Goal: Task Accomplishment & Management: Manage account settings

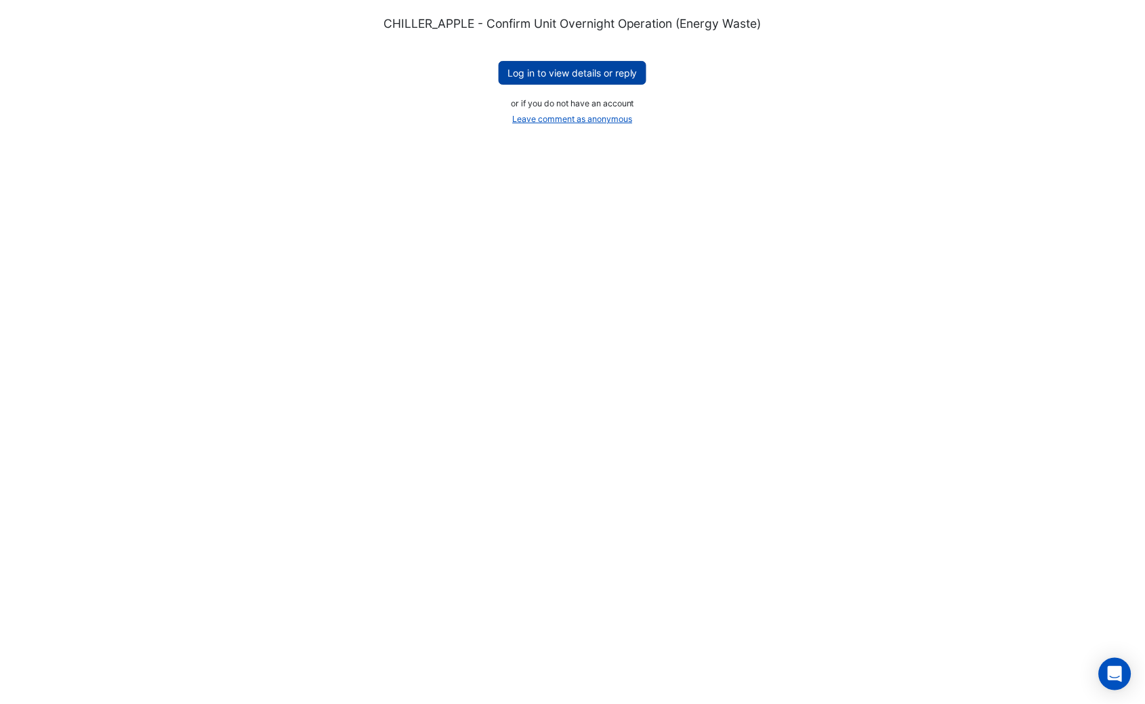
click at [610, 76] on button "Log in to view details or reply" at bounding box center [573, 73] width 148 height 24
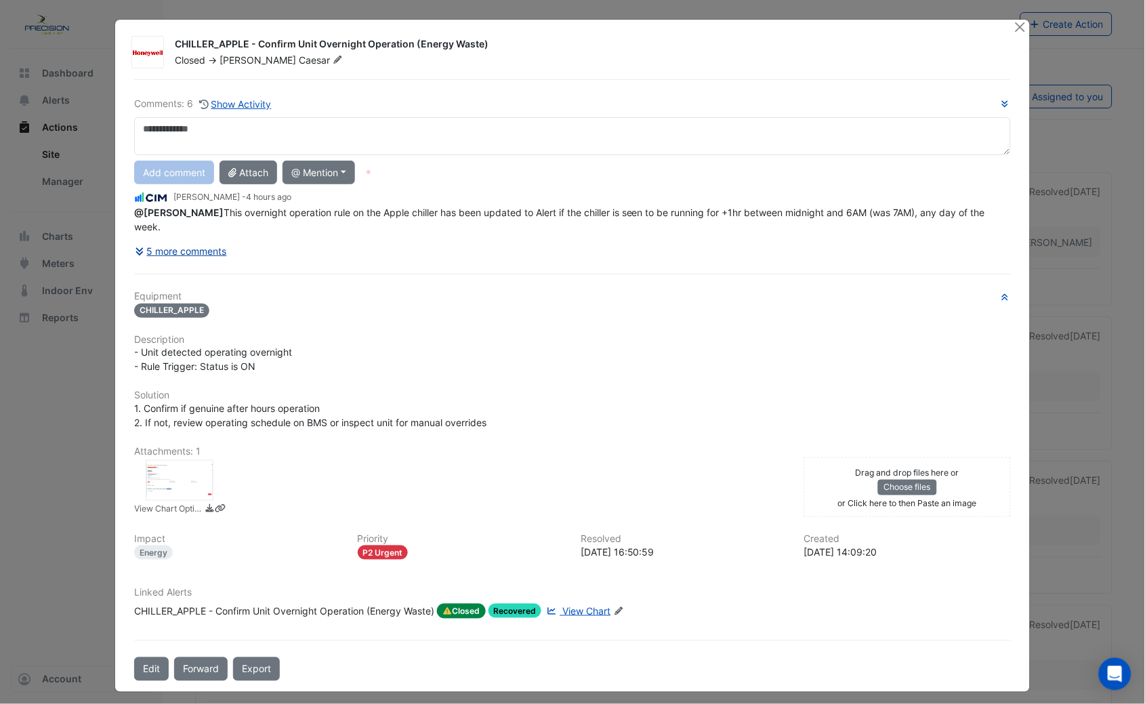
click at [201, 249] on button "5 more comments" at bounding box center [180, 251] width 93 height 24
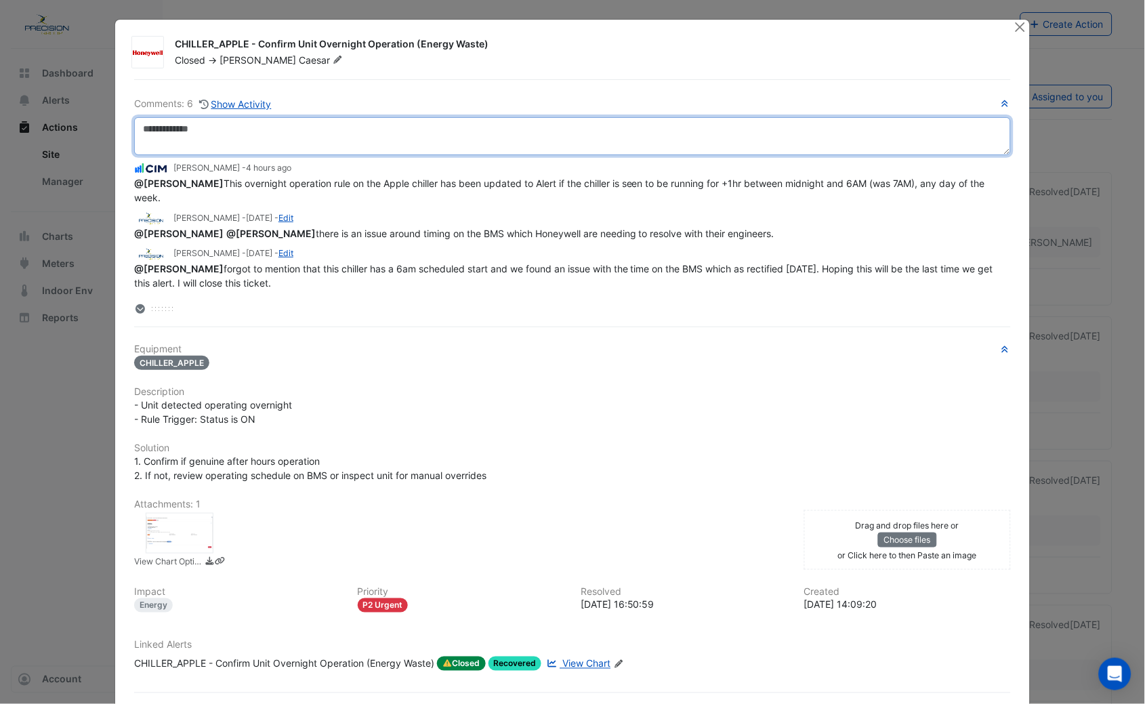
click at [210, 125] on textarea at bounding box center [572, 136] width 877 height 38
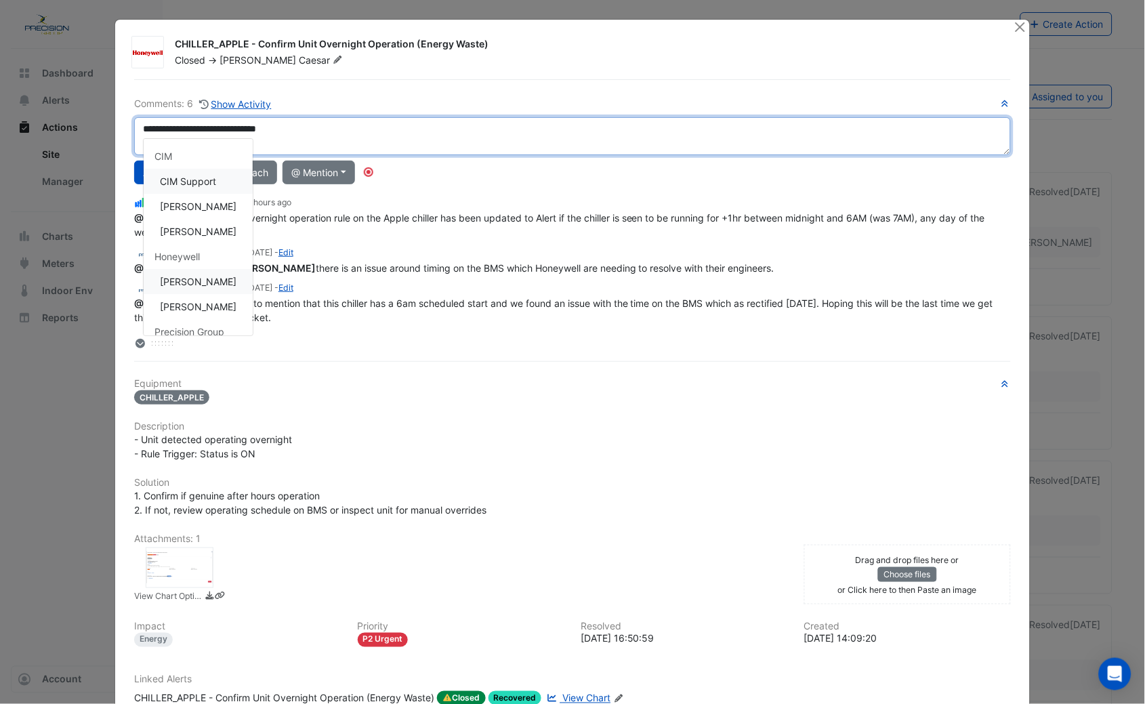
click at [203, 282] on div "**********" at bounding box center [572, 223] width 877 height 254
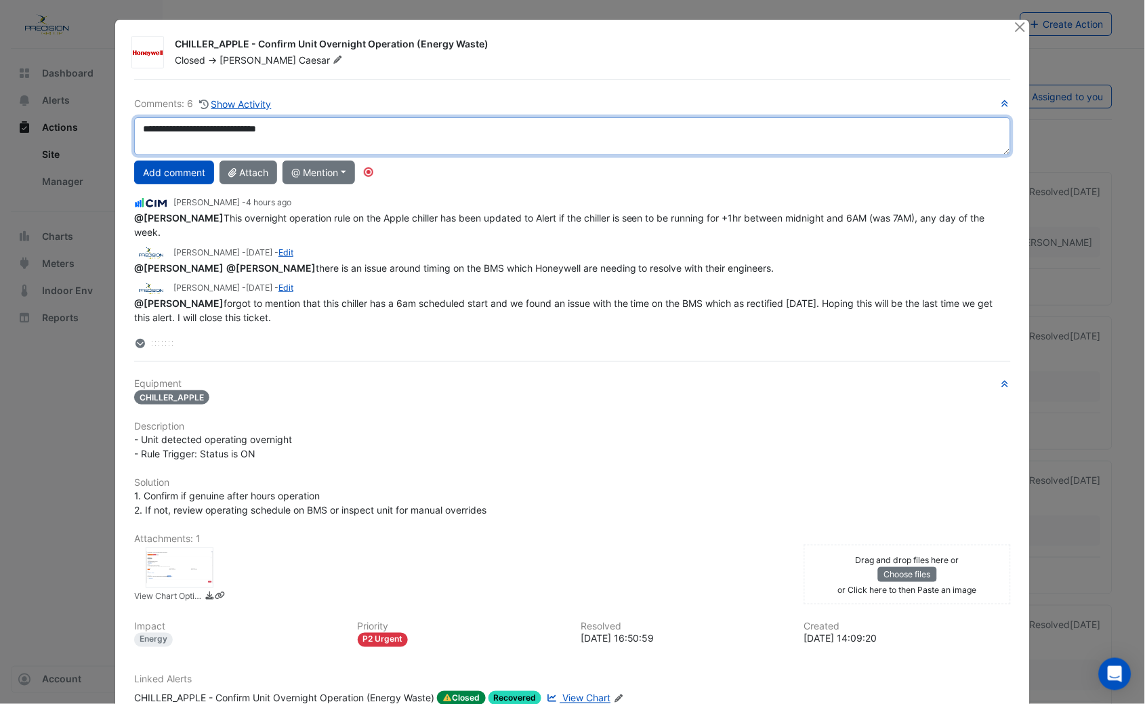
type textarea "**********"
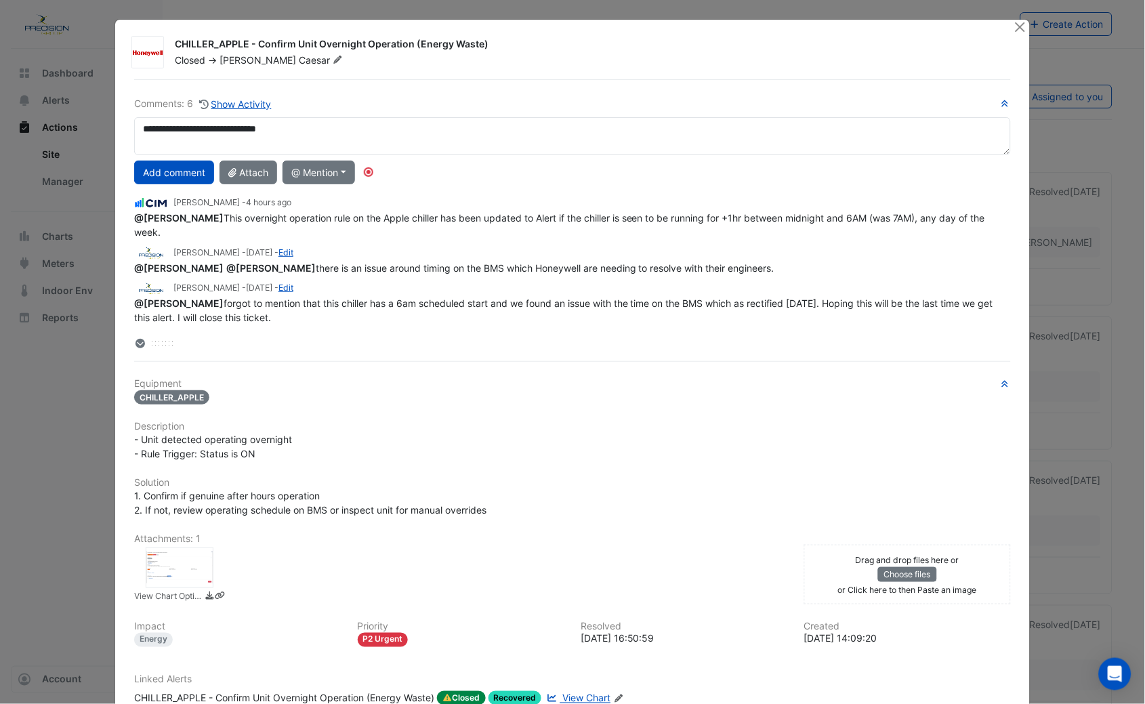
click at [169, 563] on div at bounding box center [180, 567] width 68 height 41
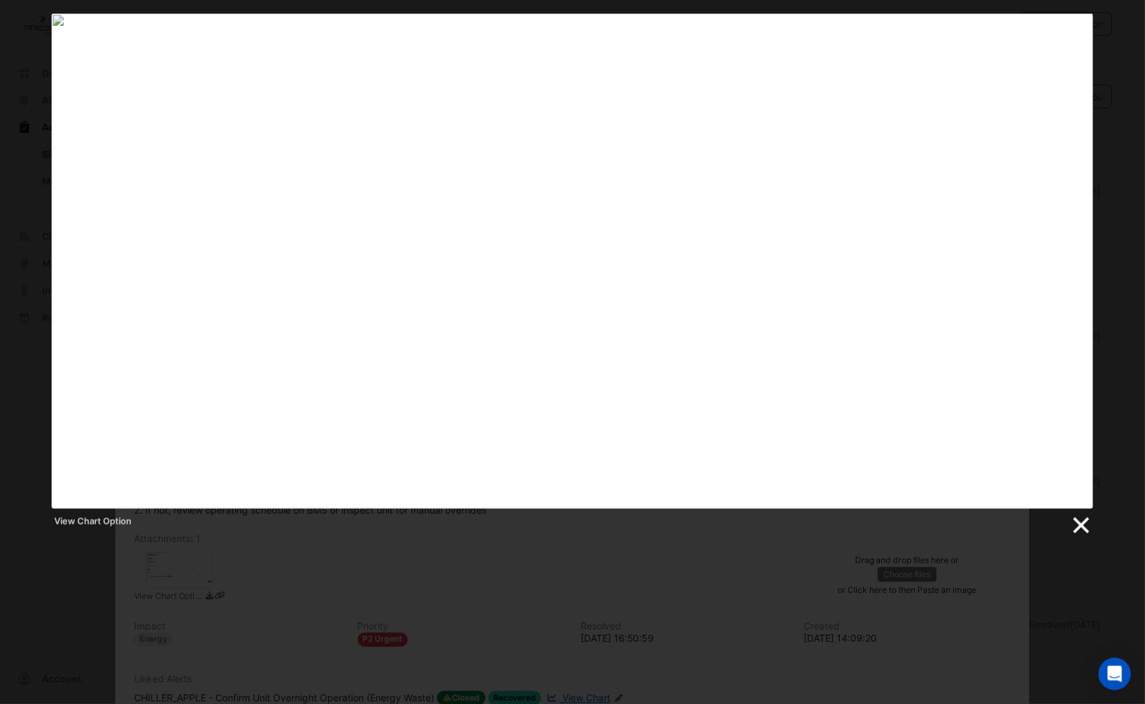
click at [1082, 529] on link at bounding box center [1080, 526] width 20 height 20
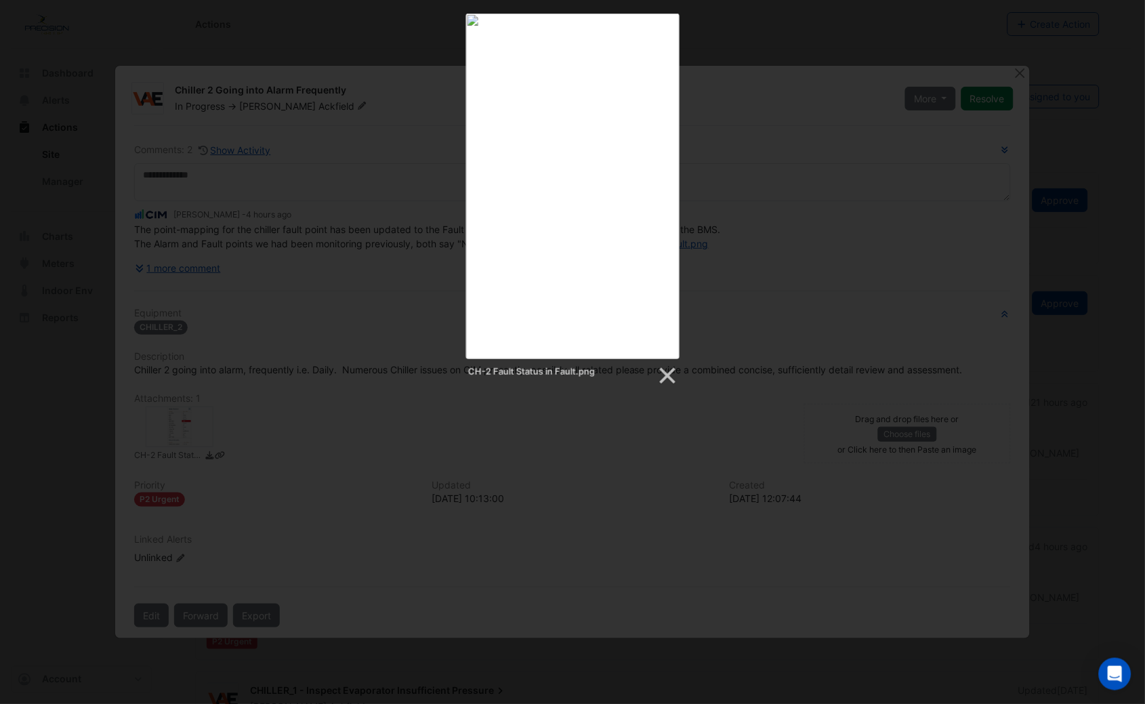
click at [734, 69] on div "CH-2 Fault Status in Fault.png" at bounding box center [572, 200] width 1145 height 373
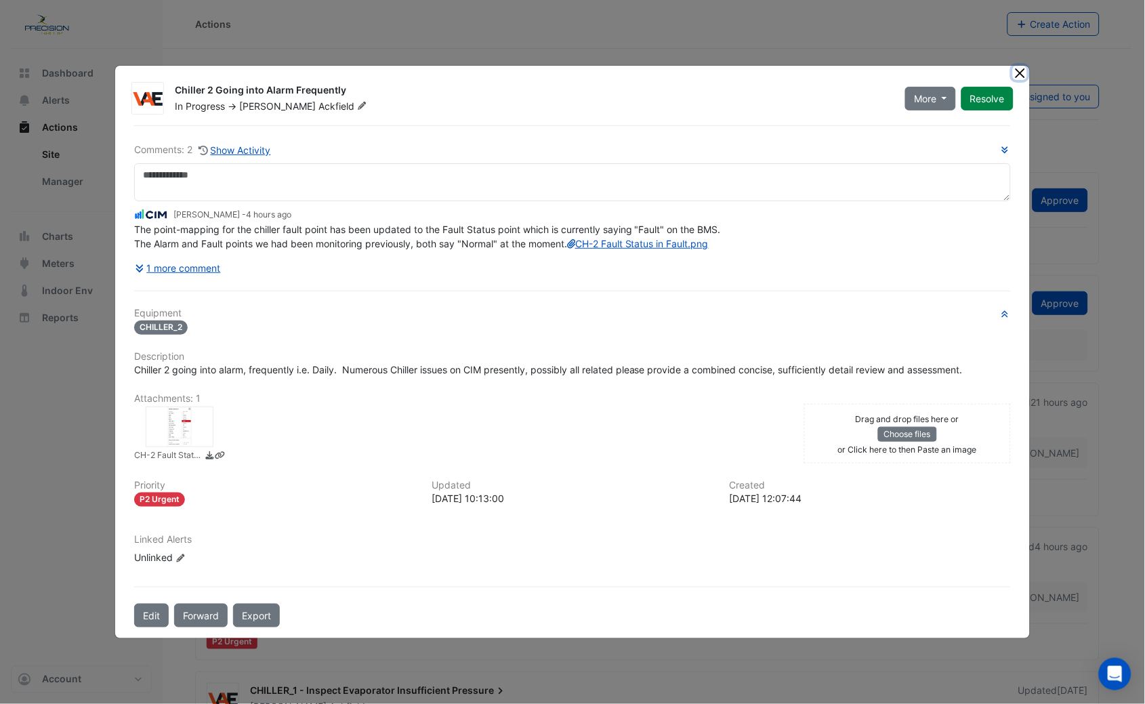
click at [1020, 66] on button "Close" at bounding box center [1020, 73] width 14 height 14
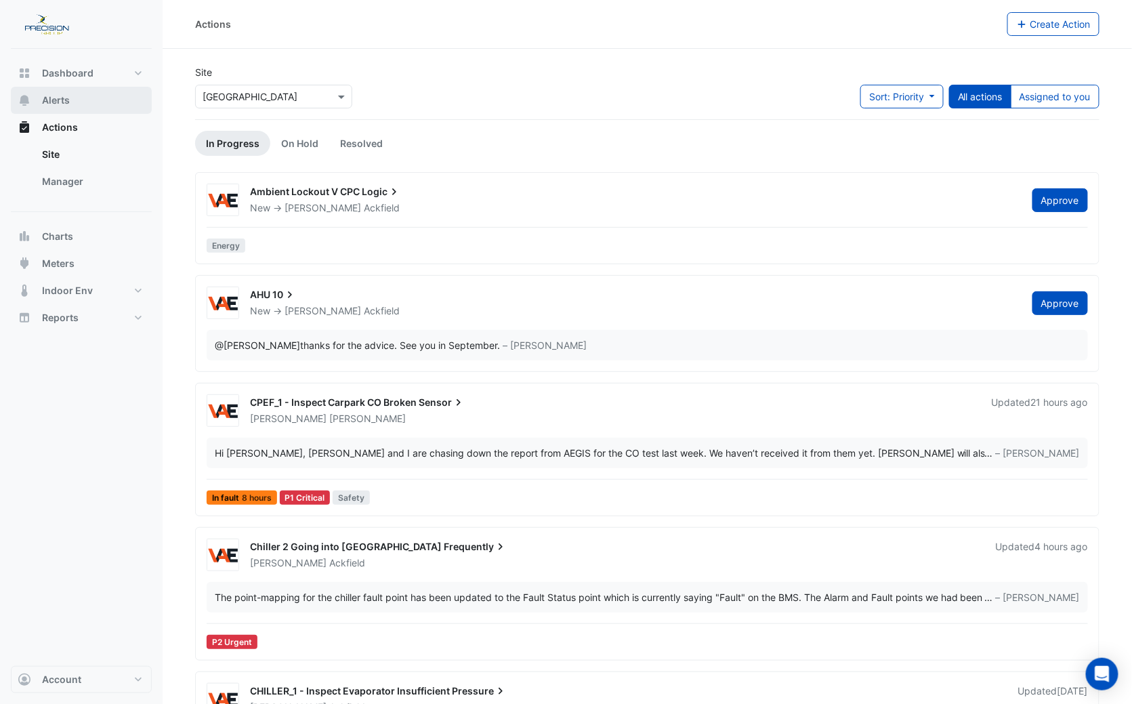
click at [54, 95] on span "Alerts" at bounding box center [56, 100] width 28 height 14
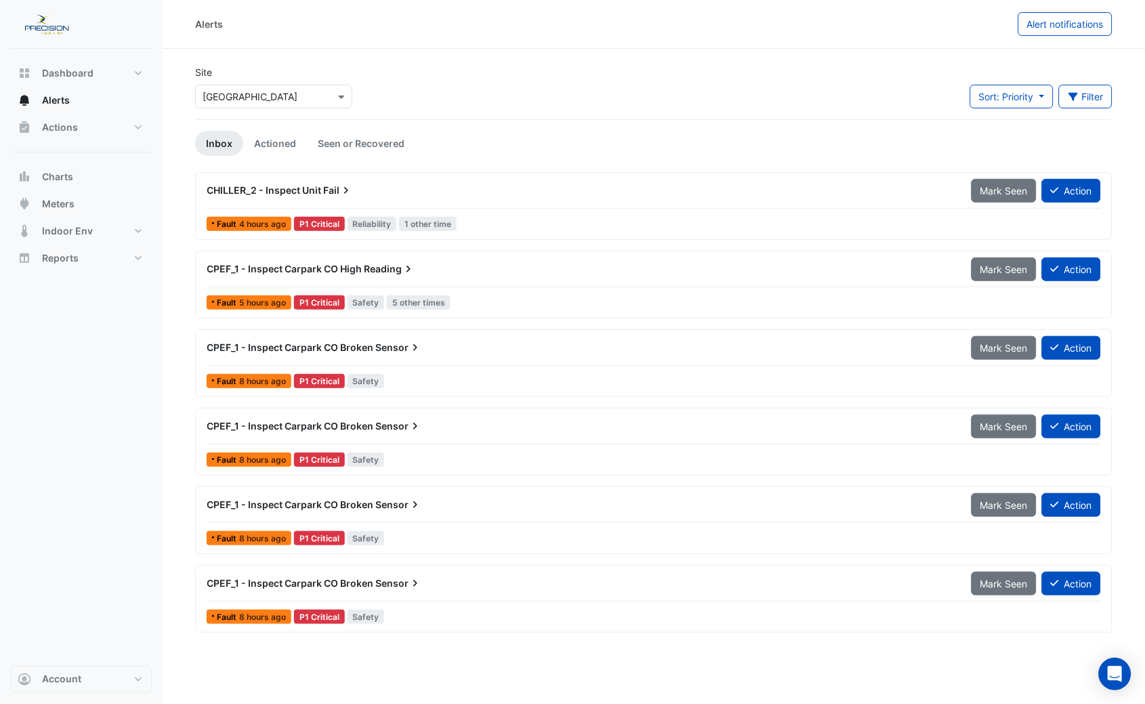
click at [253, 96] on input "text" at bounding box center [260, 97] width 115 height 14
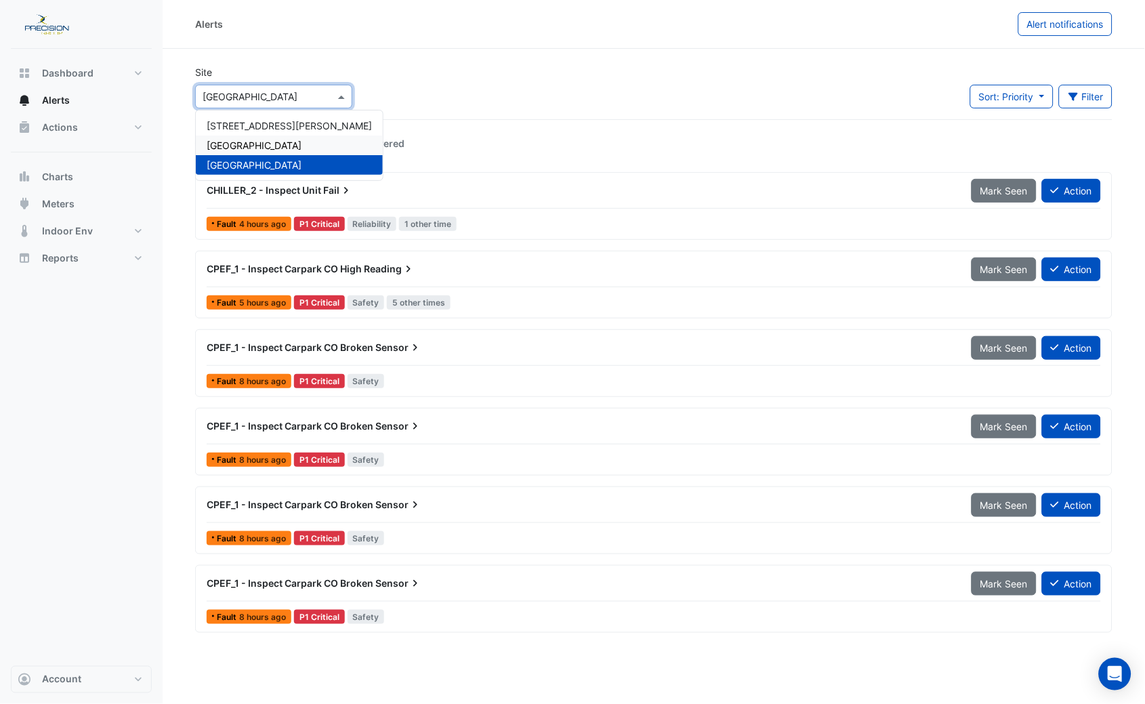
click at [259, 154] on div "Adelaide Central Plaza" at bounding box center [289, 146] width 187 height 20
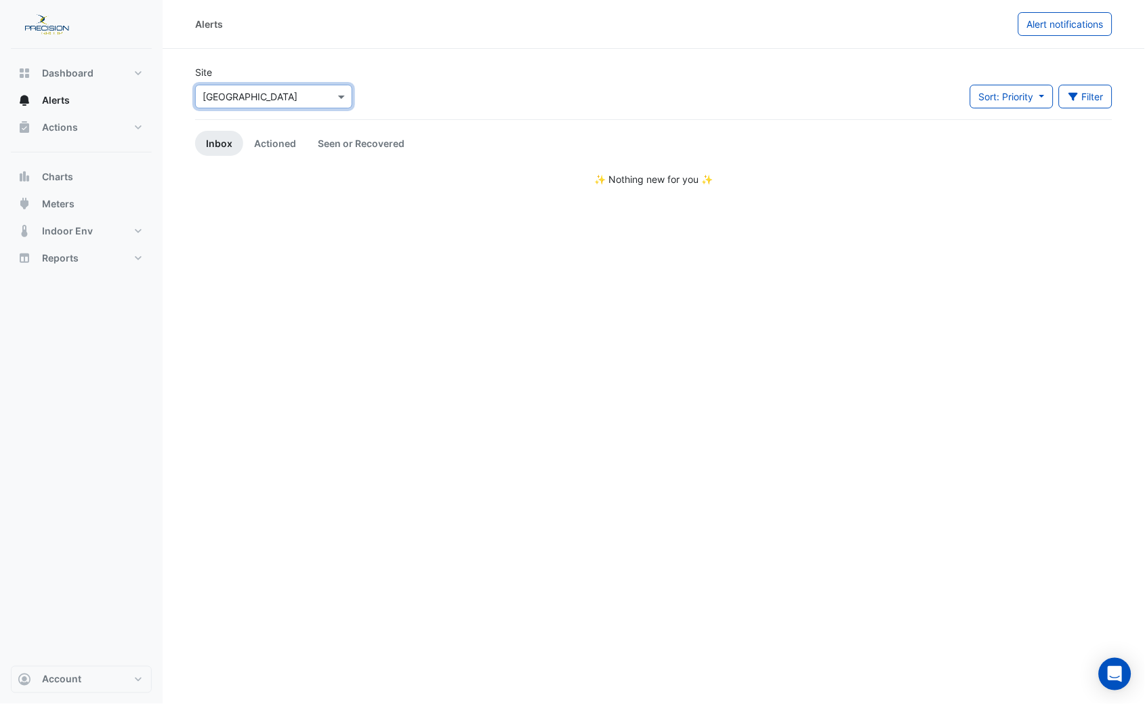
click at [295, 96] on input "text" at bounding box center [260, 97] width 115 height 14
click at [276, 161] on span "[GEOGRAPHIC_DATA]" at bounding box center [254, 165] width 95 height 12
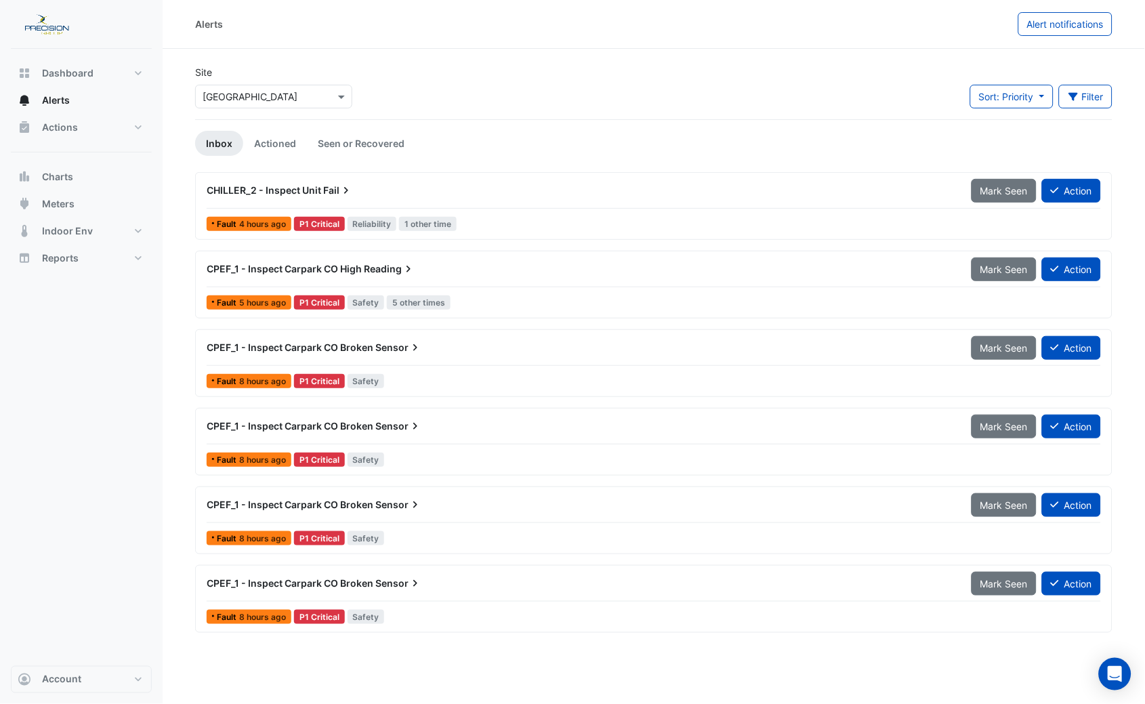
click at [292, 190] on span "CHILLER_2 - Inspect Unit" at bounding box center [264, 190] width 114 height 12
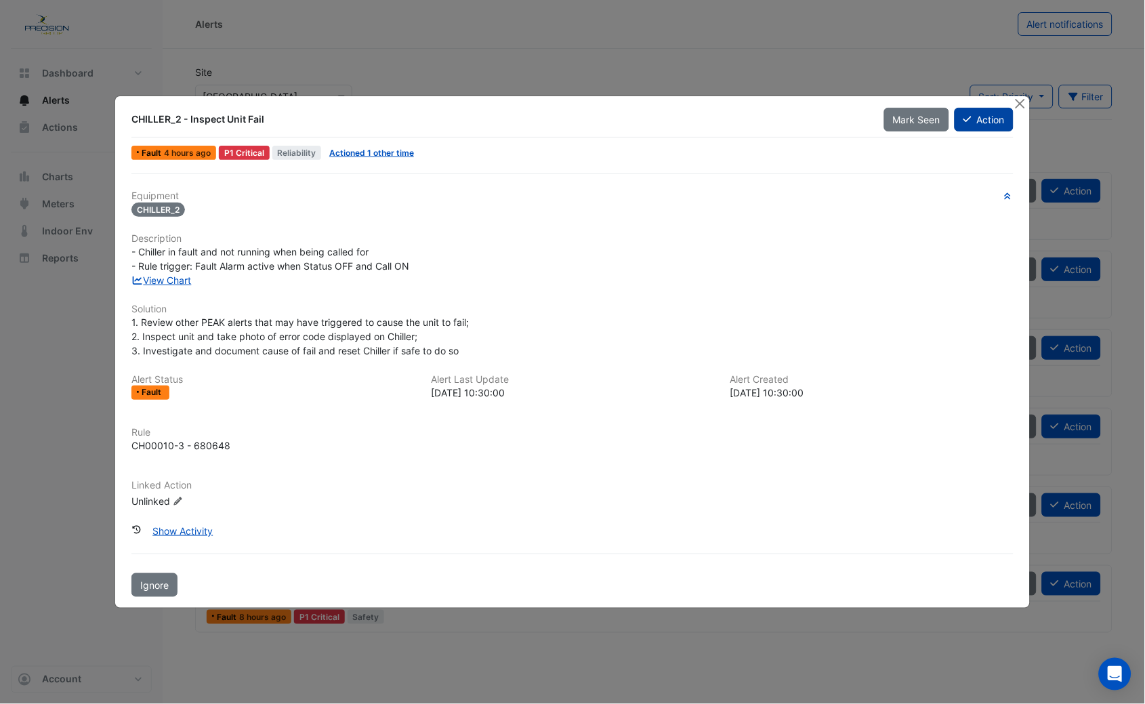
click at [988, 113] on button "Action" at bounding box center [984, 120] width 59 height 24
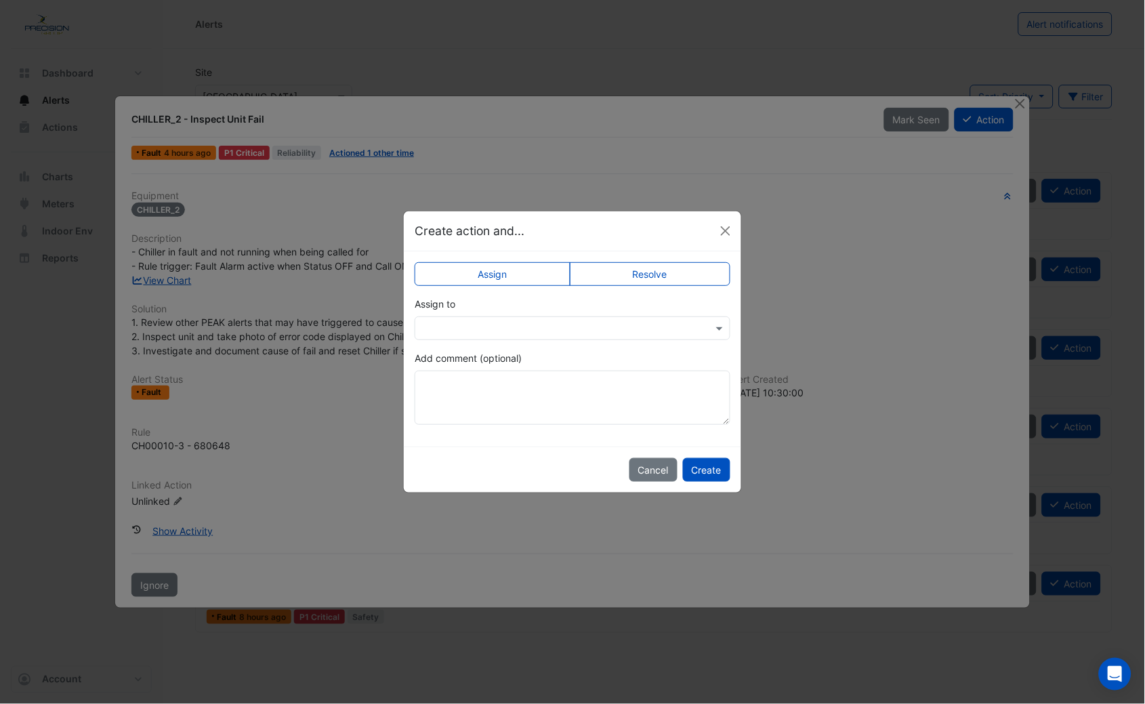
click at [522, 322] on input "text" at bounding box center [559, 329] width 274 height 14
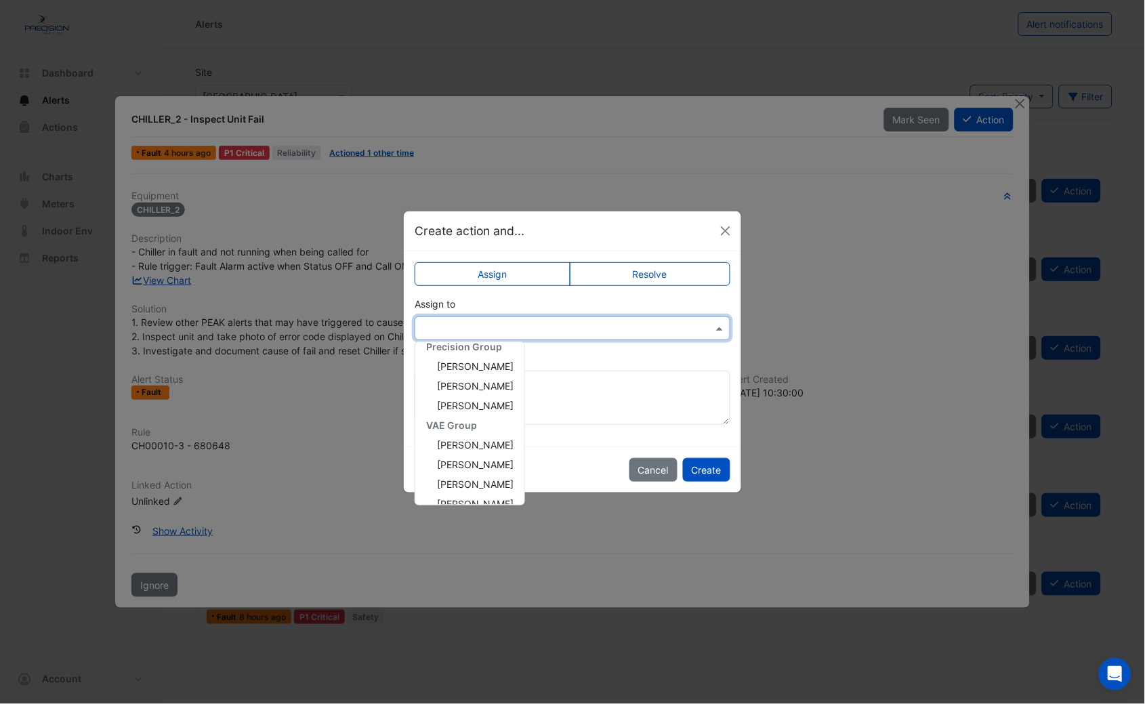
scroll to position [167, 0]
click at [484, 428] on span "[PERSON_NAME]" at bounding box center [475, 427] width 77 height 12
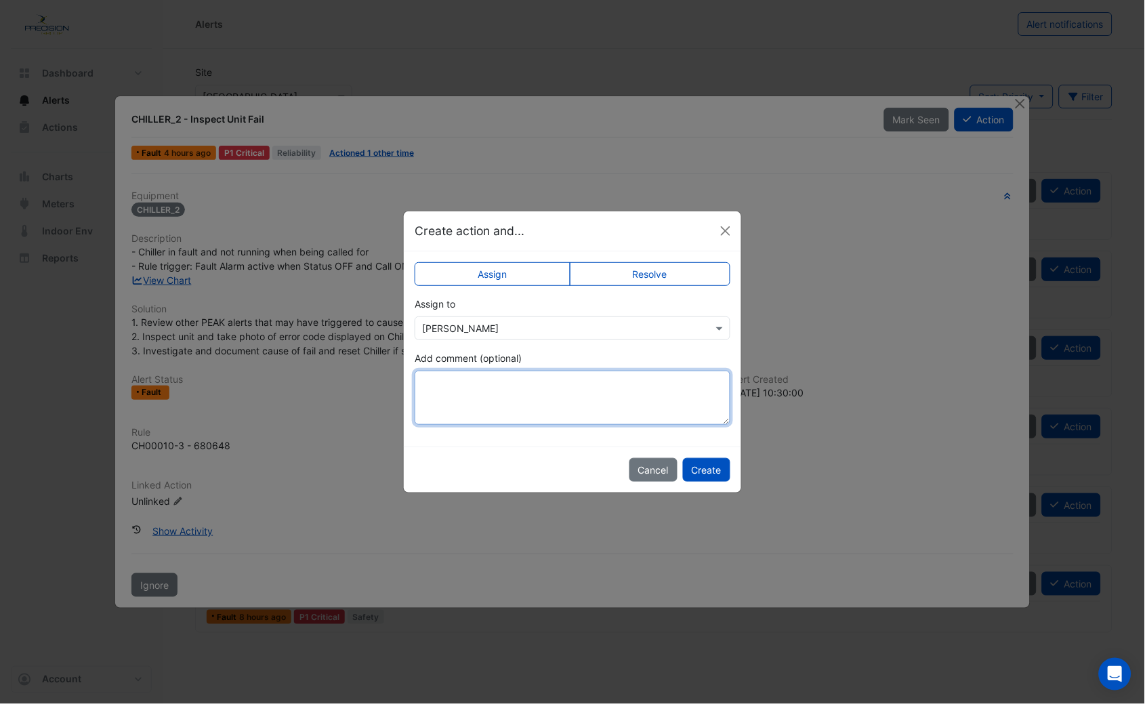
click at [492, 392] on textarea "Add comment (optional)" at bounding box center [573, 398] width 316 height 54
type textarea "**********"
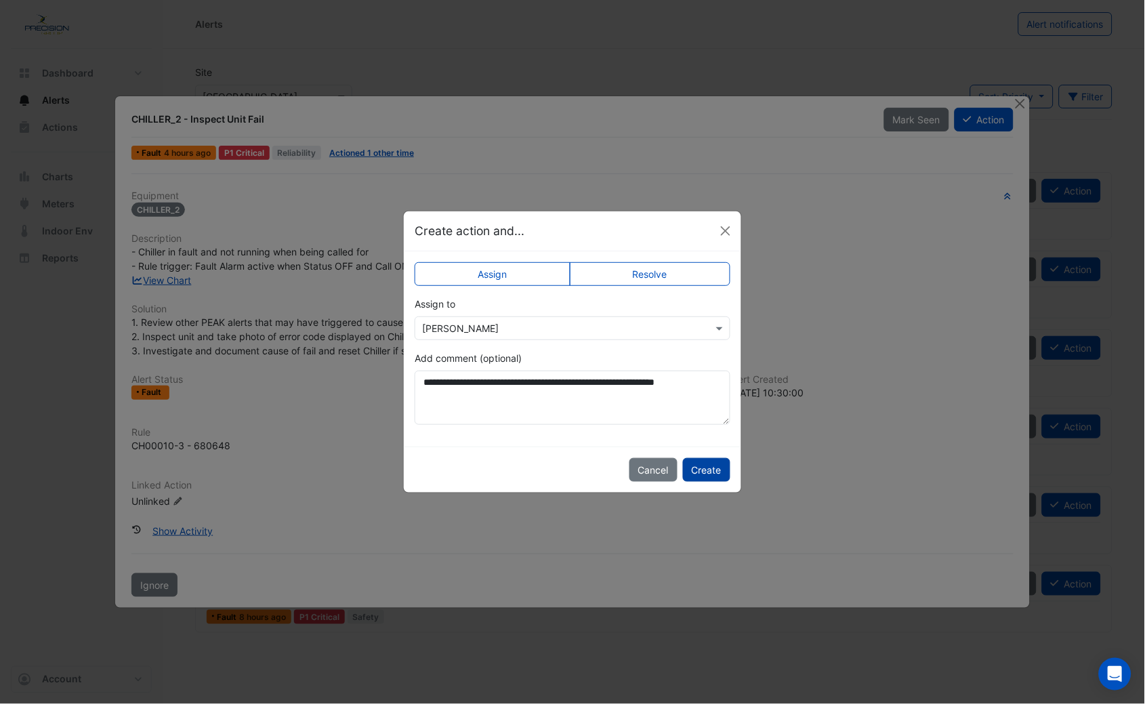
click at [701, 475] on button "Create" at bounding box center [706, 470] width 47 height 24
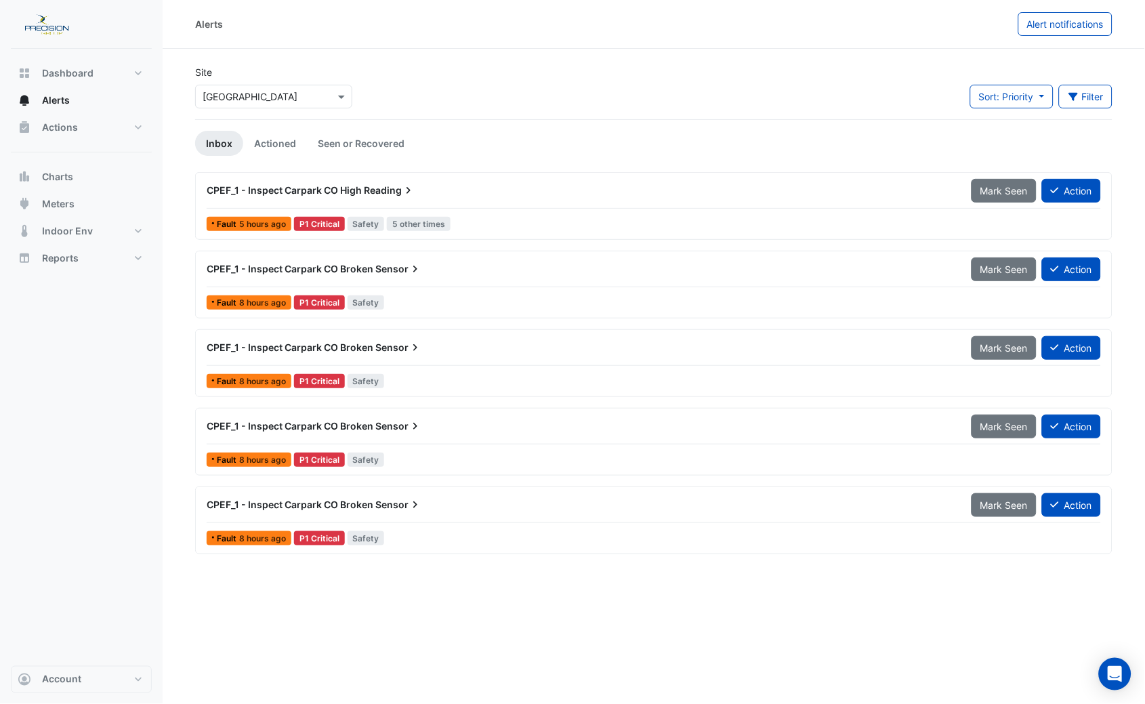
click at [313, 188] on span "CPEF_1 - Inspect Carpark CO High" at bounding box center [284, 190] width 155 height 12
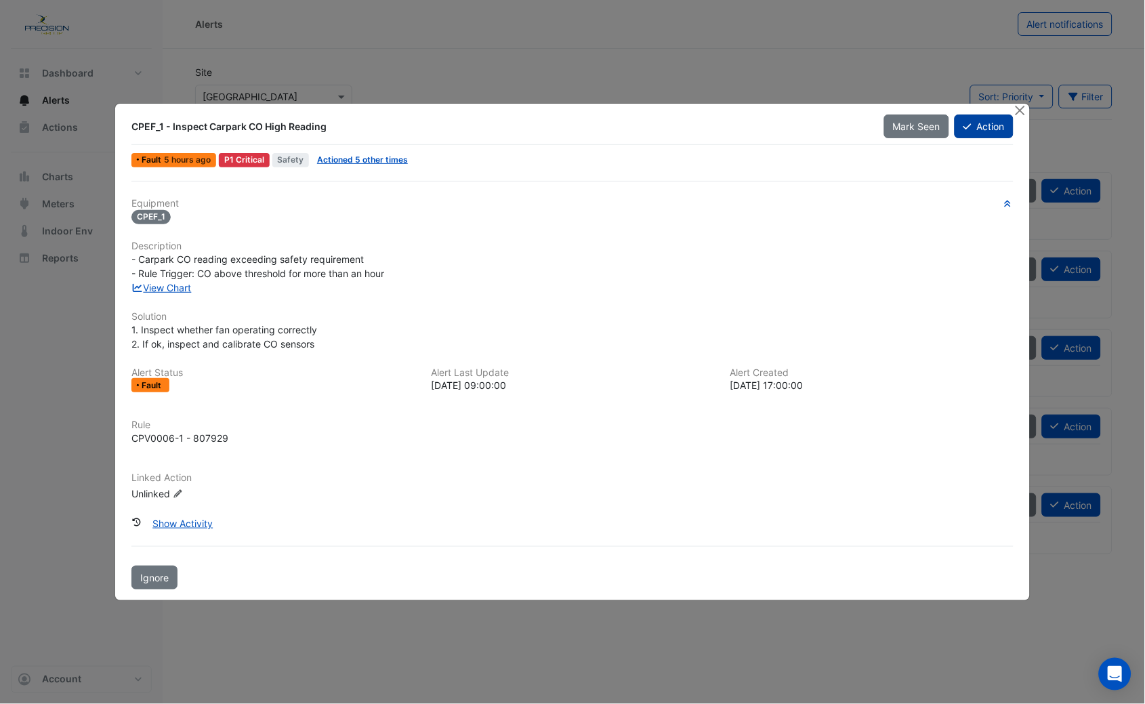
click at [994, 131] on button "Action" at bounding box center [984, 126] width 59 height 24
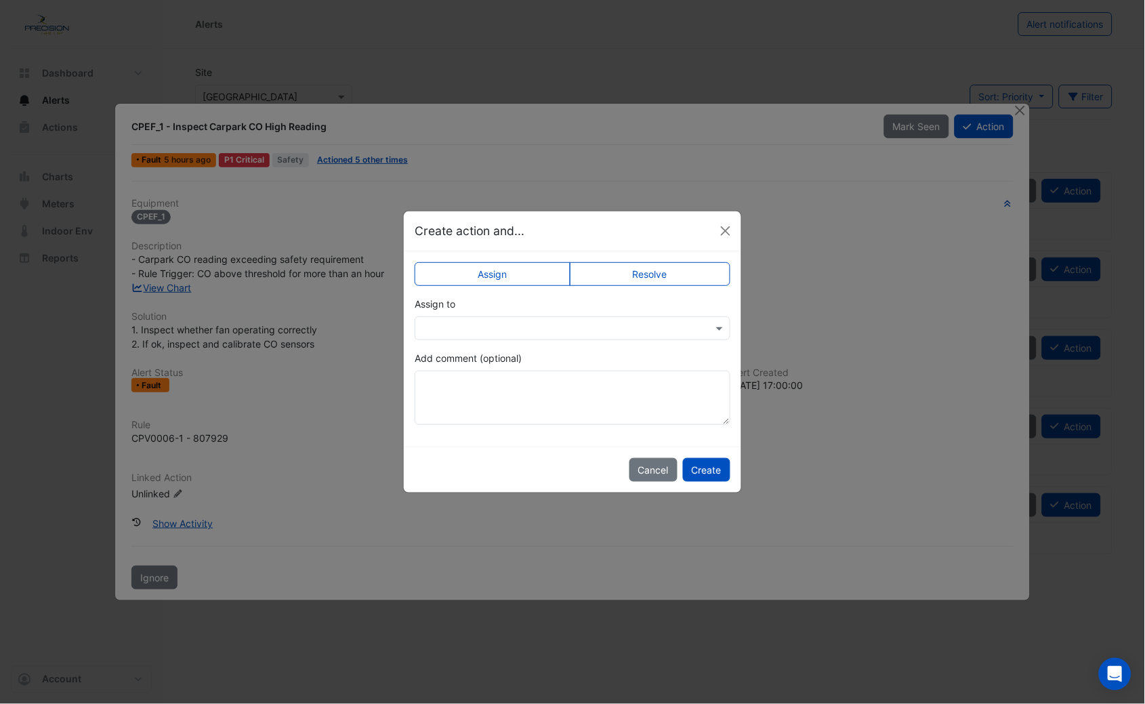
click at [456, 322] on input "text" at bounding box center [559, 329] width 274 height 14
type input "*"
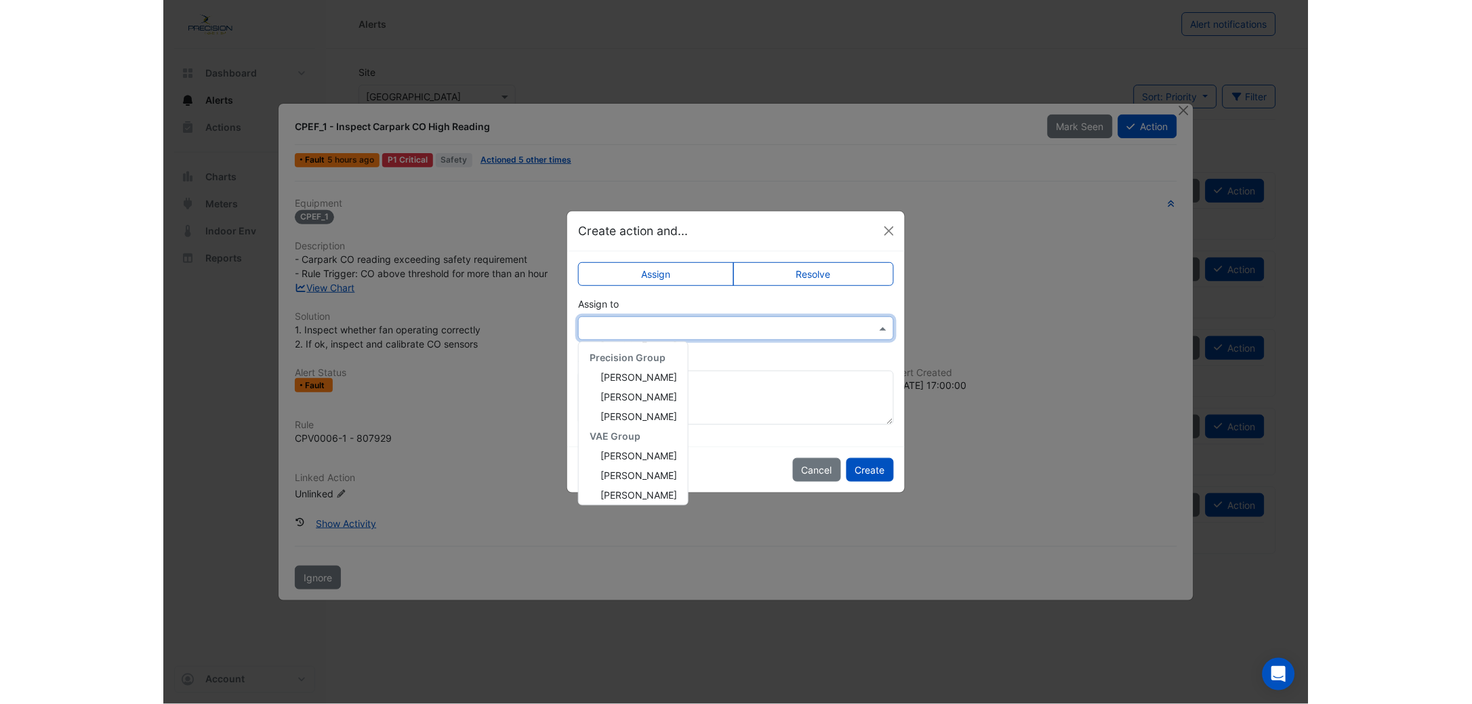
scroll to position [180, 0]
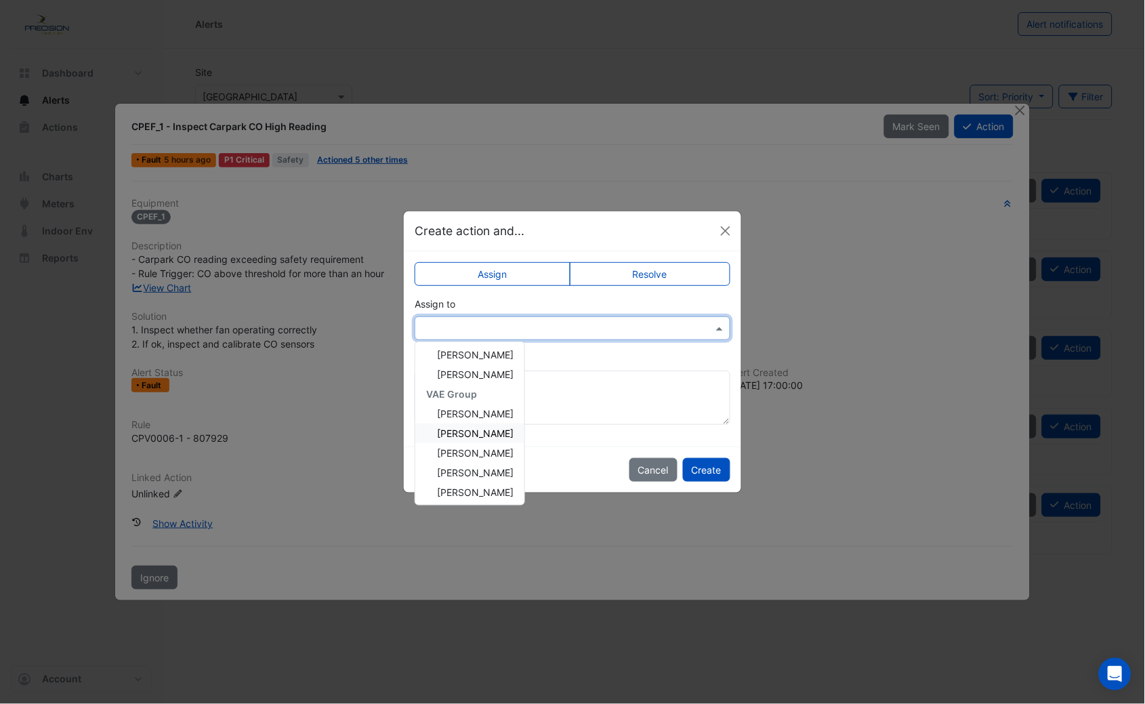
click at [460, 436] on span "[PERSON_NAME]" at bounding box center [475, 434] width 77 height 12
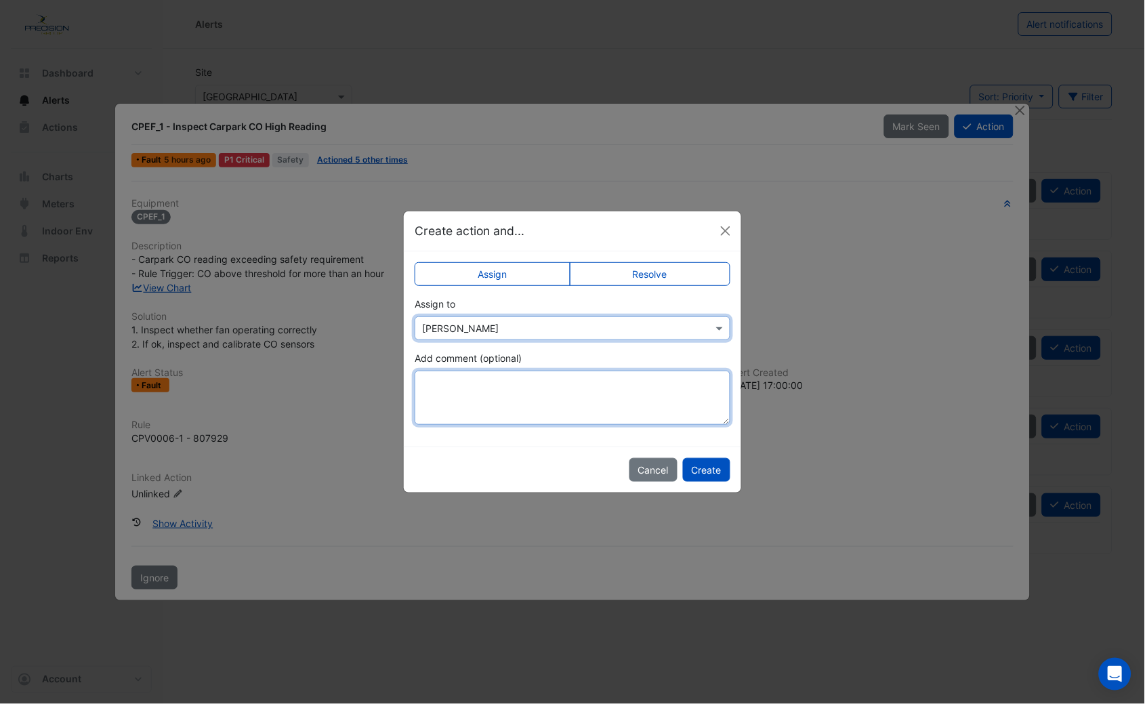
click at [438, 393] on textarea "Add comment (optional)" at bounding box center [573, 398] width 316 height 54
type textarea "*"
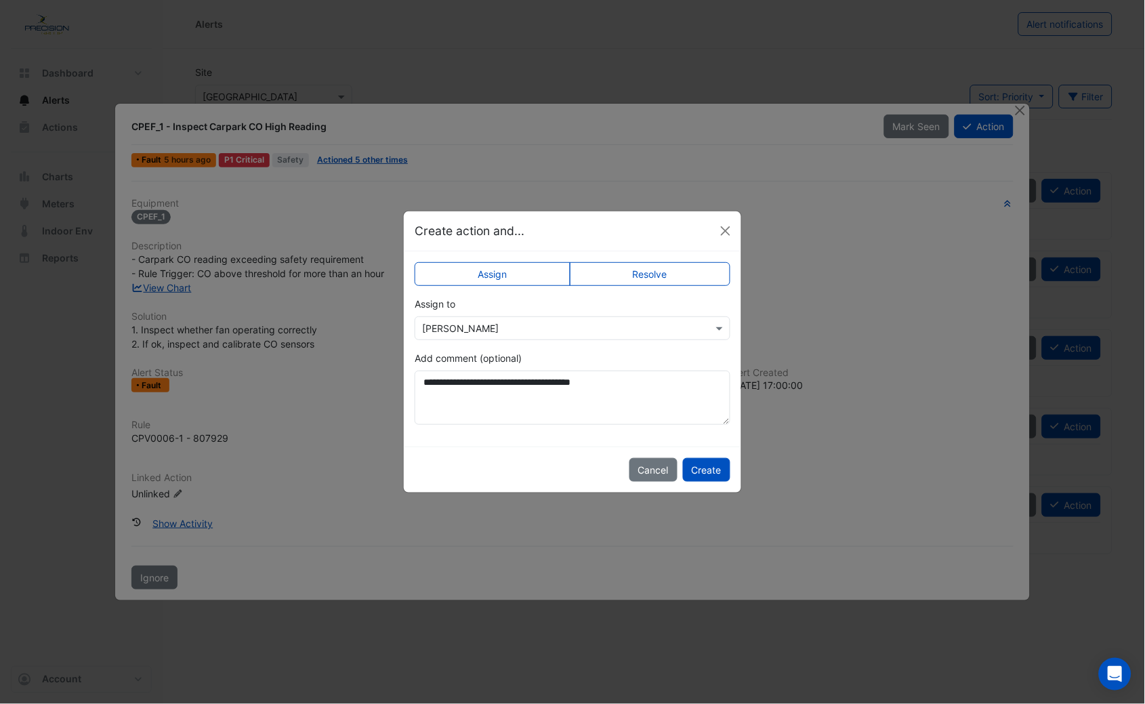
drag, startPoint x: 56, startPoint y: 400, endPoint x: 62, endPoint y: 406, distance: 8.6
click at [62, 404] on ngb-modal-window "**********" at bounding box center [572, 352] width 1145 height 704
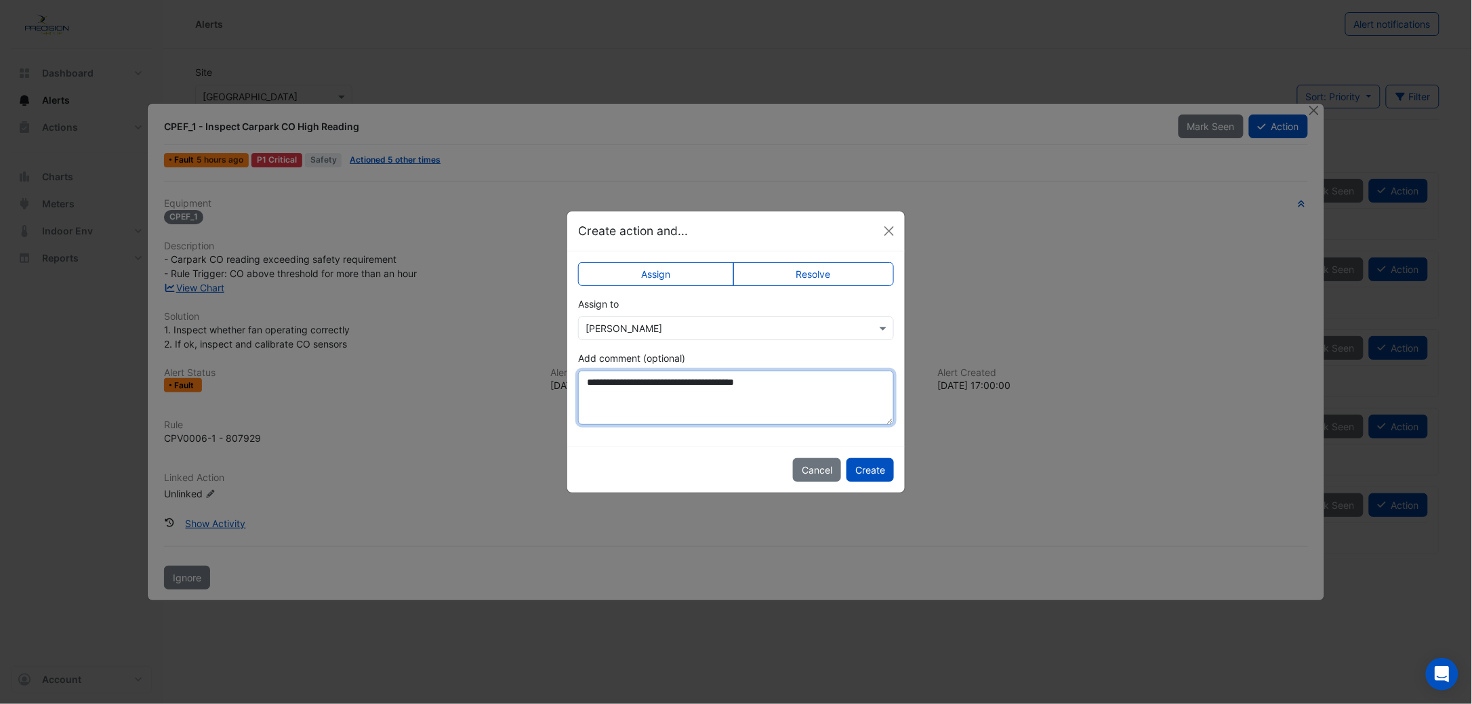
click at [783, 382] on textarea "**********" at bounding box center [736, 398] width 316 height 54
type textarea "**********"
click at [890, 236] on button "Close" at bounding box center [889, 231] width 20 height 20
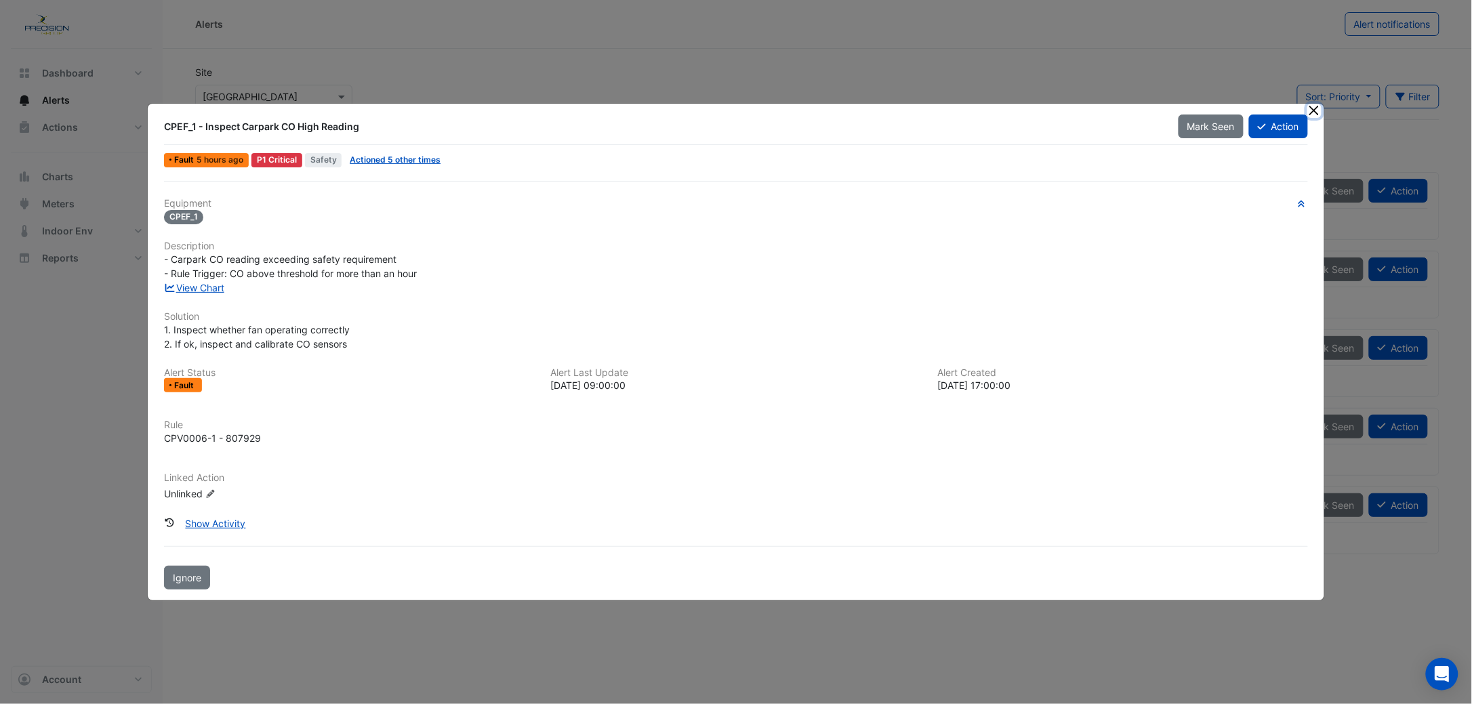
click at [1144, 114] on button "Close" at bounding box center [1314, 111] width 14 height 14
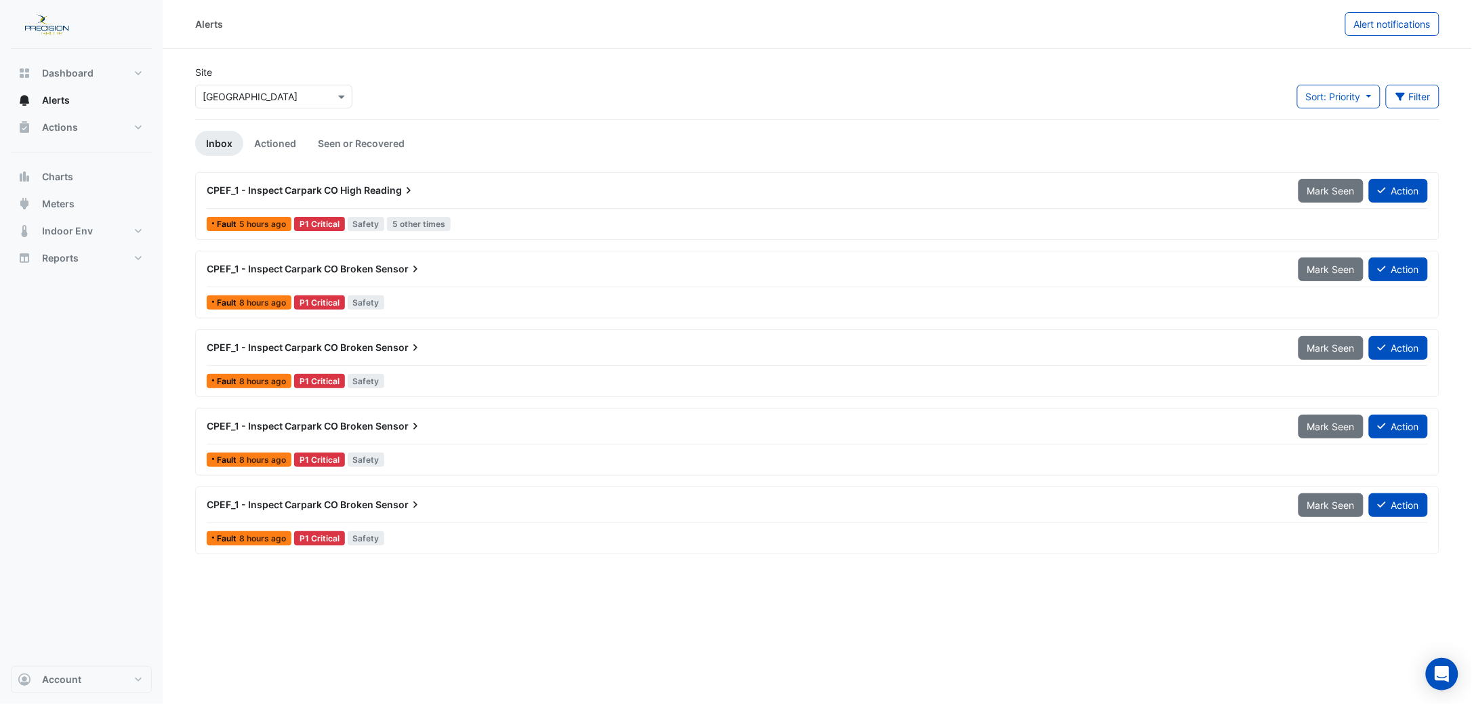
click at [383, 267] on span "Sensor" at bounding box center [398, 269] width 47 height 14
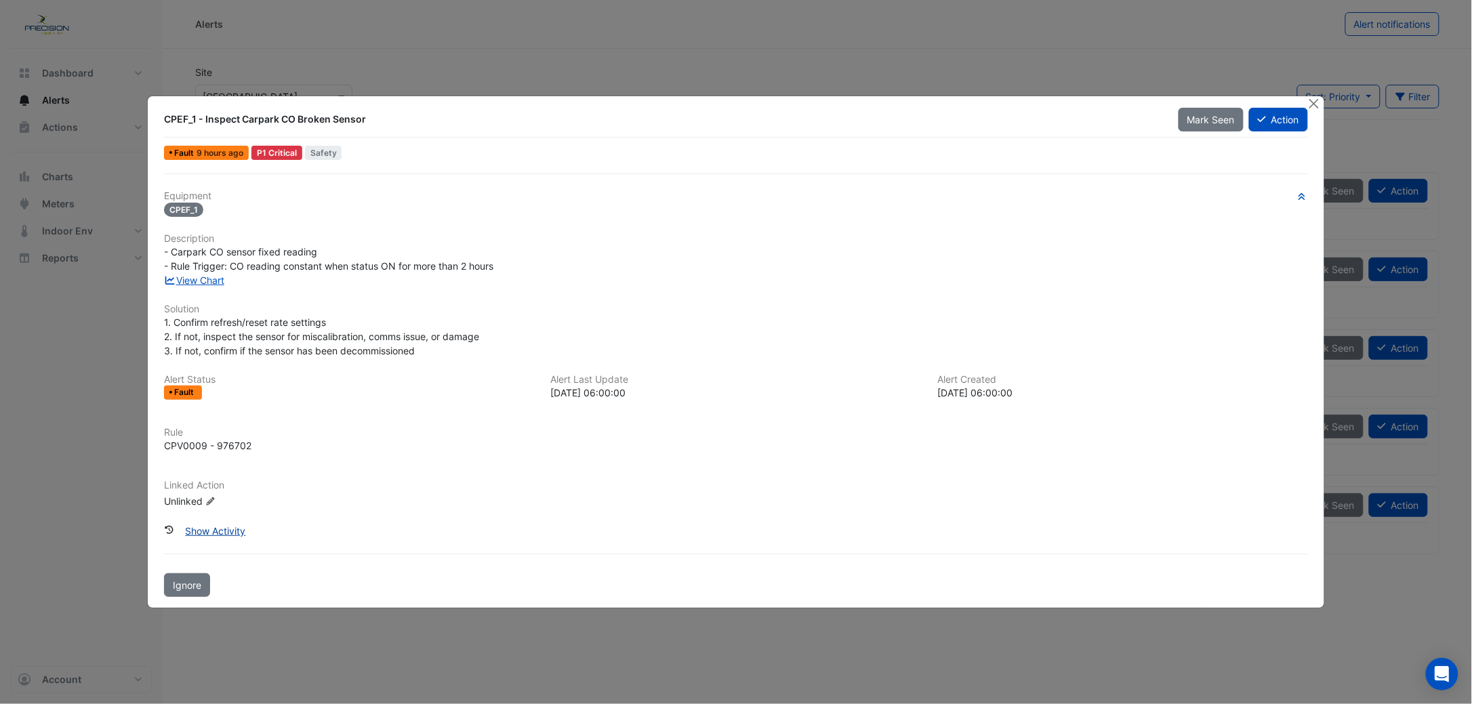
click at [217, 531] on button "Show Activity" at bounding box center [216, 531] width 78 height 24
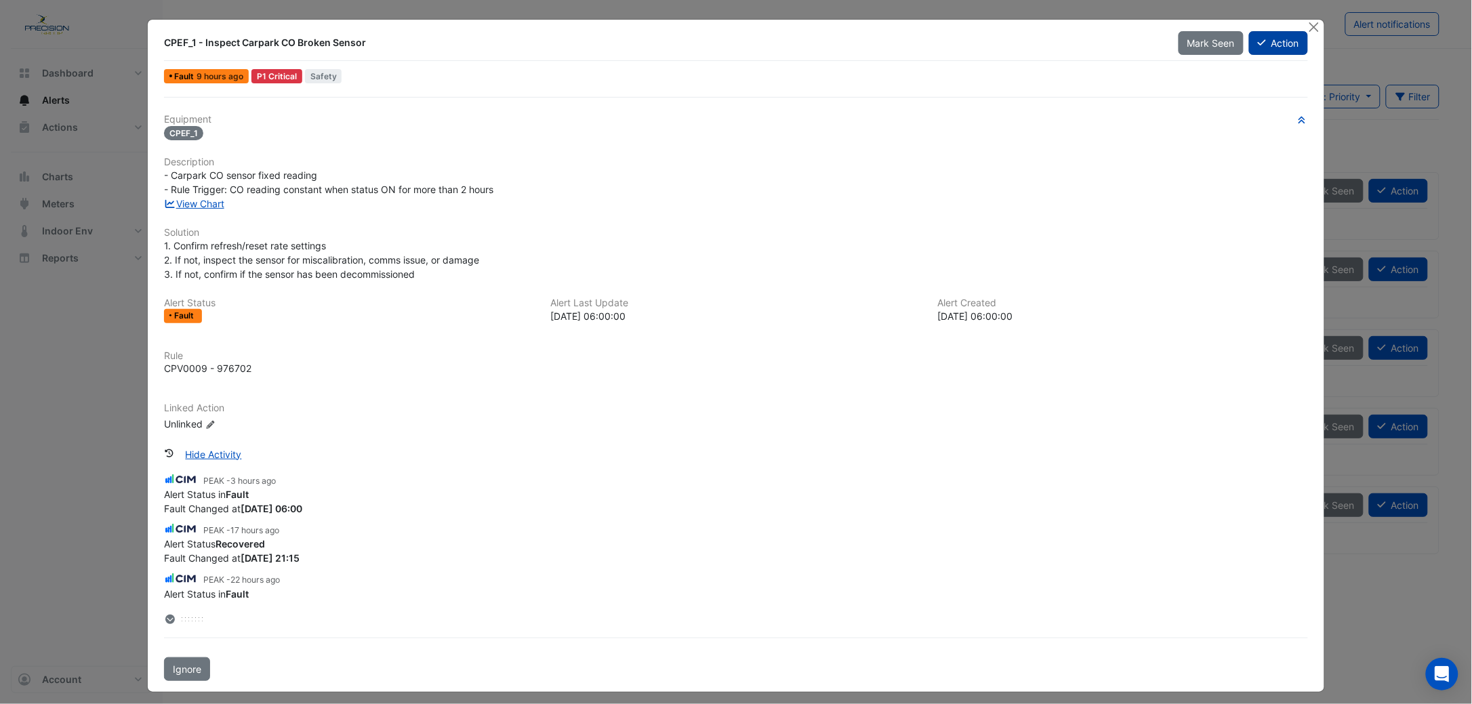
click at [1144, 50] on button "Action" at bounding box center [1278, 43] width 59 height 24
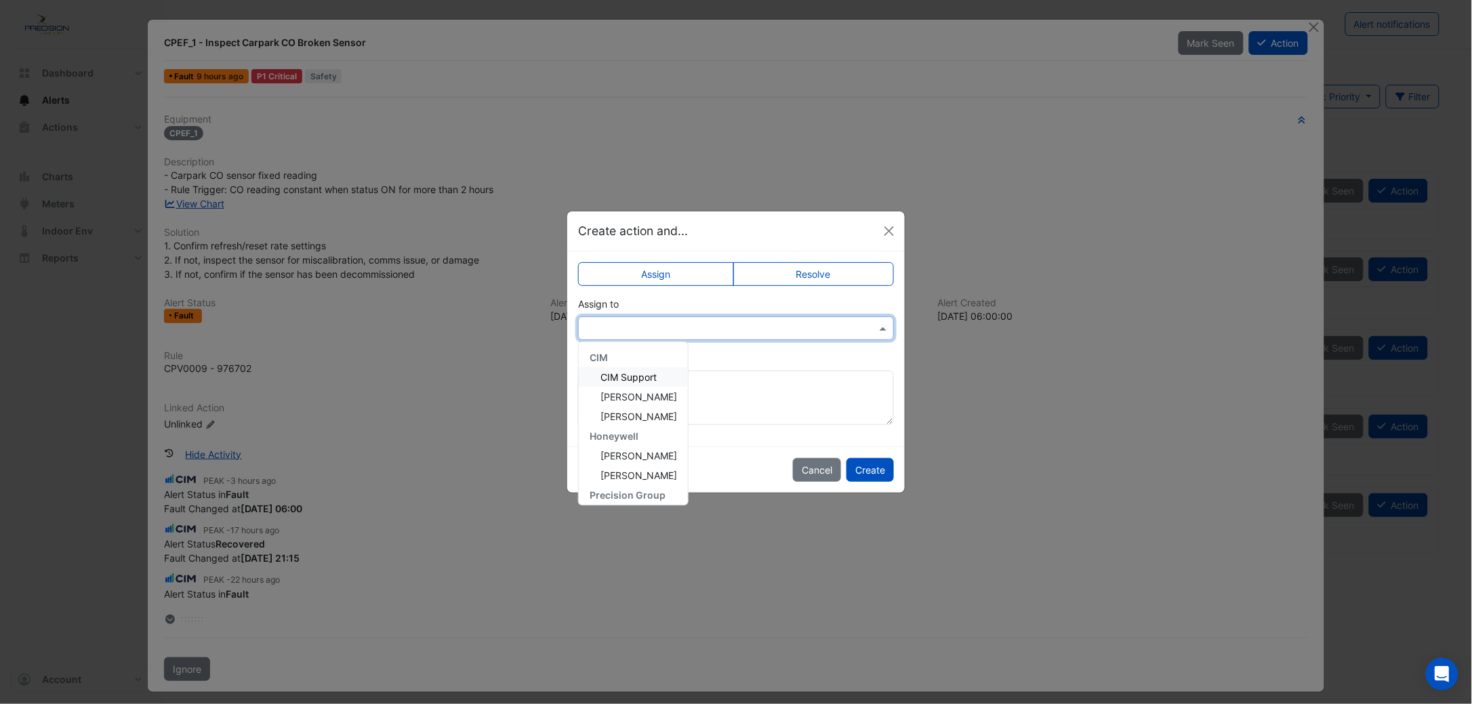
click at [775, 320] on div at bounding box center [736, 328] width 316 height 24
click at [650, 377] on span "CIM Support" at bounding box center [628, 377] width 56 height 12
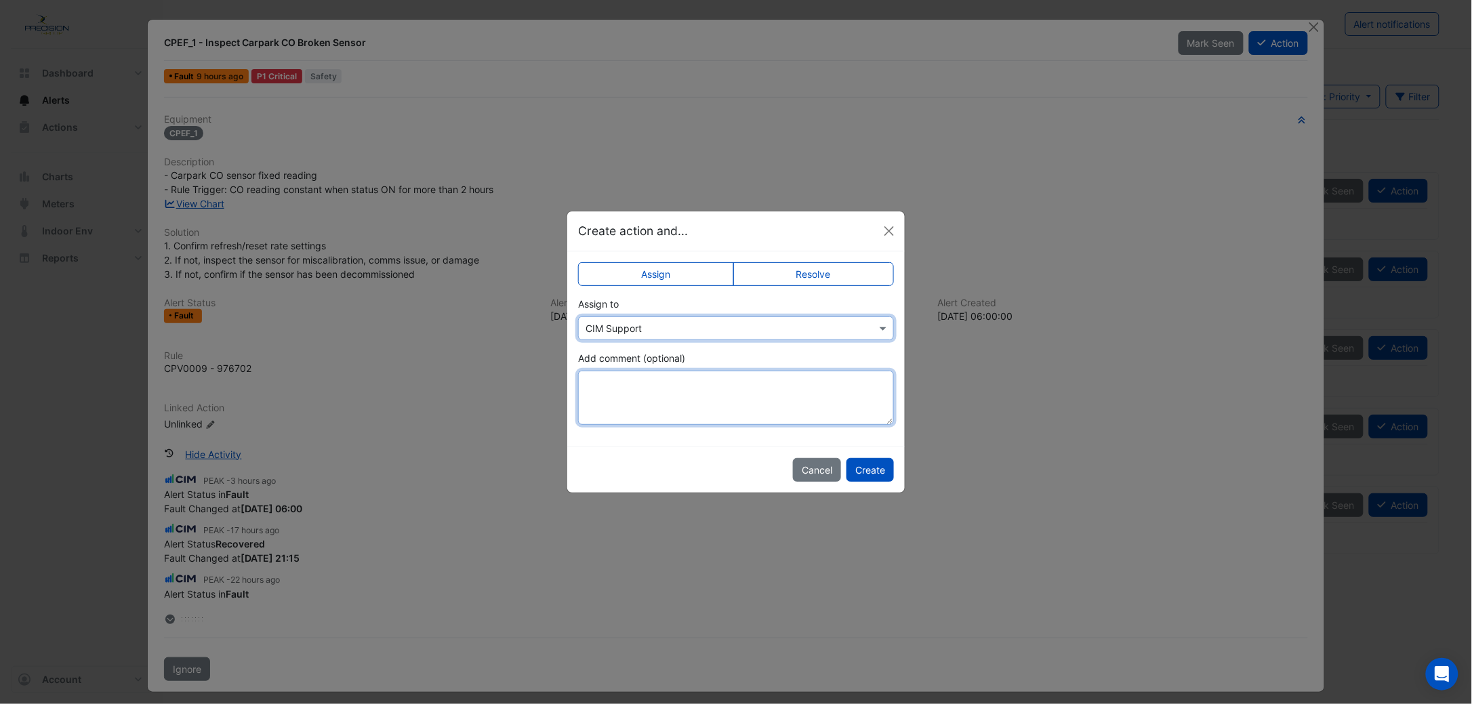
click at [631, 385] on textarea "Add comment (optional)" at bounding box center [736, 398] width 316 height 54
type textarea "*"
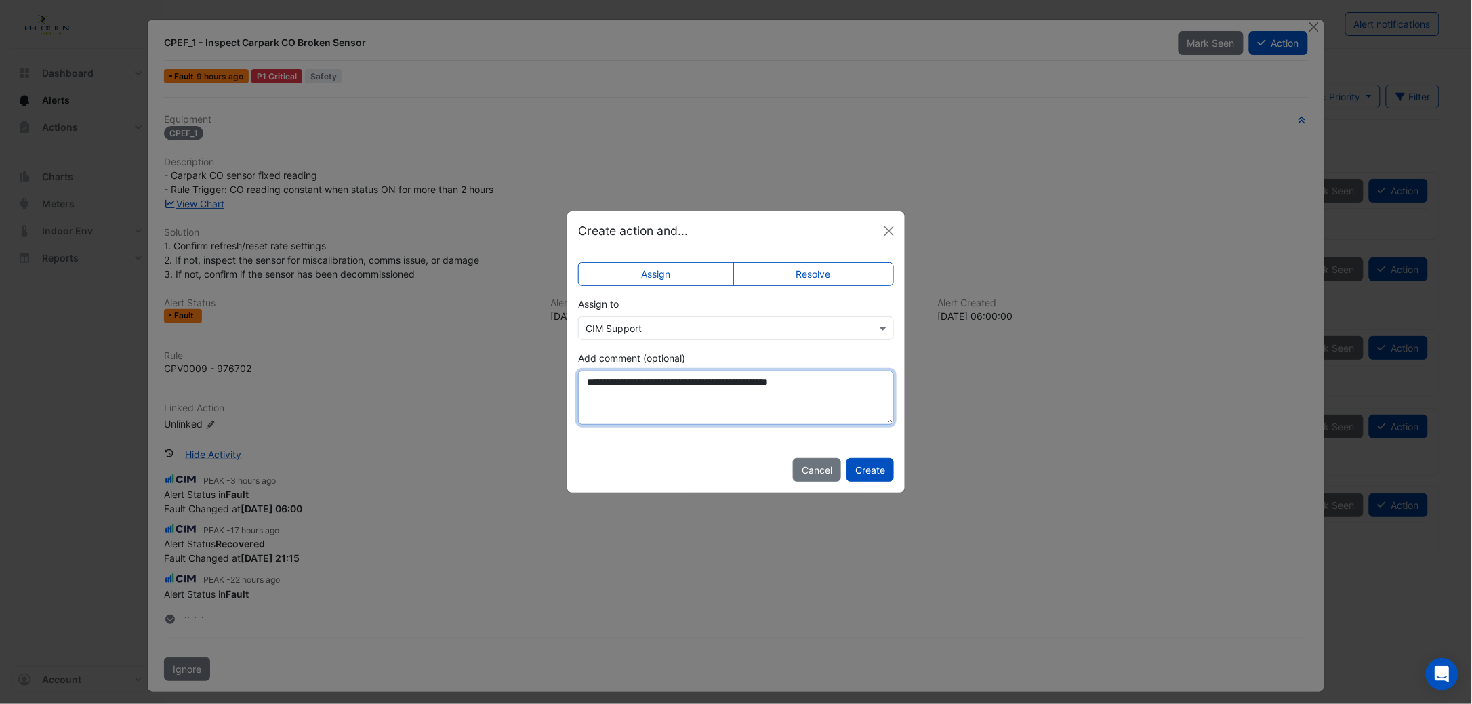
type textarea "**********"
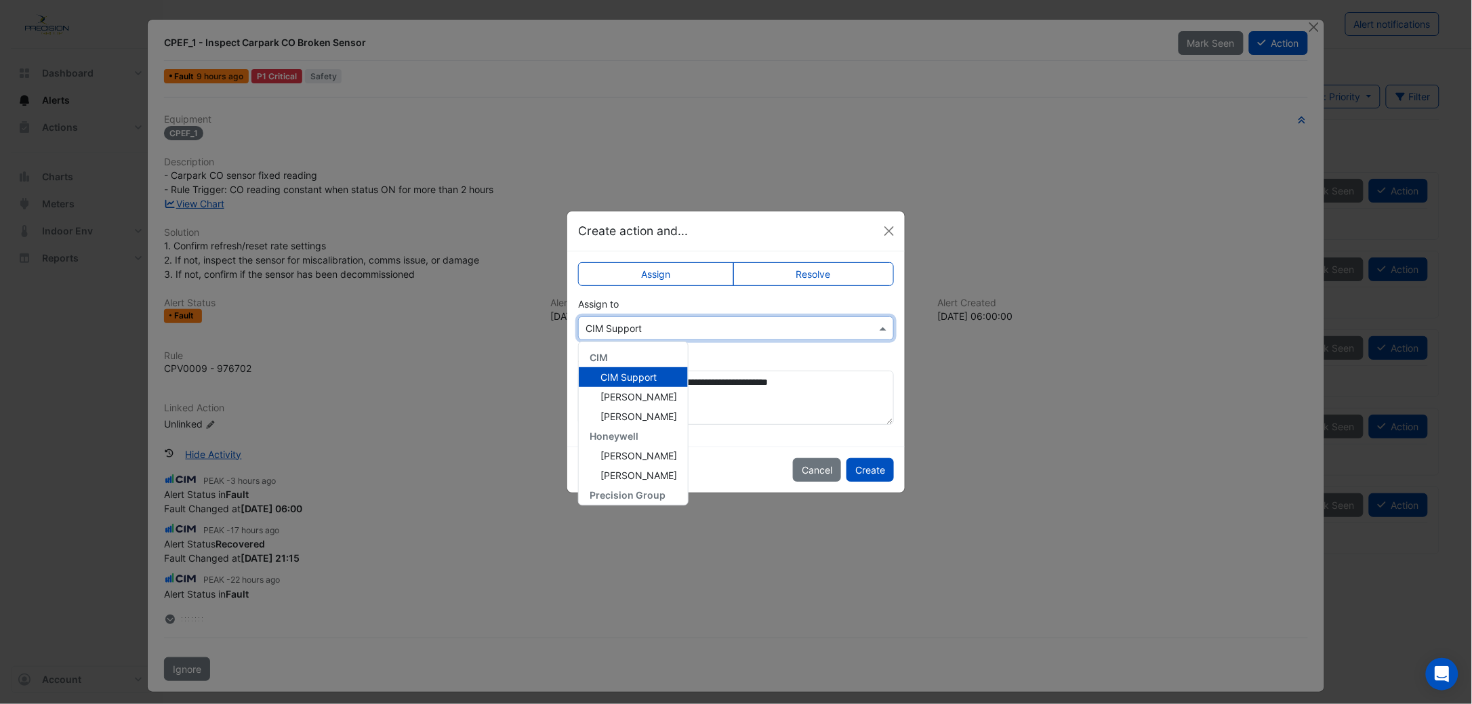
click at [647, 322] on input "text" at bounding box center [722, 329] width 274 height 14
click at [641, 383] on div "CIM Support" at bounding box center [633, 377] width 109 height 20
click at [660, 330] on input "text" at bounding box center [722, 329] width 274 height 14
click at [633, 394] on span "[PERSON_NAME]" at bounding box center [638, 397] width 77 height 12
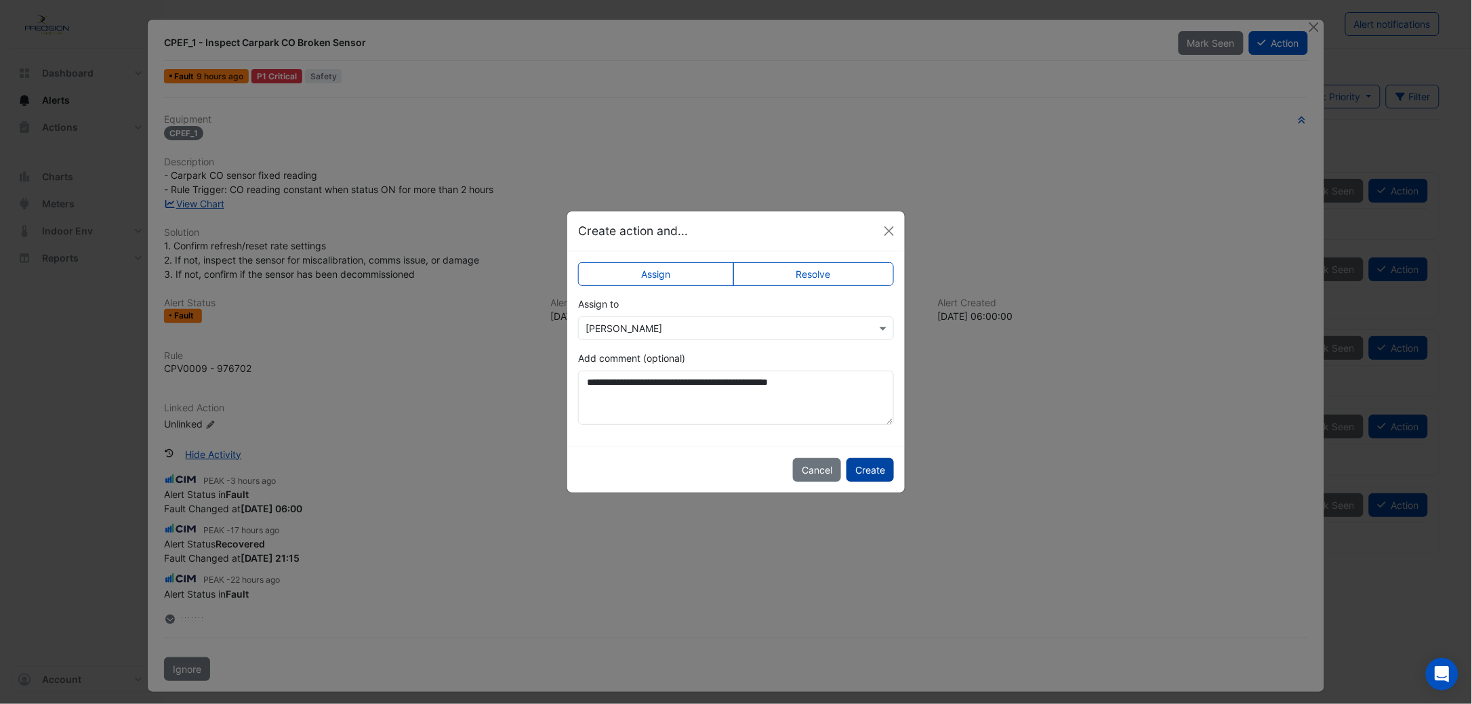
click at [864, 468] on button "Create" at bounding box center [869, 470] width 47 height 24
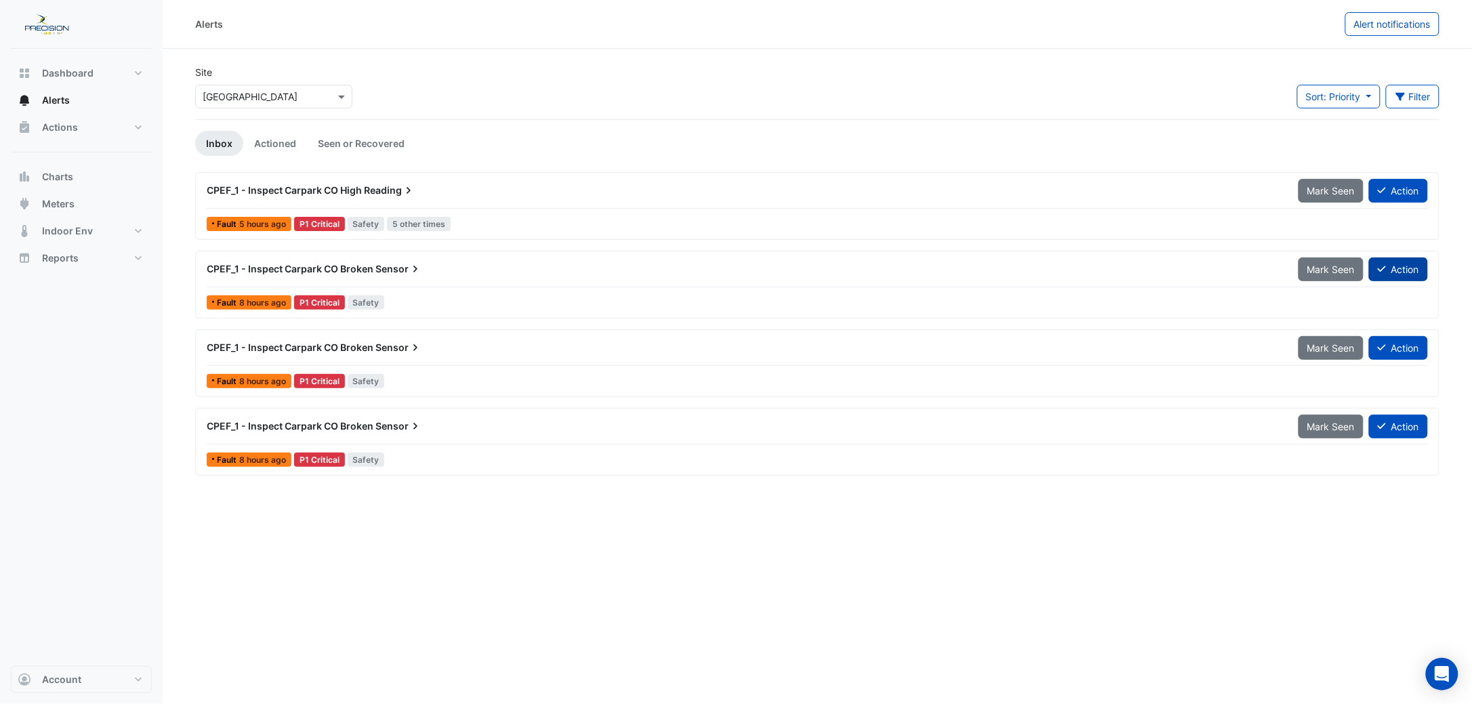
click at [1144, 272] on button "Action" at bounding box center [1398, 269] width 59 height 24
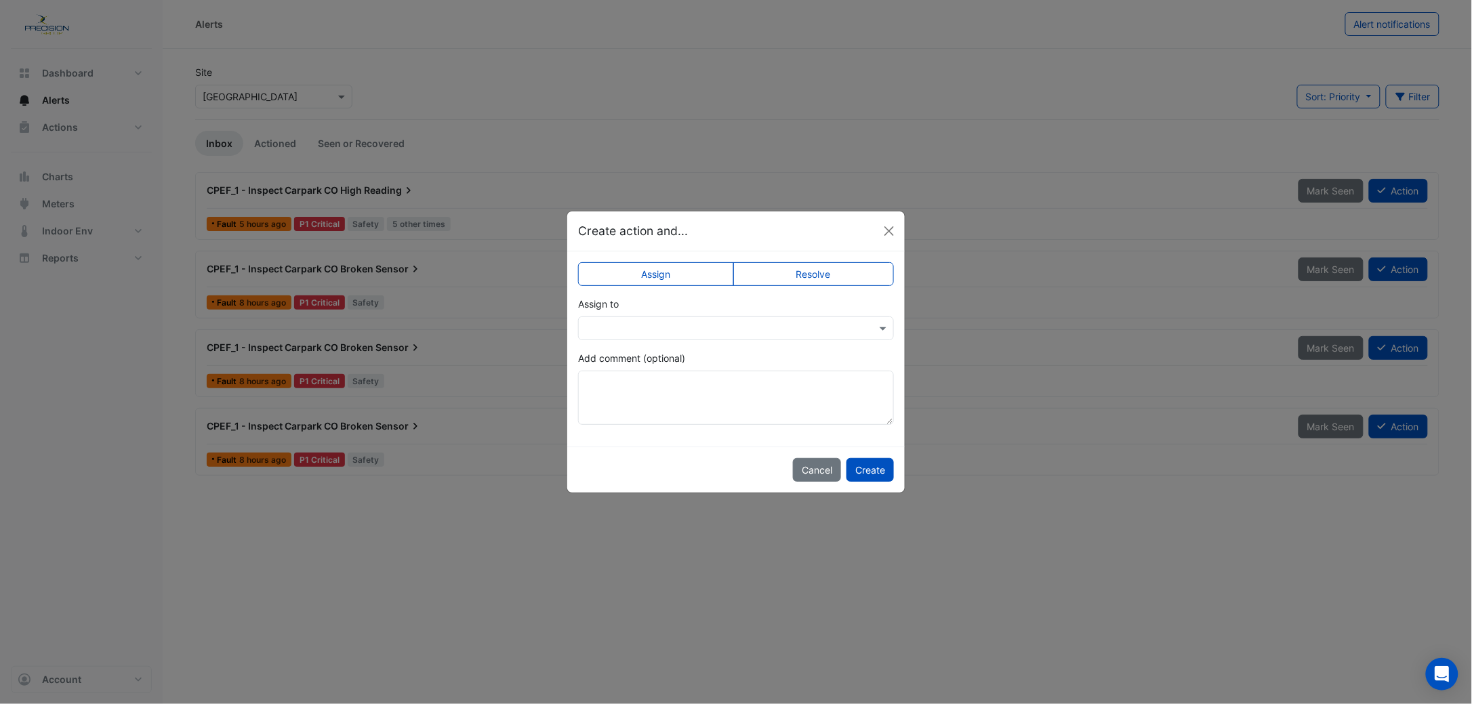
click at [673, 331] on input "text" at bounding box center [722, 329] width 274 height 14
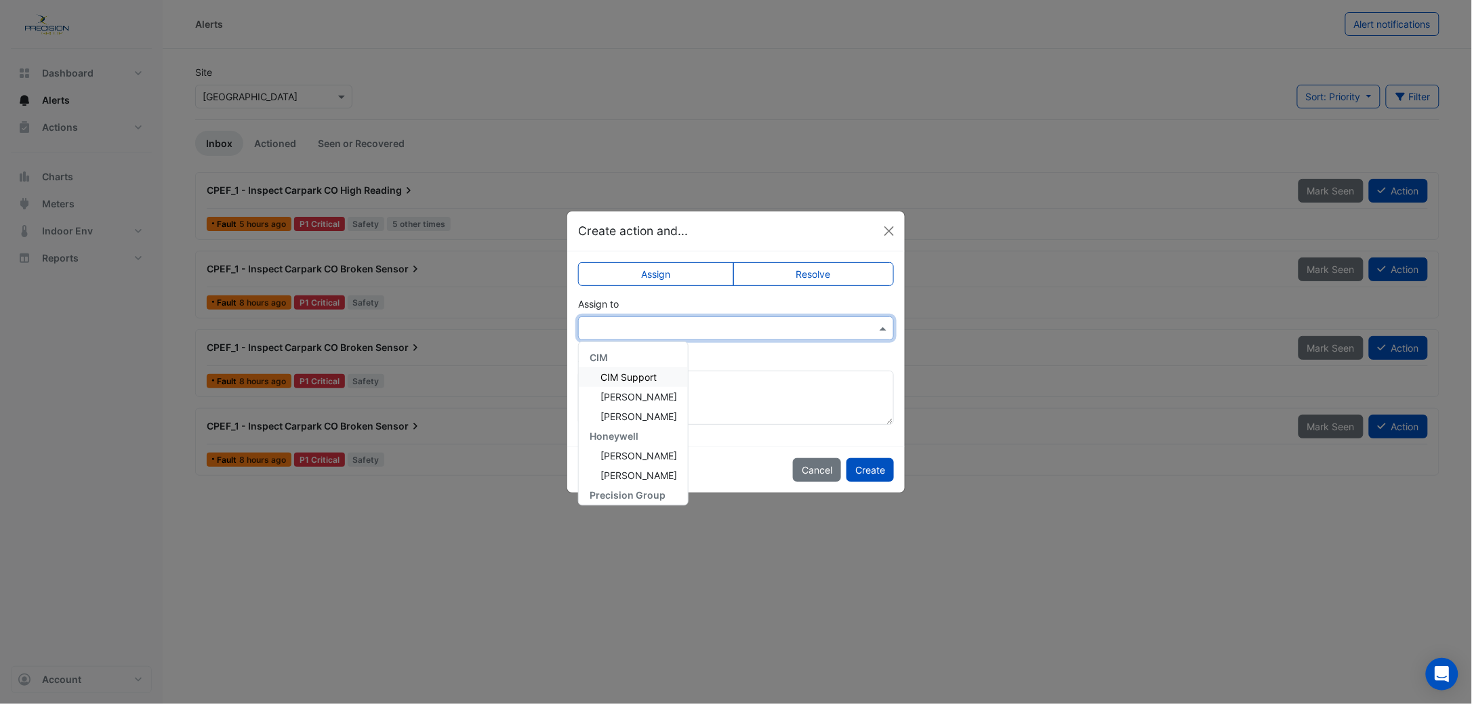
click at [673, 331] on input "text" at bounding box center [722, 329] width 274 height 14
click at [794, 274] on label "Resolve" at bounding box center [813, 274] width 161 height 24
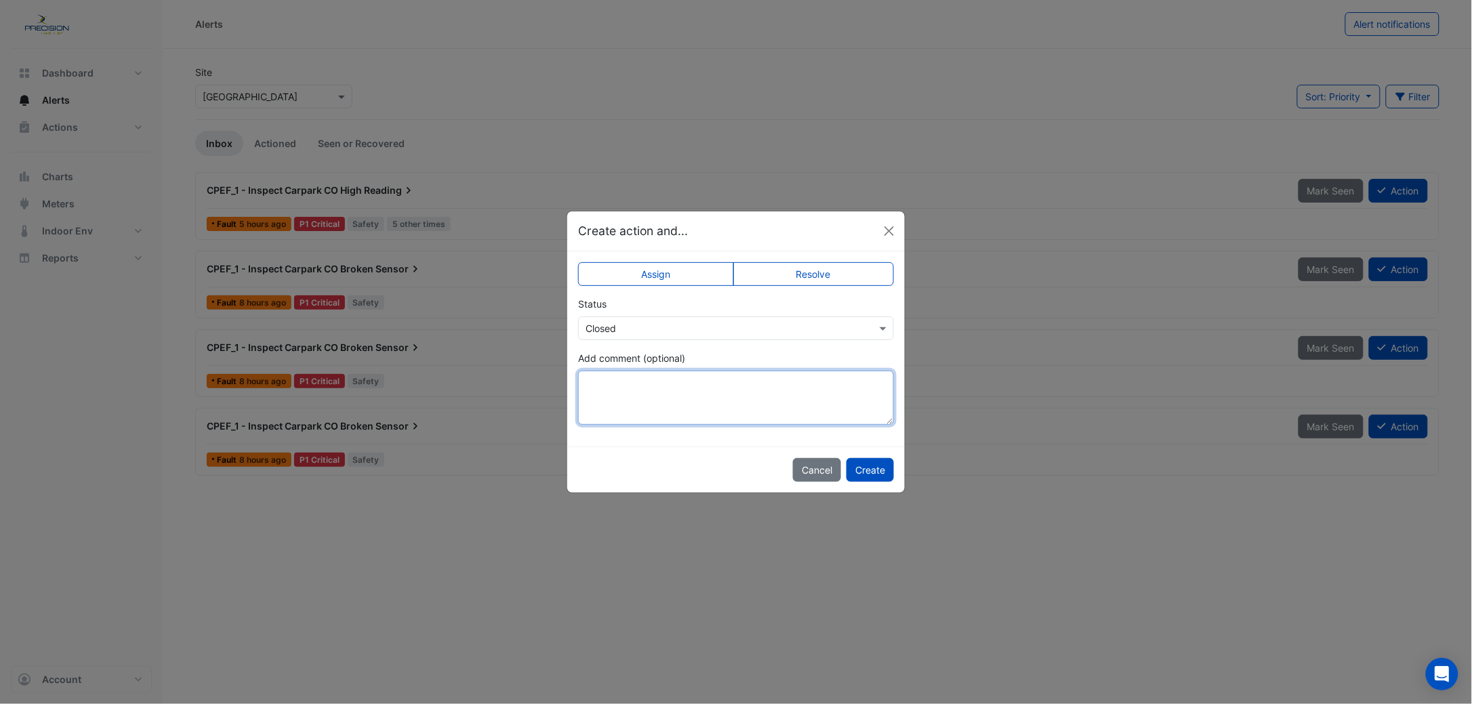
click at [694, 398] on textarea "Add comment (optional)" at bounding box center [736, 398] width 316 height 54
drag, startPoint x: 741, startPoint y: 385, endPoint x: 501, endPoint y: 374, distance: 240.1
click at [501, 374] on ngb-modal-window "**********" at bounding box center [736, 352] width 1472 height 704
type textarea "**********"
click at [875, 472] on button "Create" at bounding box center [869, 470] width 47 height 24
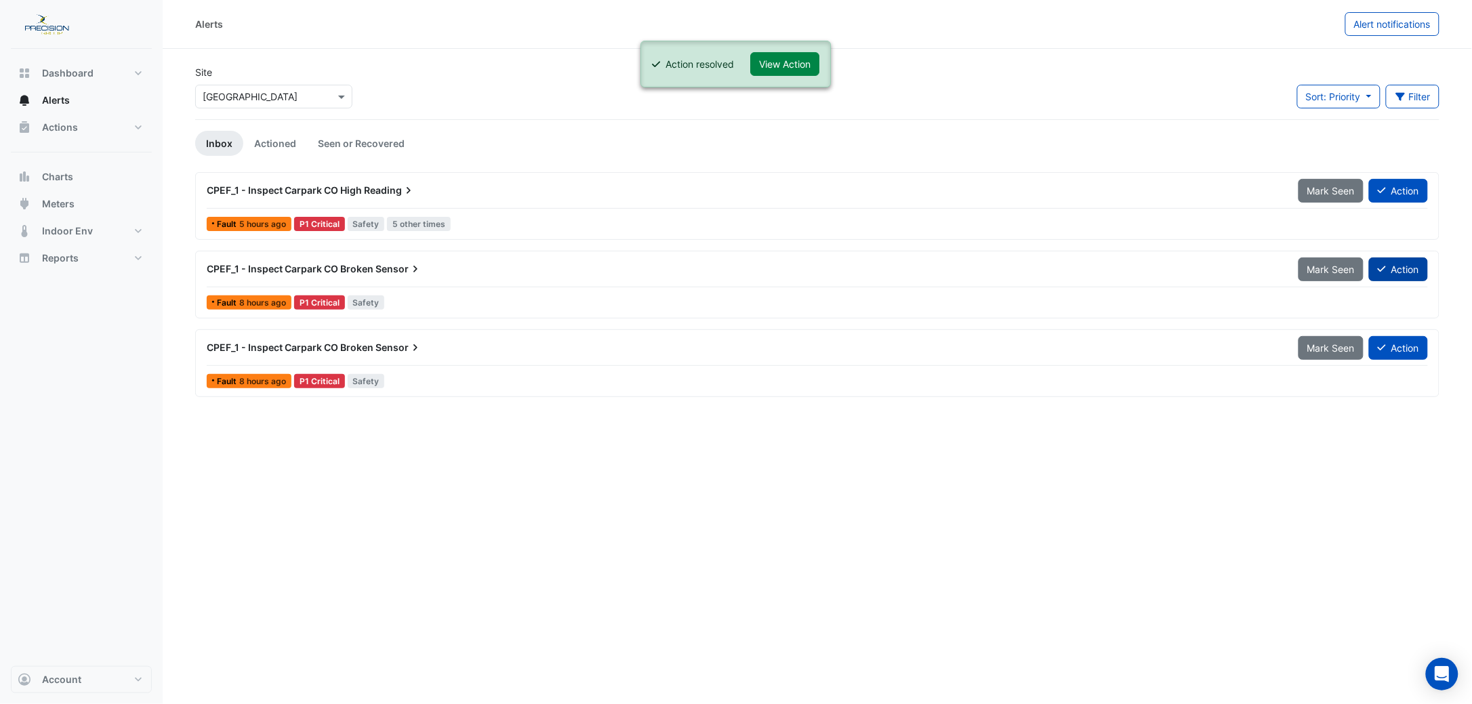
click at [1144, 270] on button "Action" at bounding box center [1398, 269] width 59 height 24
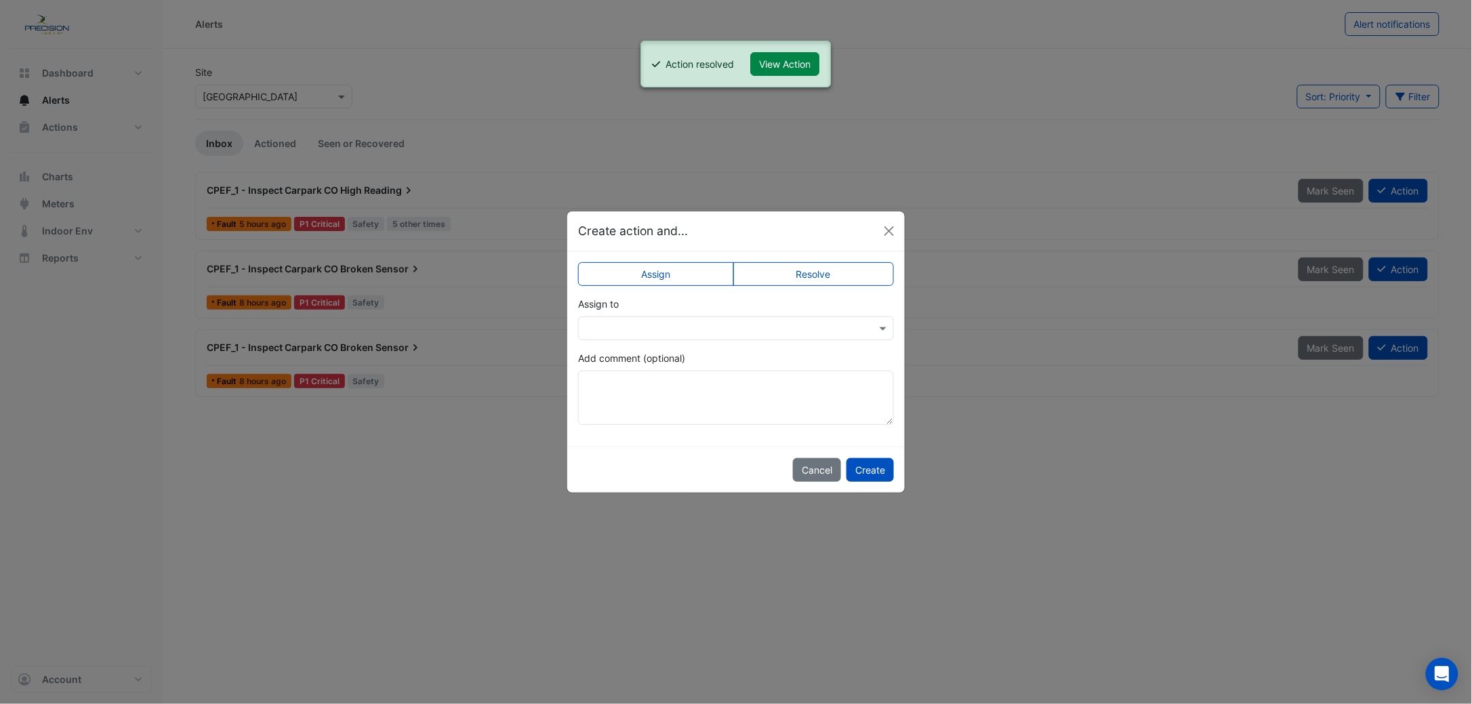
click at [806, 276] on label "Resolve" at bounding box center [813, 274] width 161 height 24
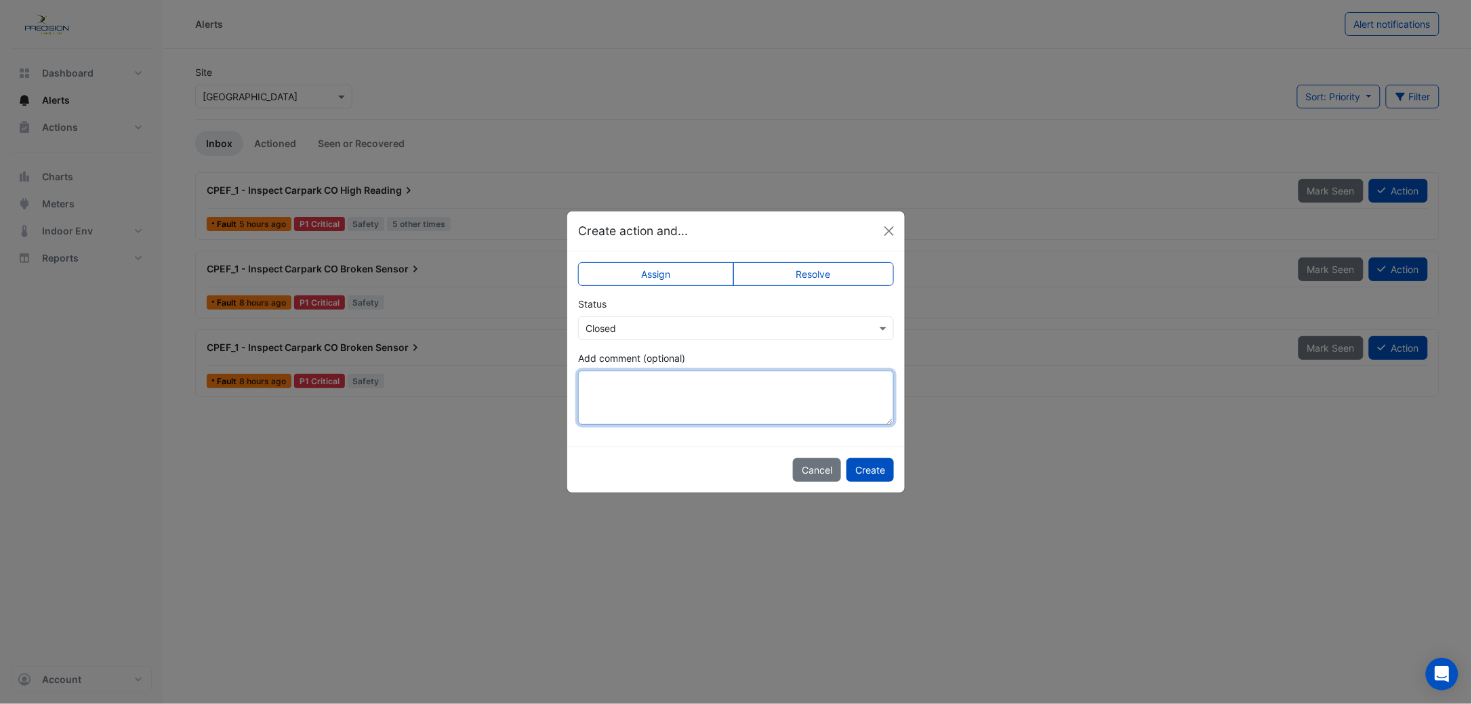
click at [664, 391] on textarea "Add comment (optional)" at bounding box center [736, 398] width 316 height 54
paste textarea "**********"
type textarea "**********"
click at [873, 468] on button "Create" at bounding box center [869, 470] width 47 height 24
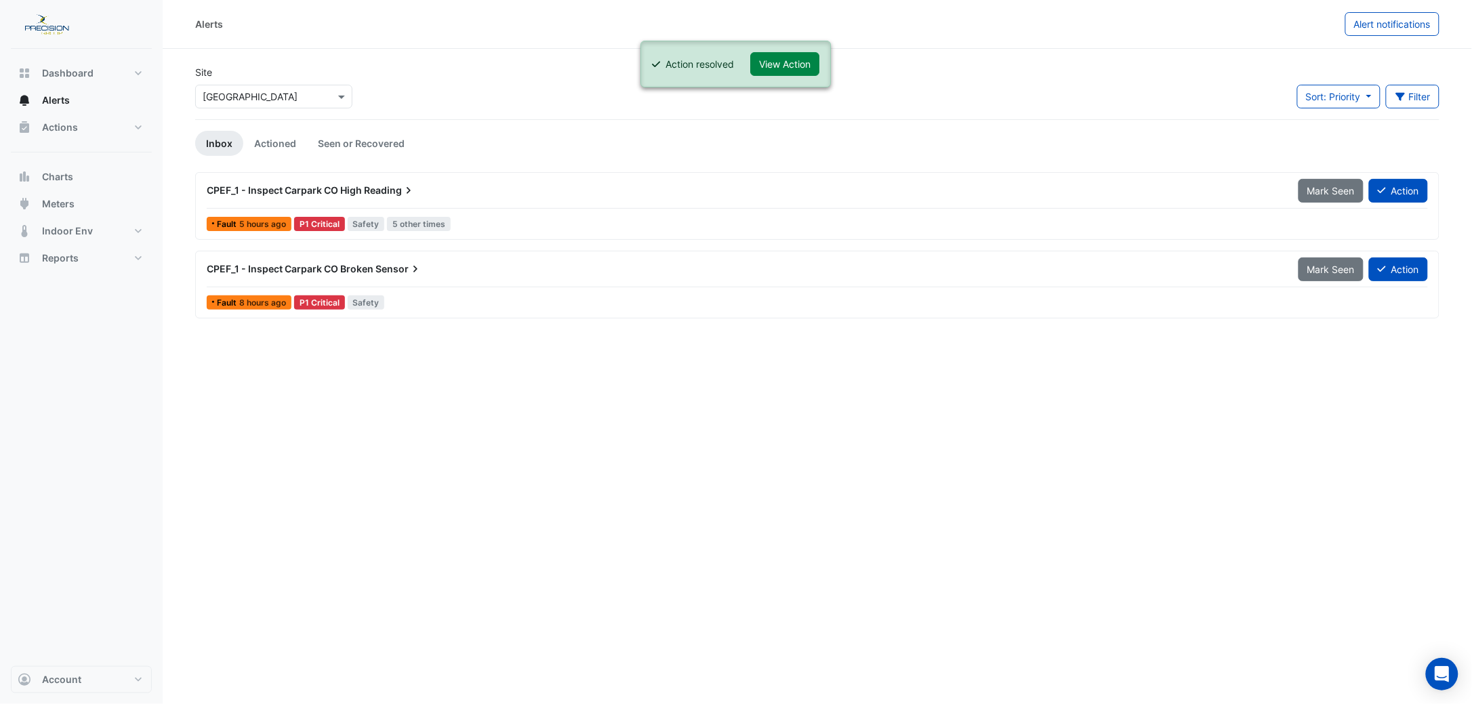
click at [451, 276] on div "CPEF_1 - Inspect Carpark CO Broken Sensor" at bounding box center [744, 269] width 1075 height 14
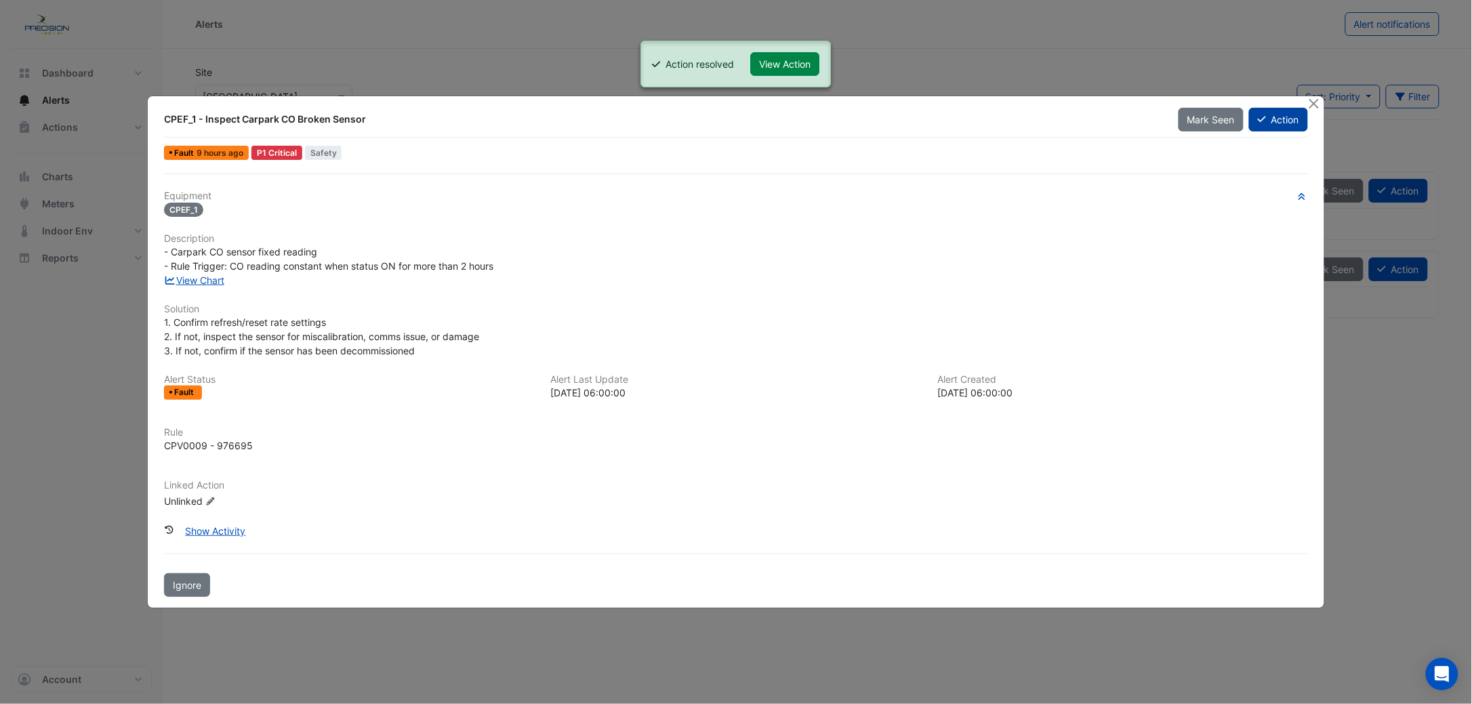
click at [1144, 122] on icon at bounding box center [1261, 118] width 8 height 9
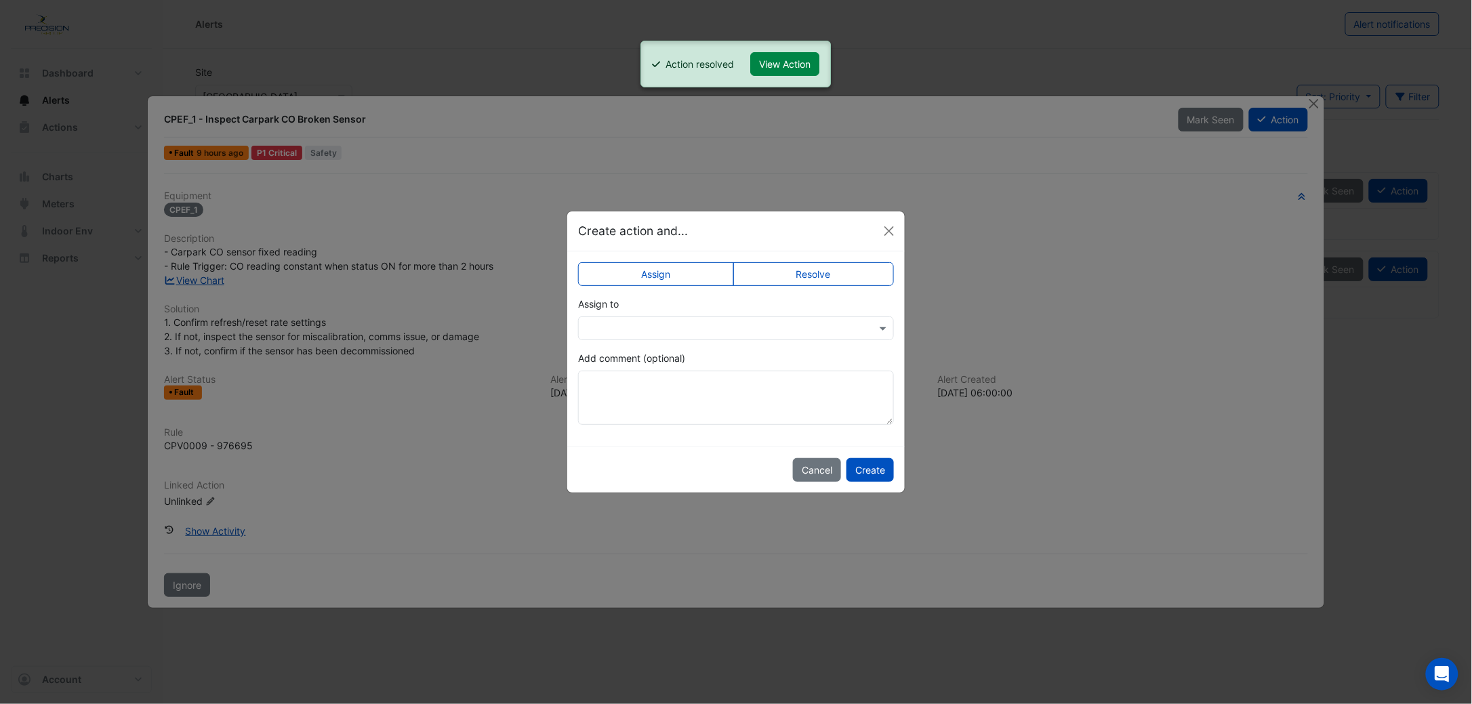
click at [847, 271] on label "Resolve" at bounding box center [813, 274] width 161 height 24
click at [671, 383] on textarea "Add comment (optional)" at bounding box center [736, 398] width 316 height 54
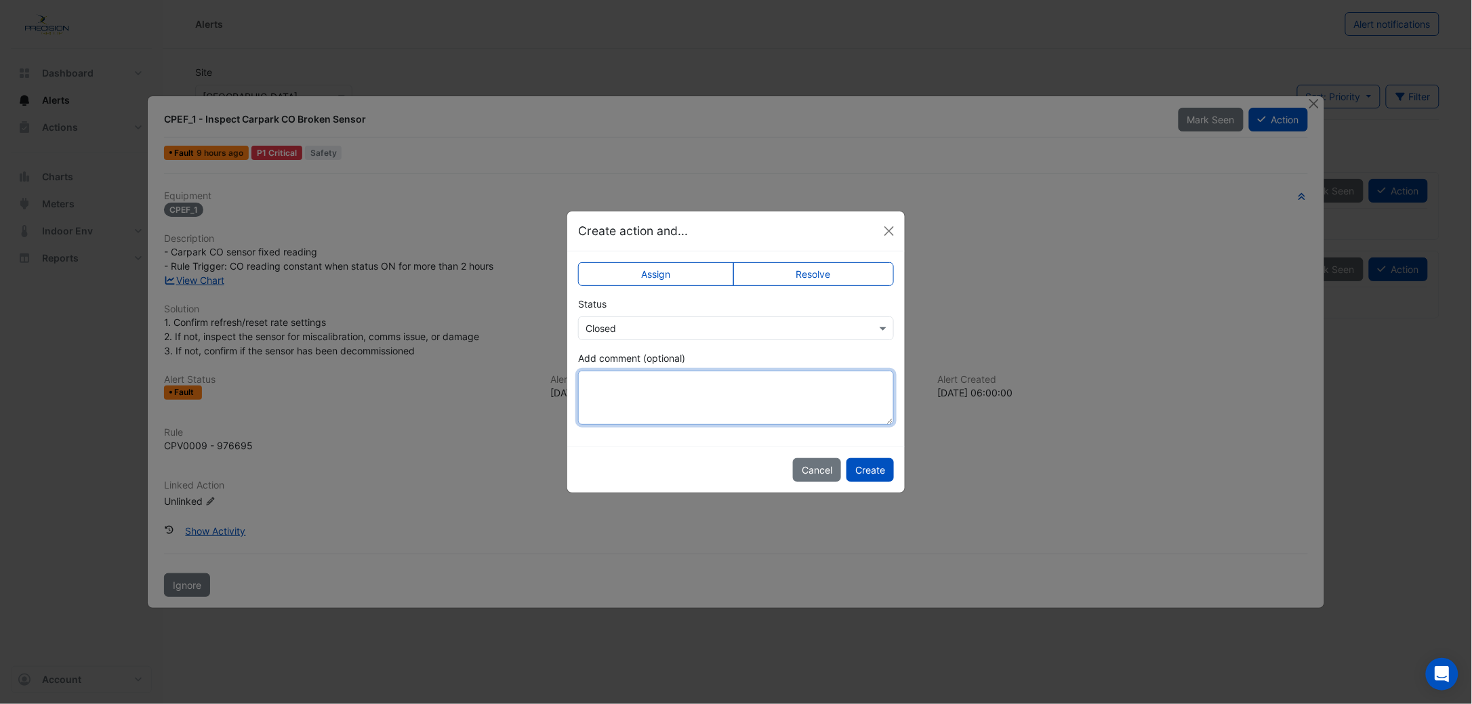
paste textarea "**********"
click at [868, 472] on button "Create" at bounding box center [869, 470] width 47 height 24
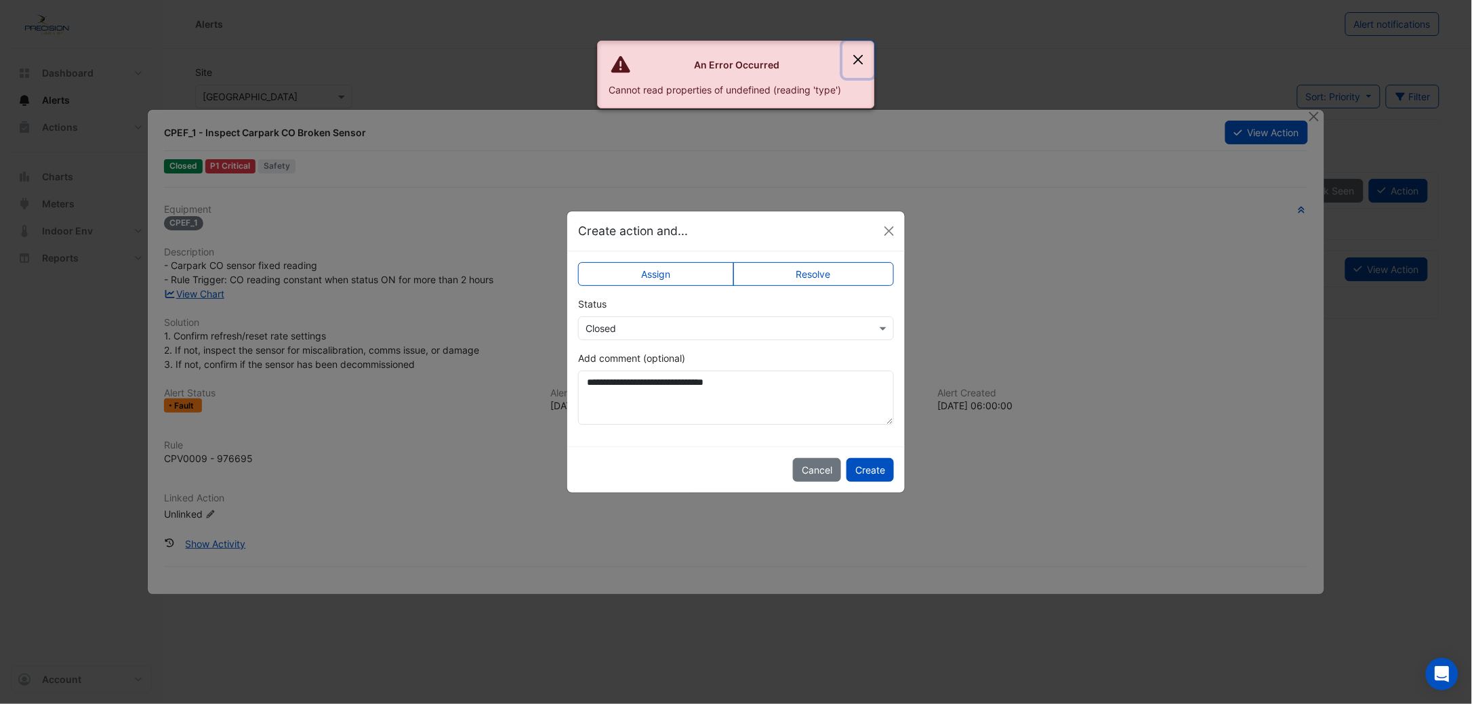
click at [856, 57] on button "Close" at bounding box center [858, 59] width 31 height 37
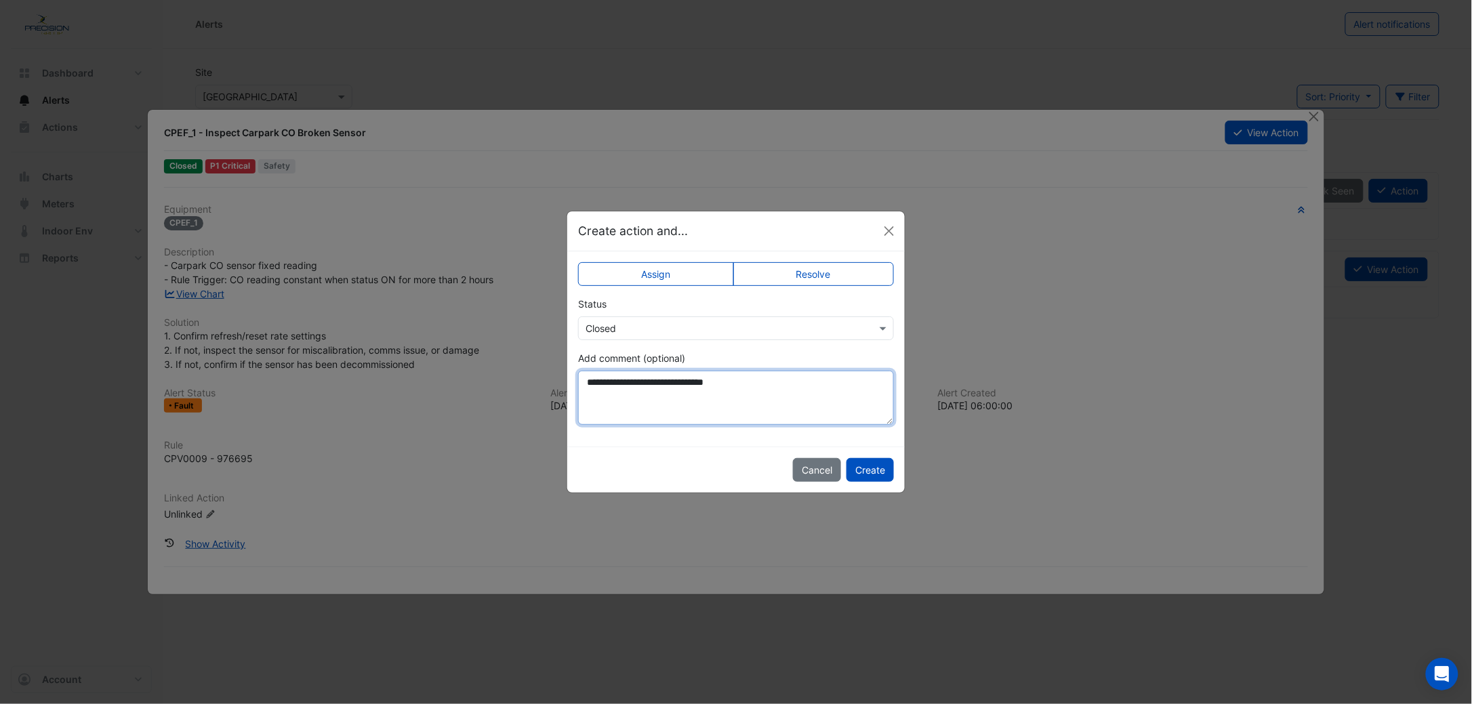
click at [629, 379] on textarea "**********" at bounding box center [736, 398] width 316 height 54
type textarea "**********"
click at [888, 470] on button "Create" at bounding box center [869, 470] width 47 height 24
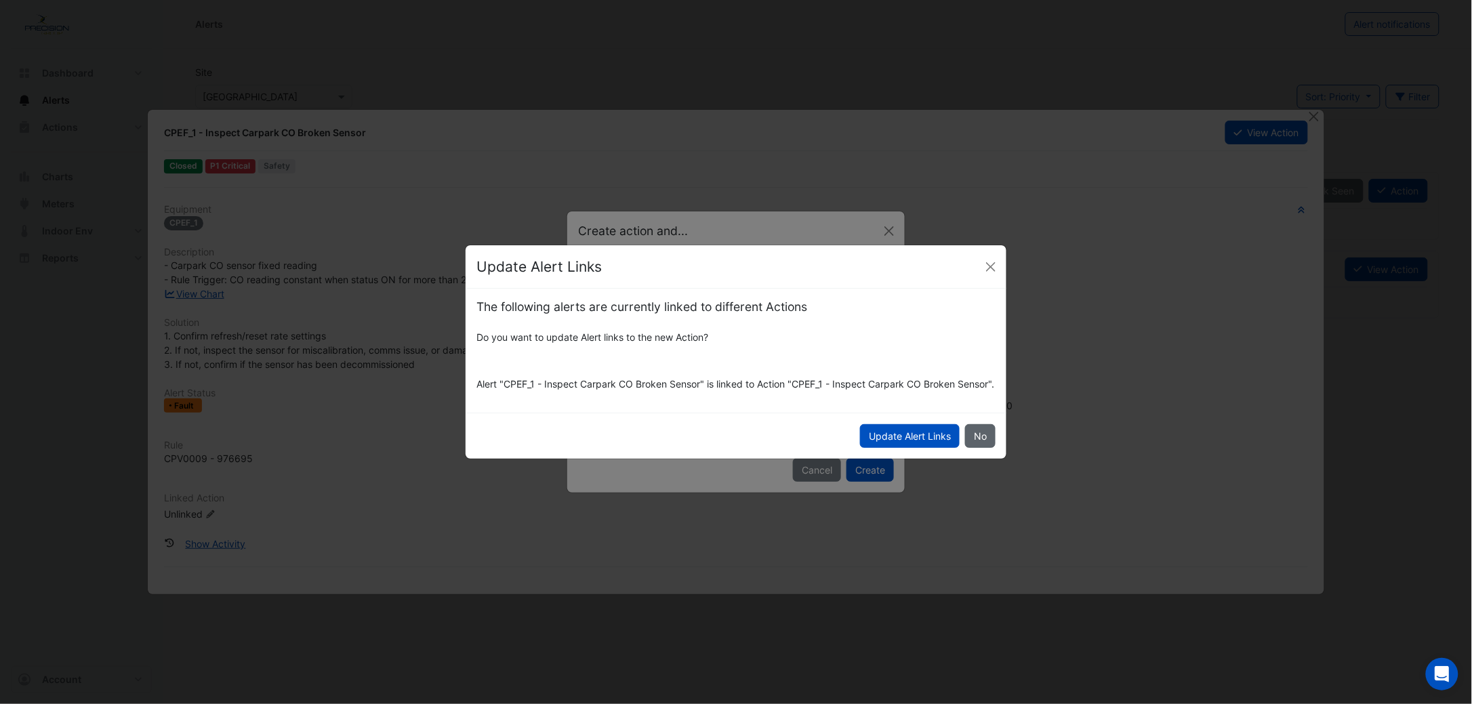
click at [968, 438] on button "No" at bounding box center [980, 436] width 30 height 24
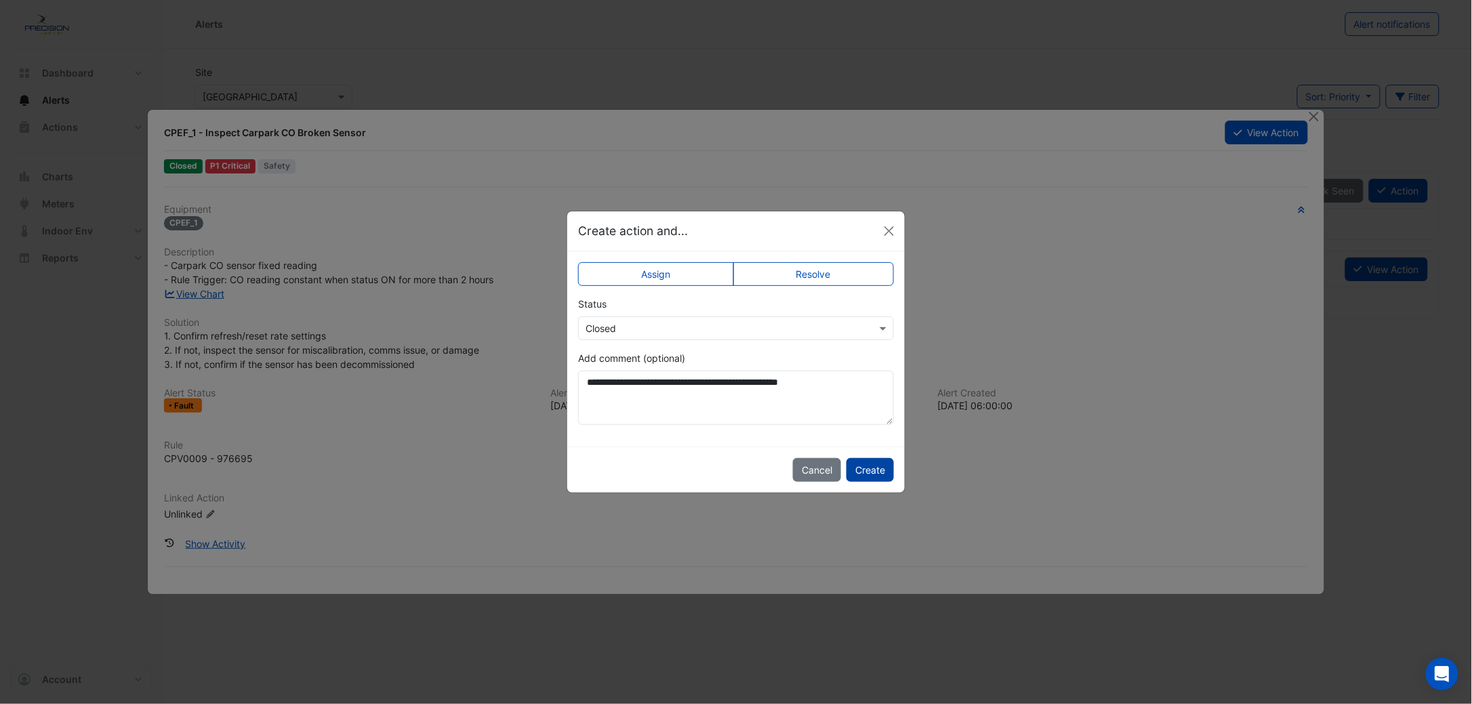
click at [871, 465] on button "Create" at bounding box center [869, 470] width 47 height 24
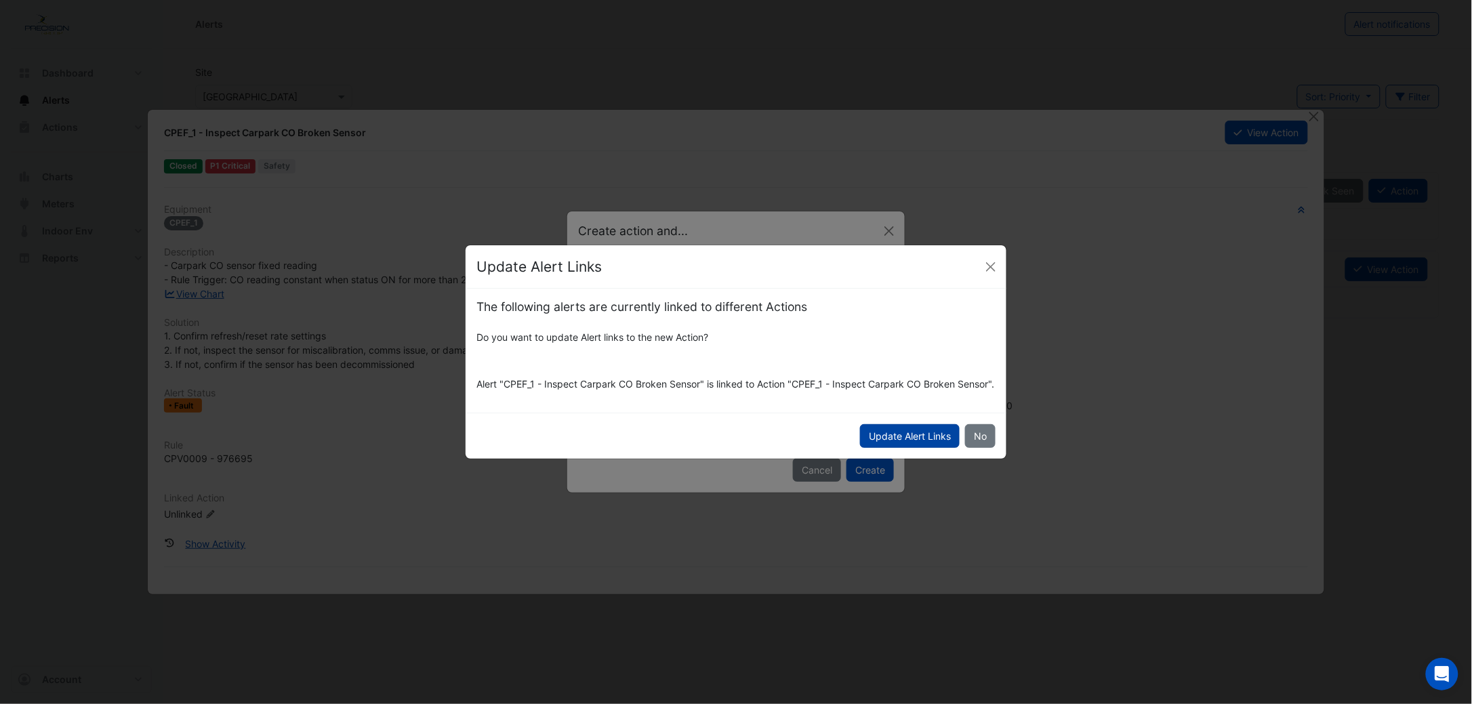
click at [881, 446] on button "Update Alert Links" at bounding box center [910, 436] width 100 height 24
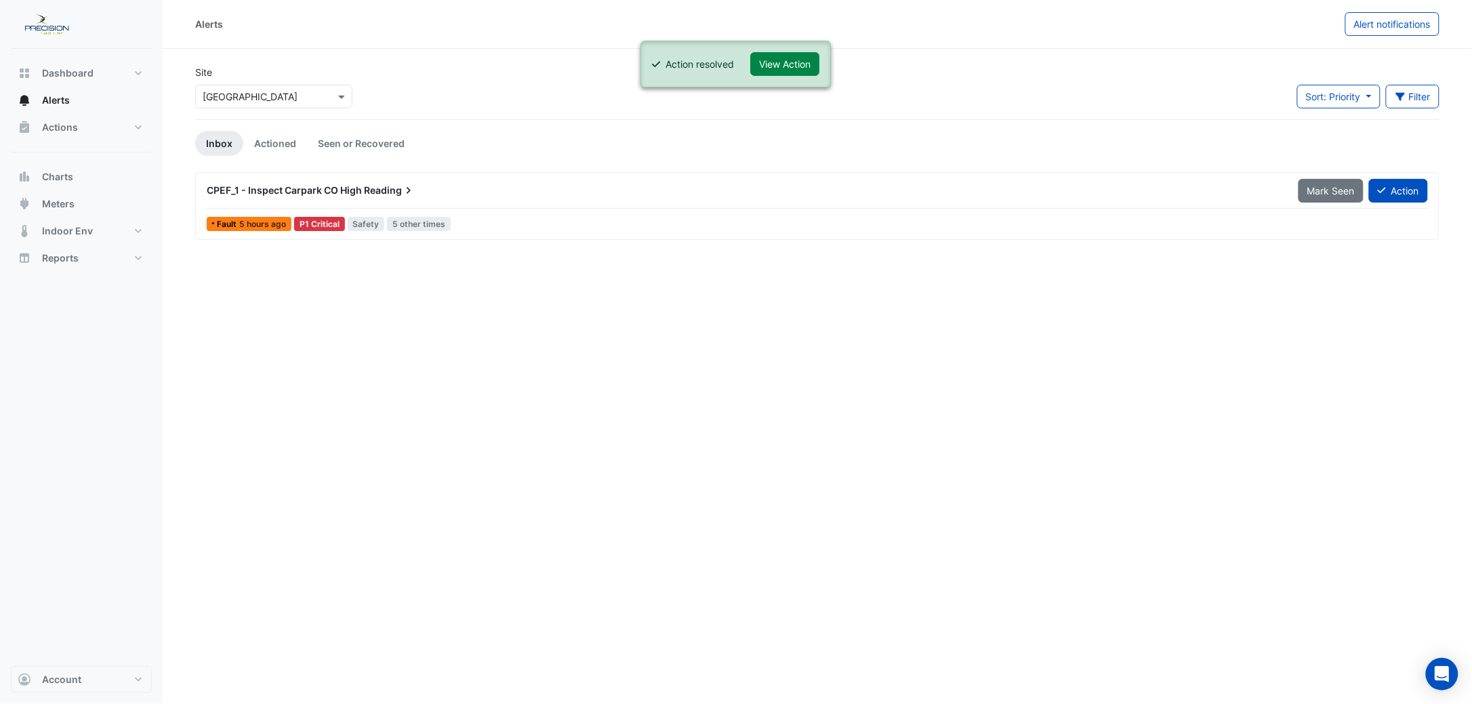
click at [266, 188] on span "CPEF_1 - Inspect Carpark CO High" at bounding box center [284, 190] width 155 height 12
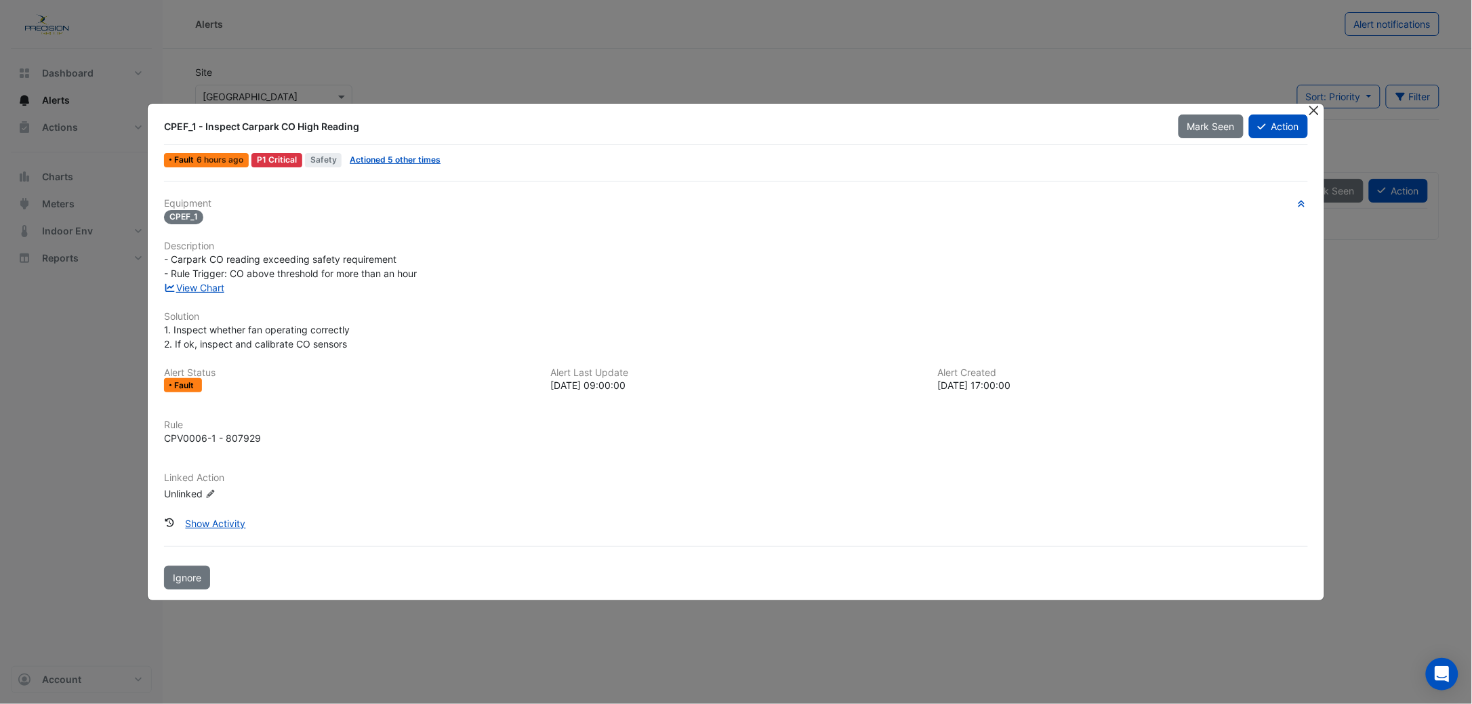
click at [1144, 106] on button "Close" at bounding box center [1314, 111] width 14 height 14
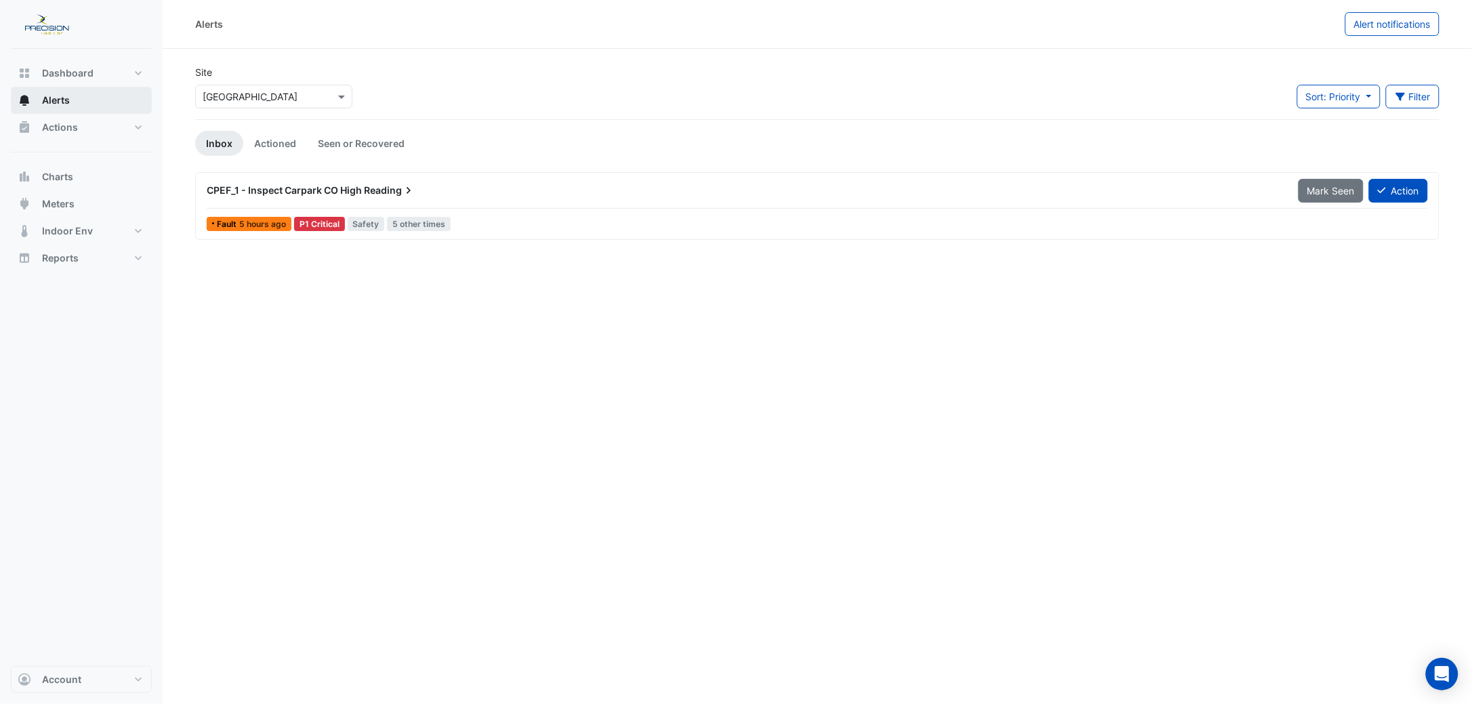
click at [65, 102] on span "Alerts" at bounding box center [56, 100] width 28 height 14
click at [58, 199] on span "Meters" at bounding box center [58, 204] width 33 height 14
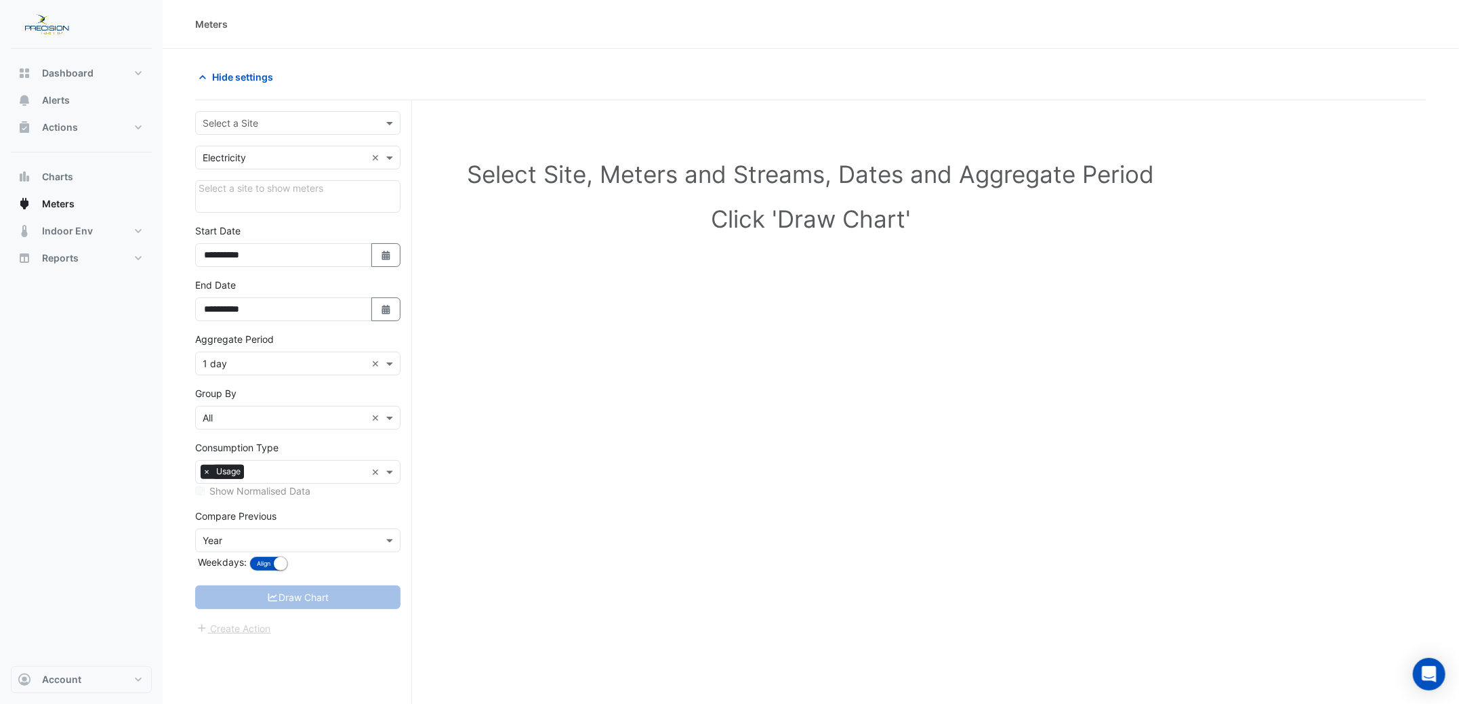
click at [259, 124] on input "text" at bounding box center [284, 124] width 163 height 14
click at [261, 189] on span "[GEOGRAPHIC_DATA]" at bounding box center [254, 192] width 95 height 12
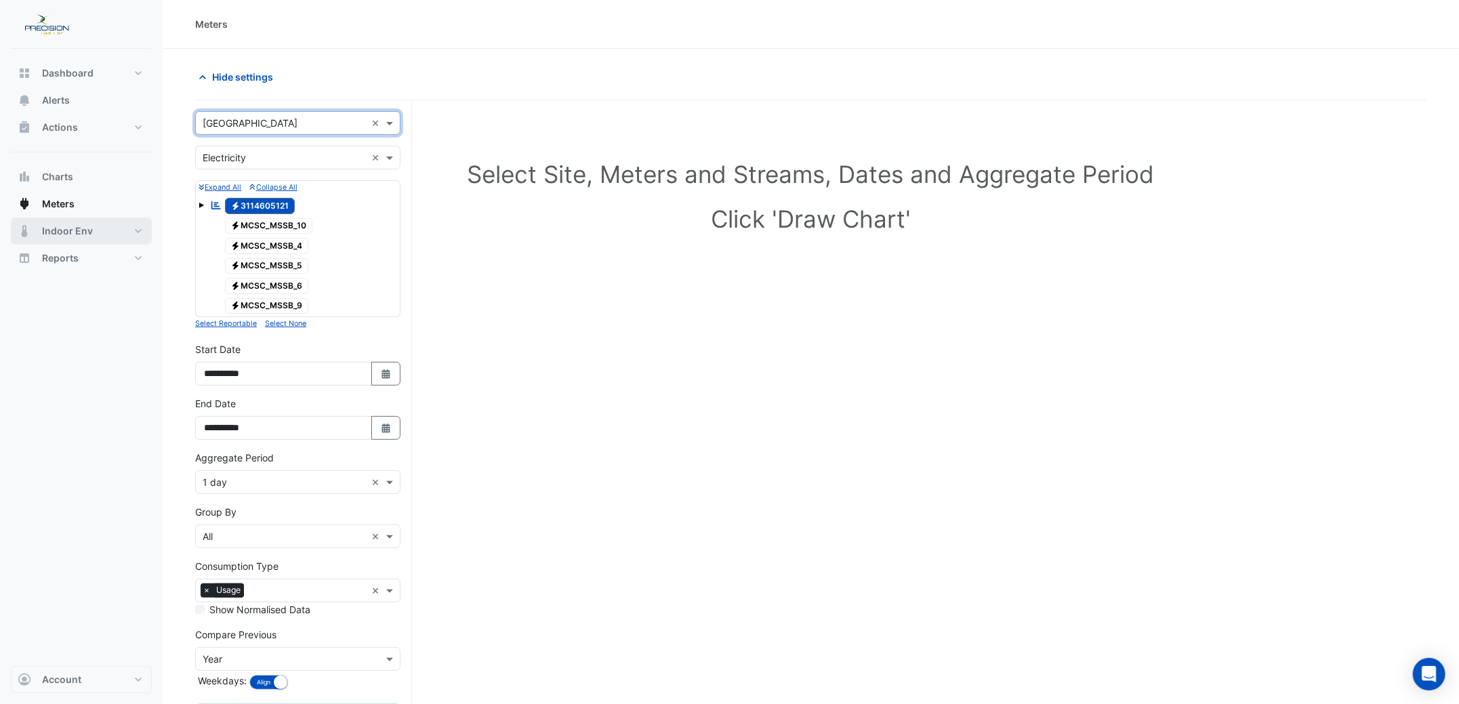
click at [72, 226] on span "Indoor Env" at bounding box center [67, 231] width 51 height 14
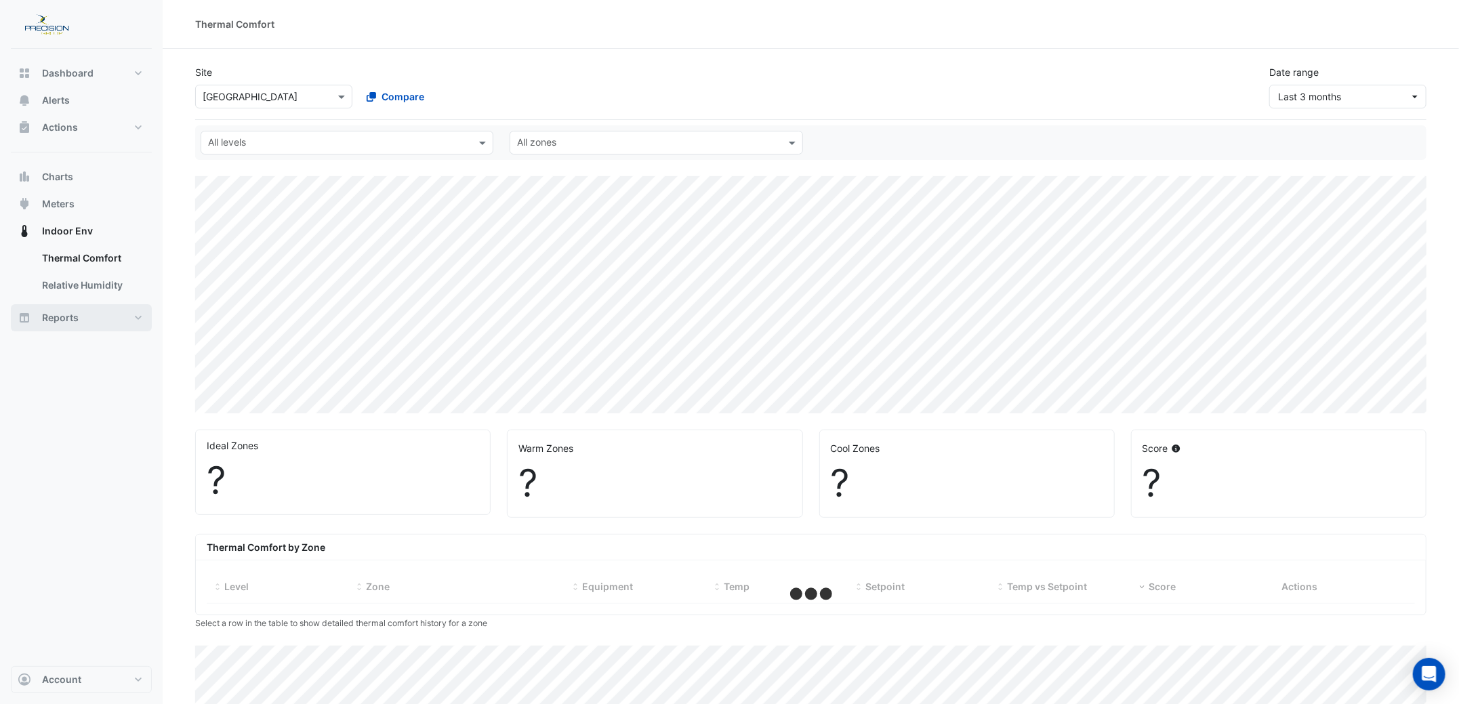
click at [60, 311] on span "Reports" at bounding box center [60, 318] width 37 height 14
select select "***"
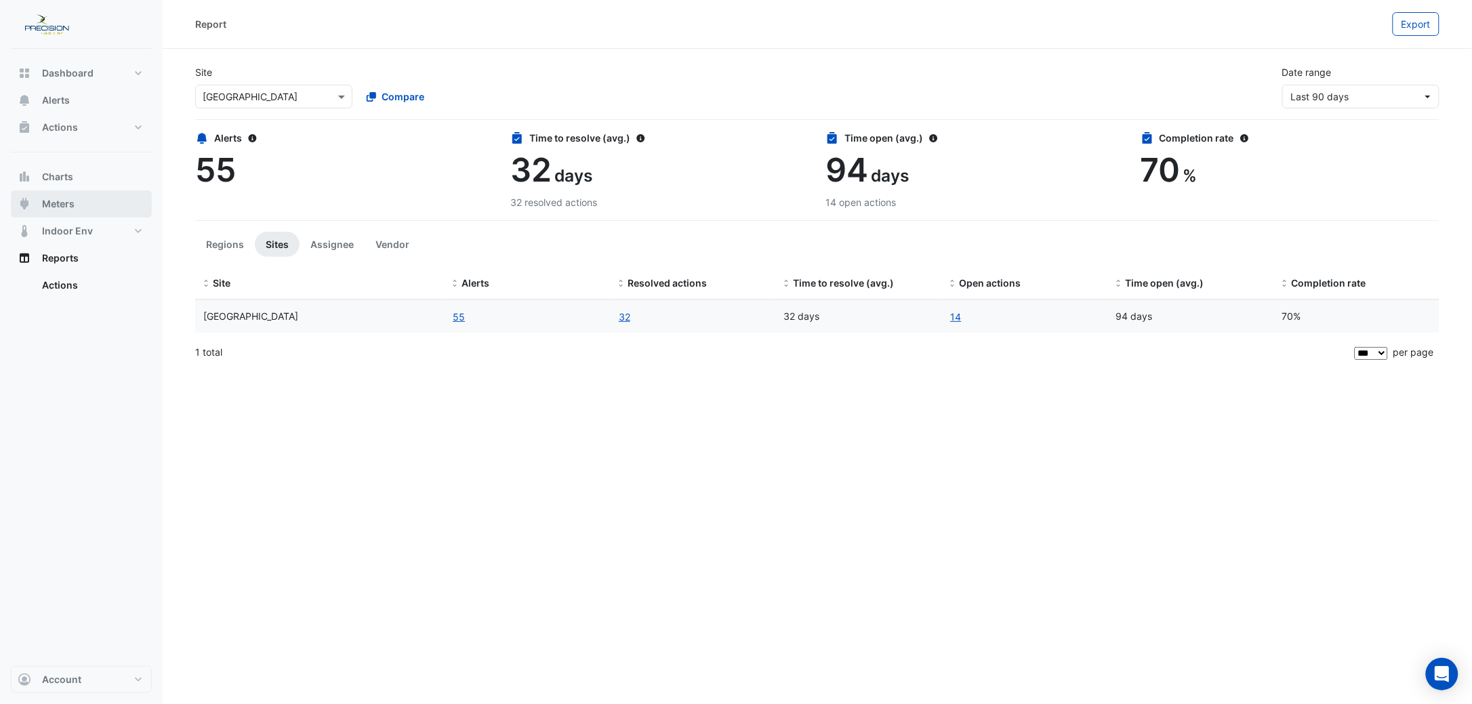
click at [78, 202] on button "Meters" at bounding box center [81, 203] width 141 height 27
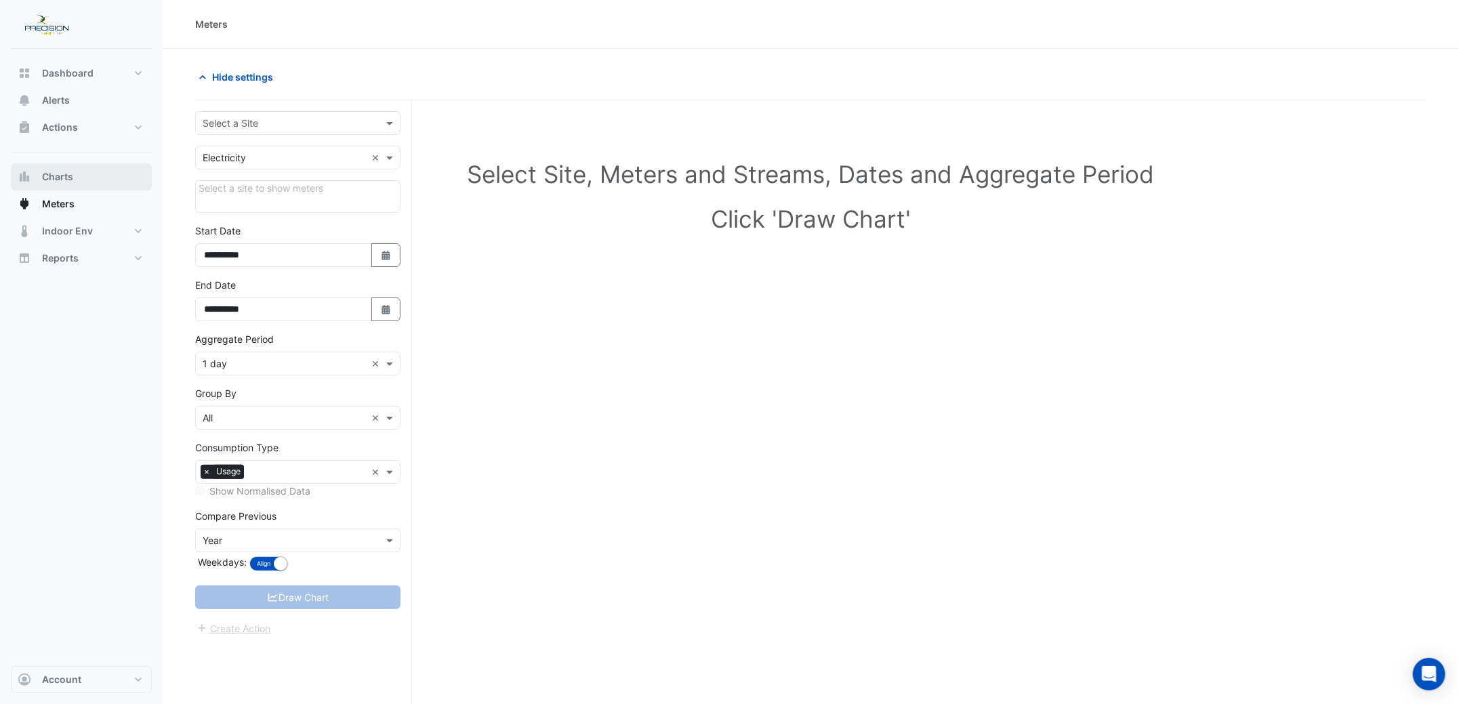
click at [75, 168] on button "Charts" at bounding box center [81, 176] width 141 height 27
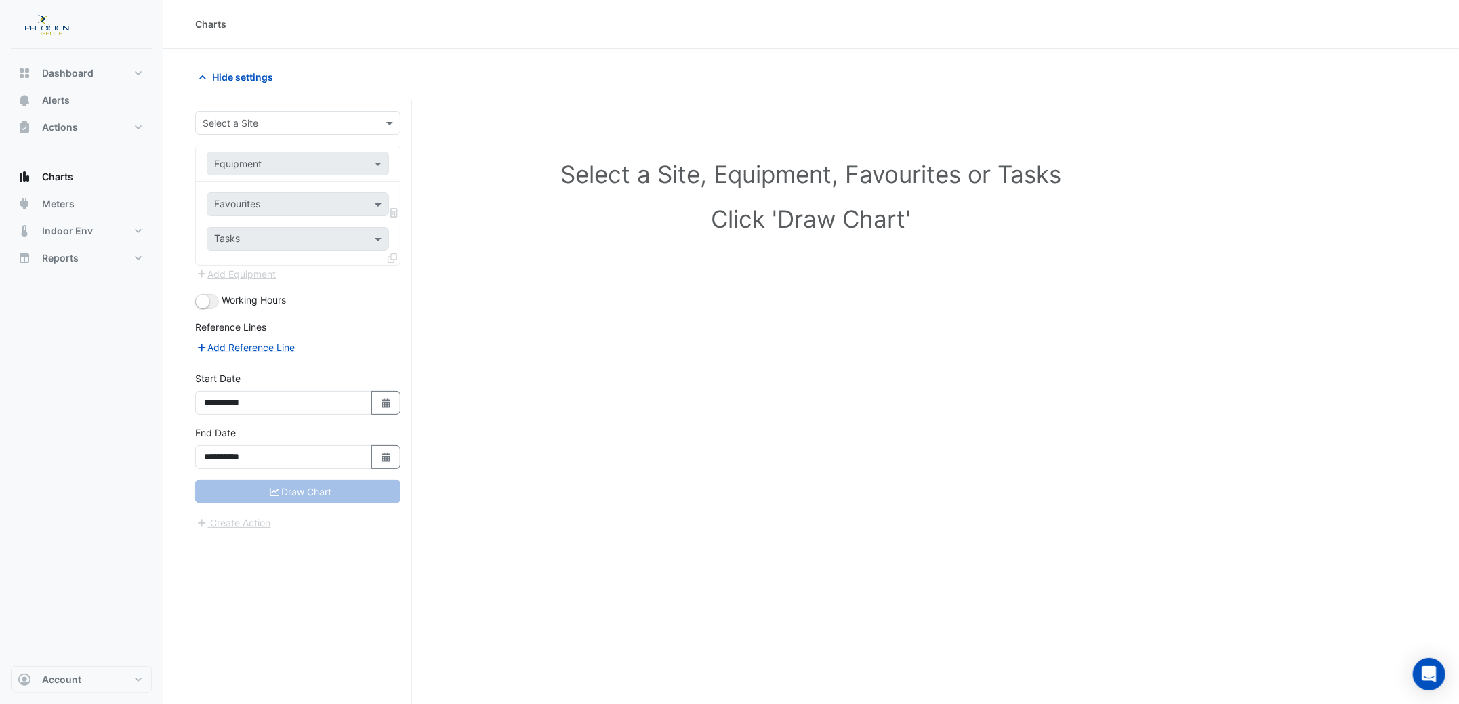
click at [246, 123] on input "text" at bounding box center [284, 124] width 163 height 14
click at [237, 187] on span "[GEOGRAPHIC_DATA]" at bounding box center [254, 192] width 95 height 12
click at [247, 159] on input "text" at bounding box center [284, 164] width 140 height 14
type input "*****"
click at [252, 184] on div "CHILLER_APPLE" at bounding box center [297, 193] width 181 height 20
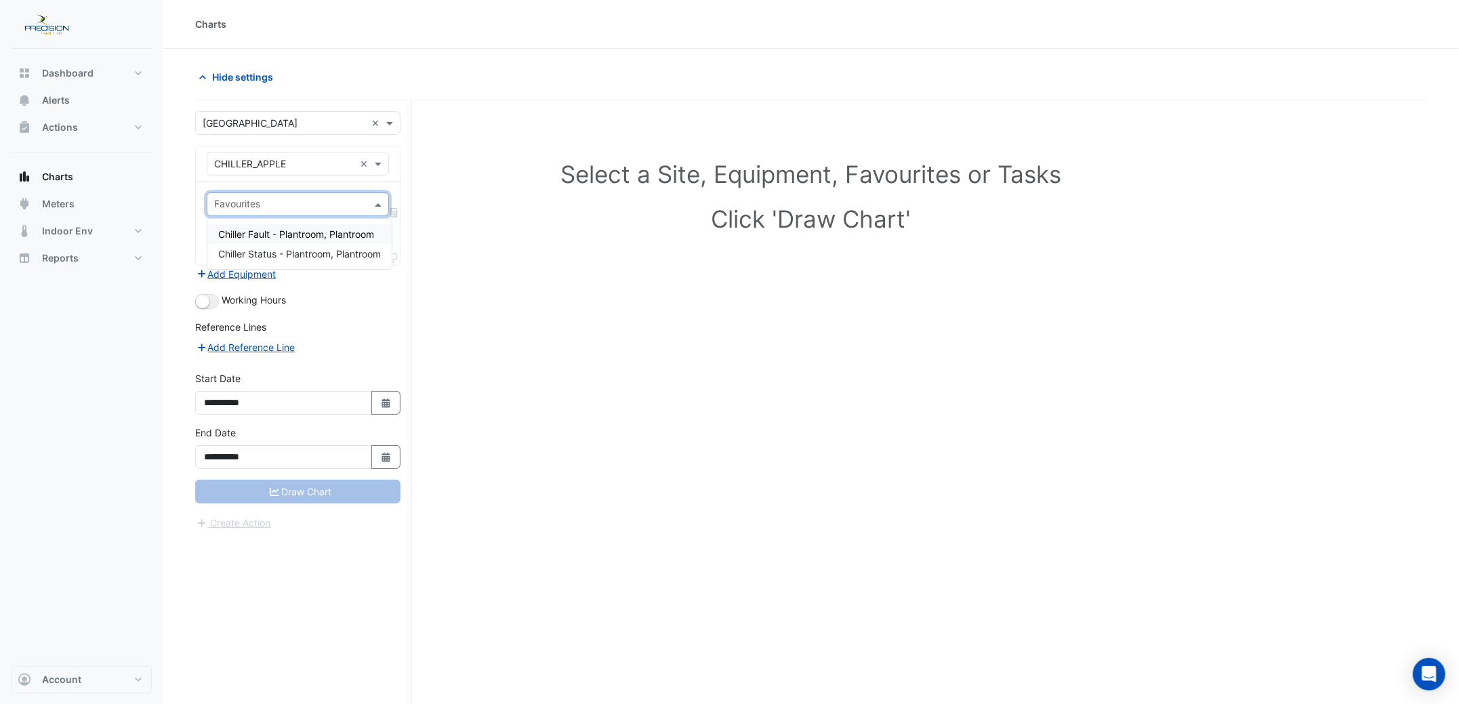
click at [274, 204] on input "text" at bounding box center [290, 206] width 152 height 14
click at [263, 253] on span "Chiller Status - Plantroom, Plantroom" at bounding box center [299, 254] width 163 height 12
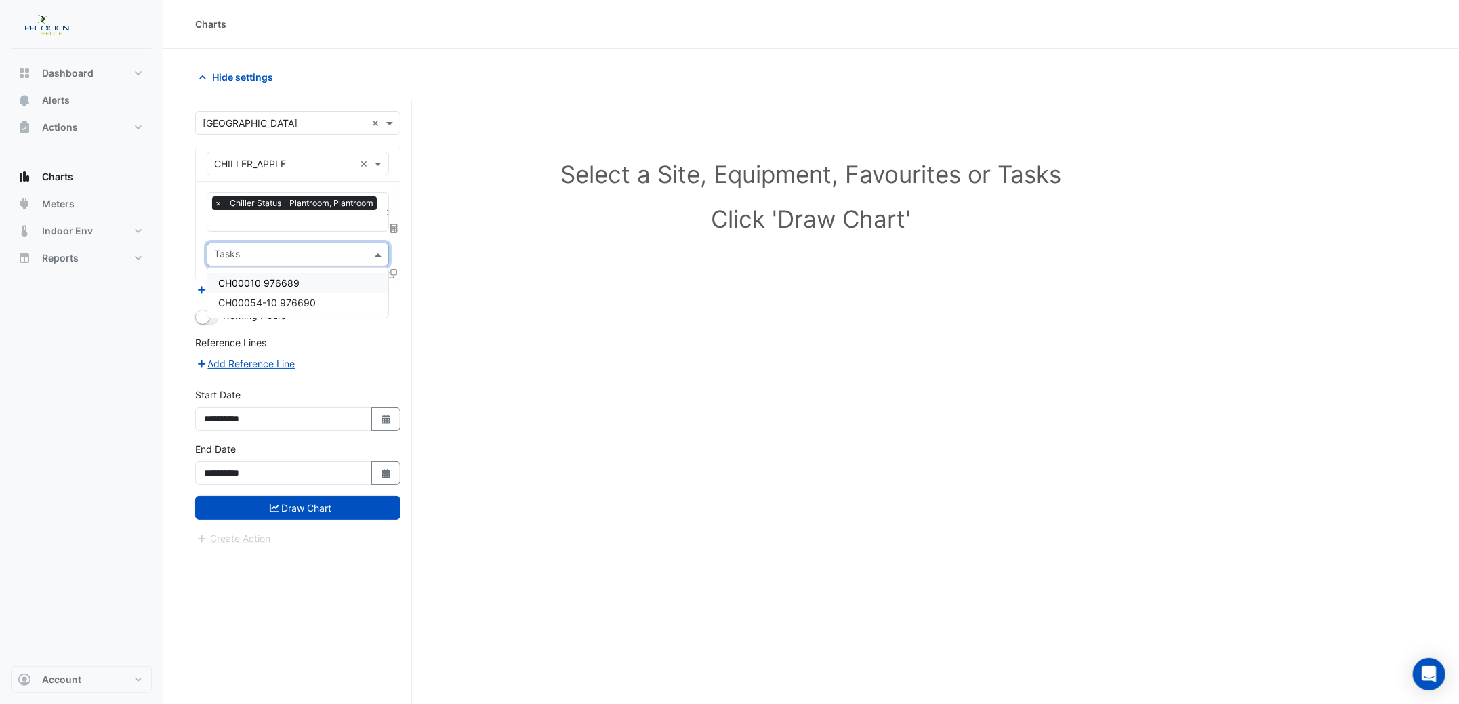
click at [263, 253] on input "text" at bounding box center [290, 256] width 152 height 14
click at [588, 275] on div "Select a Site, Equipment, Favourites or Tasks Click 'Draw Chart'" at bounding box center [810, 199] width 1215 height 165
click at [380, 415] on icon "Select Date" at bounding box center [386, 419] width 12 height 9
select select "*"
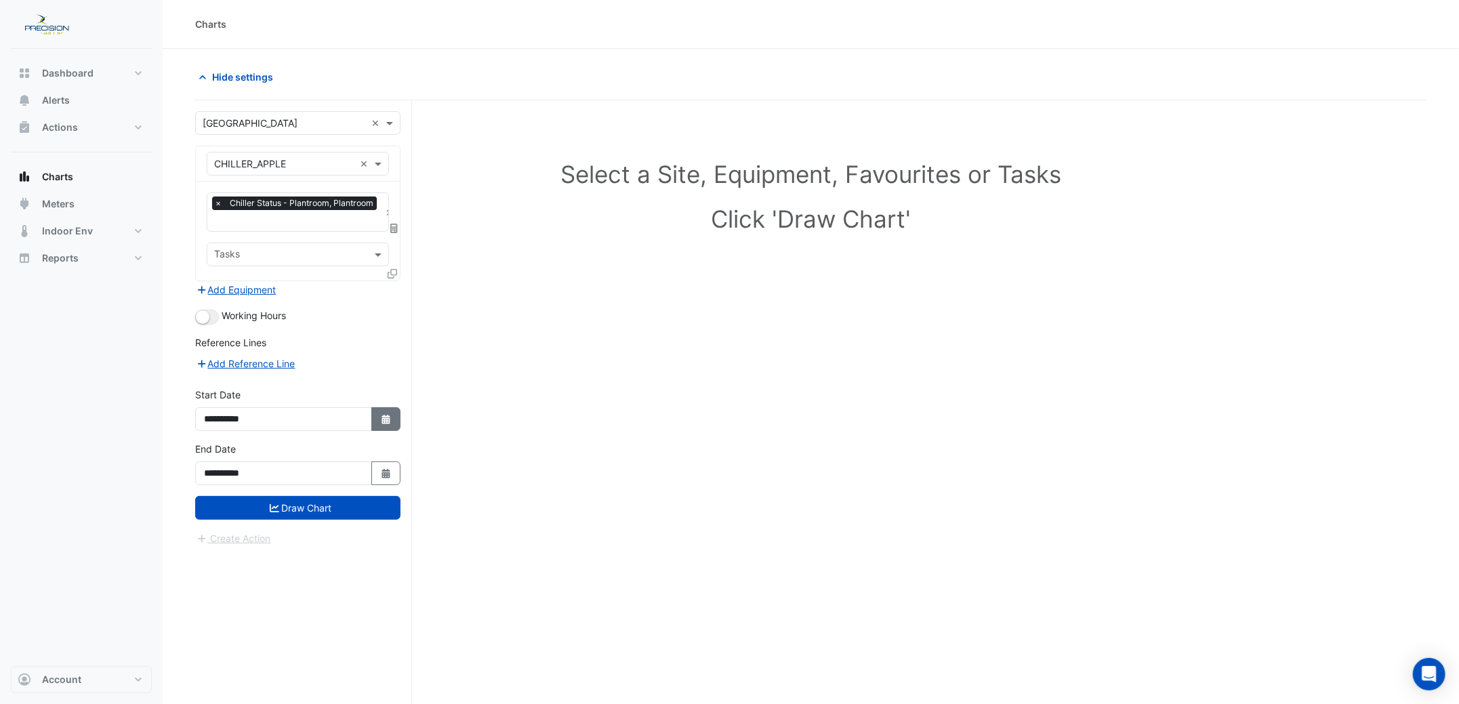
select select "****"
click at [213, 348] on div "18" at bounding box center [218, 346] width 22 height 22
type input "**********"
click at [280, 503] on button "Draw Chart" at bounding box center [297, 508] width 205 height 24
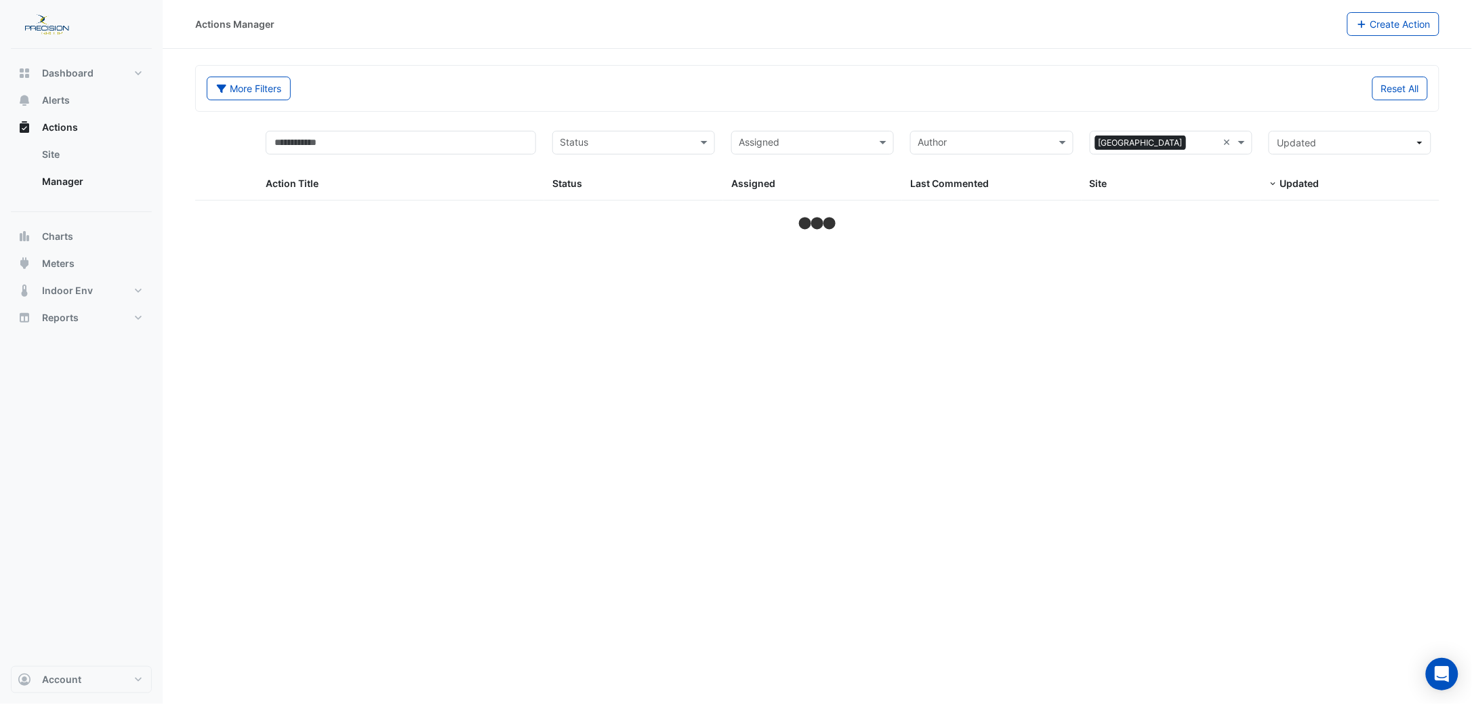
select select "***"
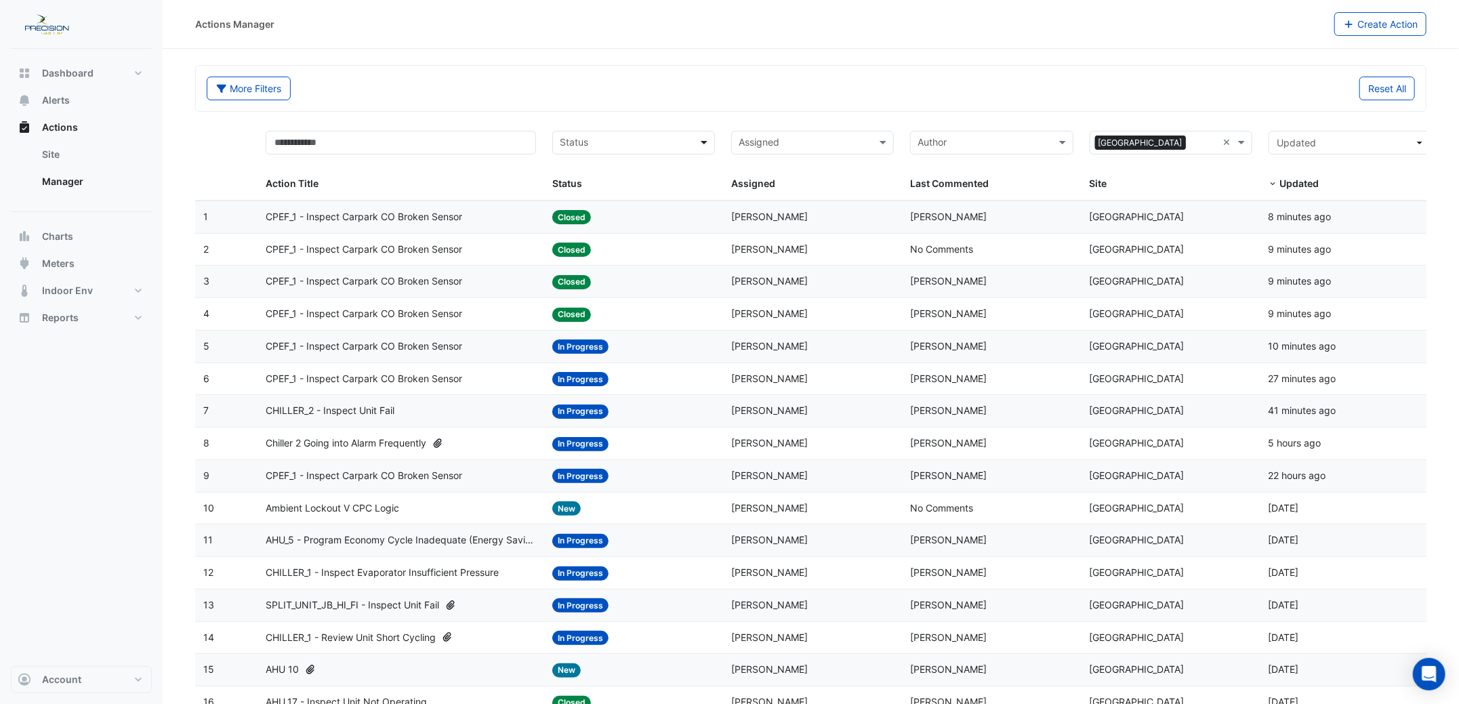
click at [705, 144] on span at bounding box center [705, 143] width 17 height 16
click at [586, 188] on span "In Progress" at bounding box center [589, 192] width 50 height 12
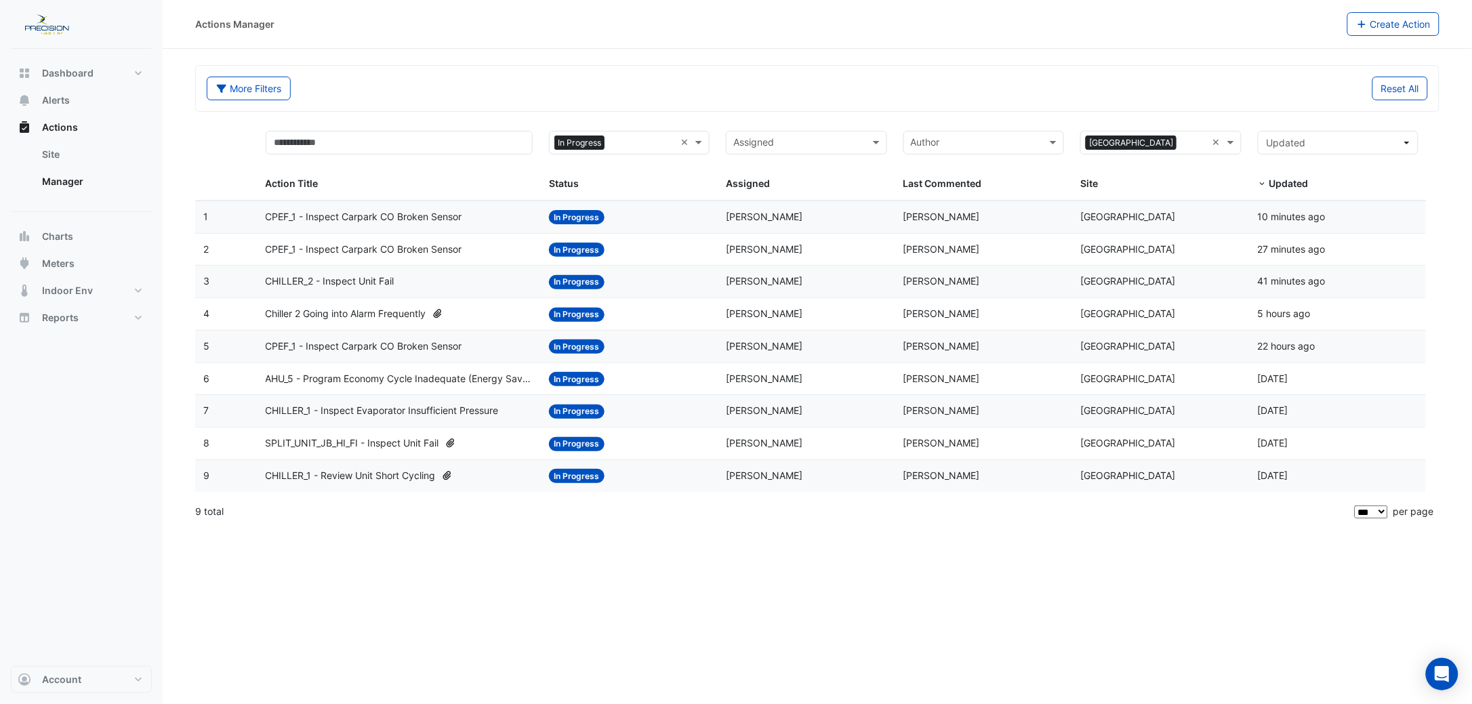
click at [913, 474] on span "[PERSON_NAME]" at bounding box center [941, 476] width 77 height 12
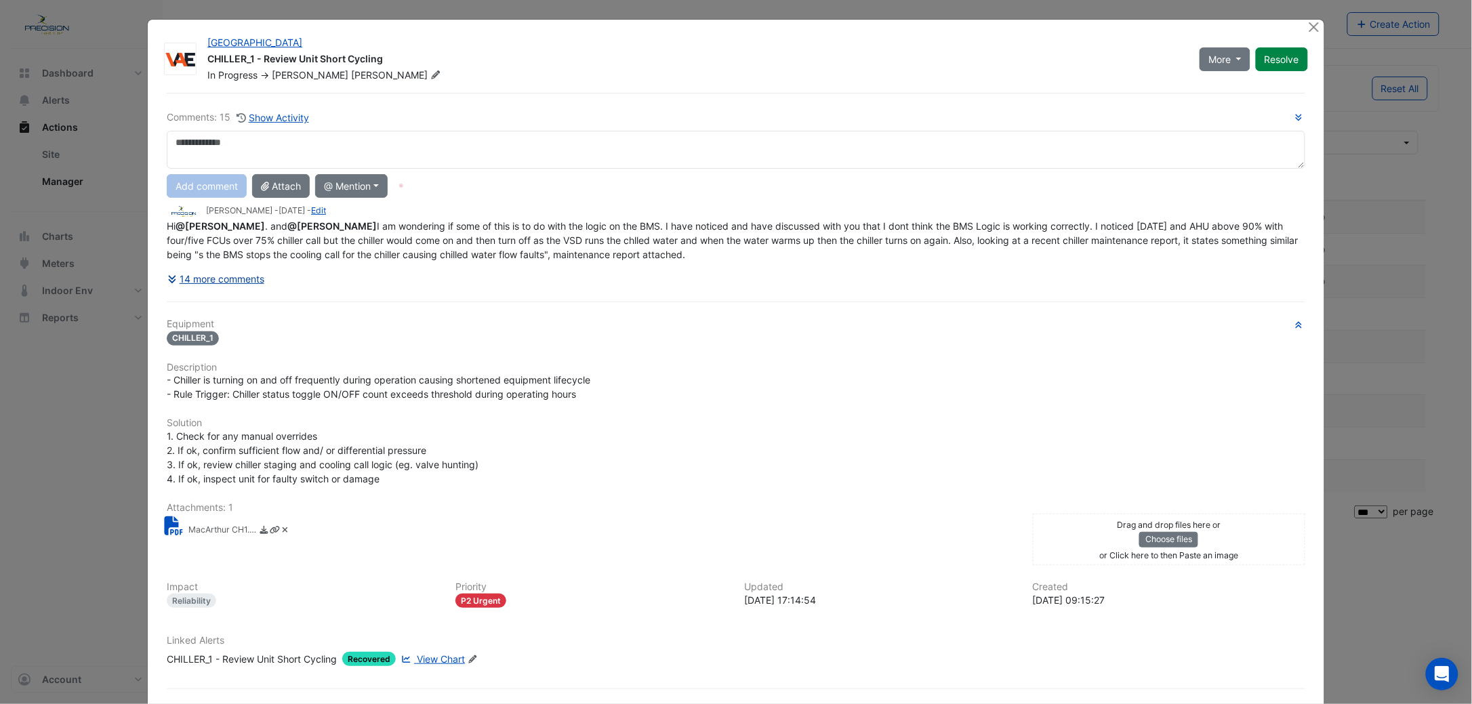
click at [223, 274] on button "14 more comments" at bounding box center [216, 279] width 98 height 24
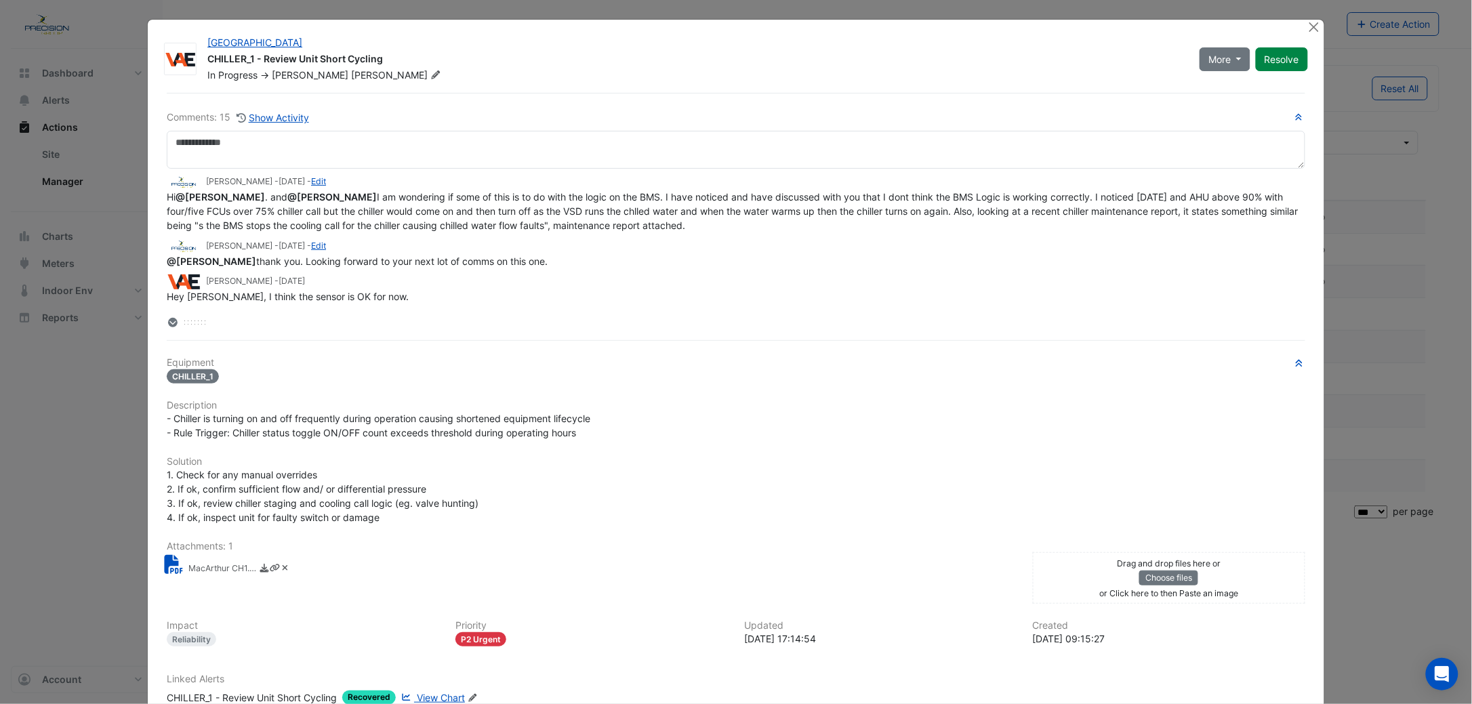
click at [170, 322] on icon at bounding box center [172, 322] width 9 height 9
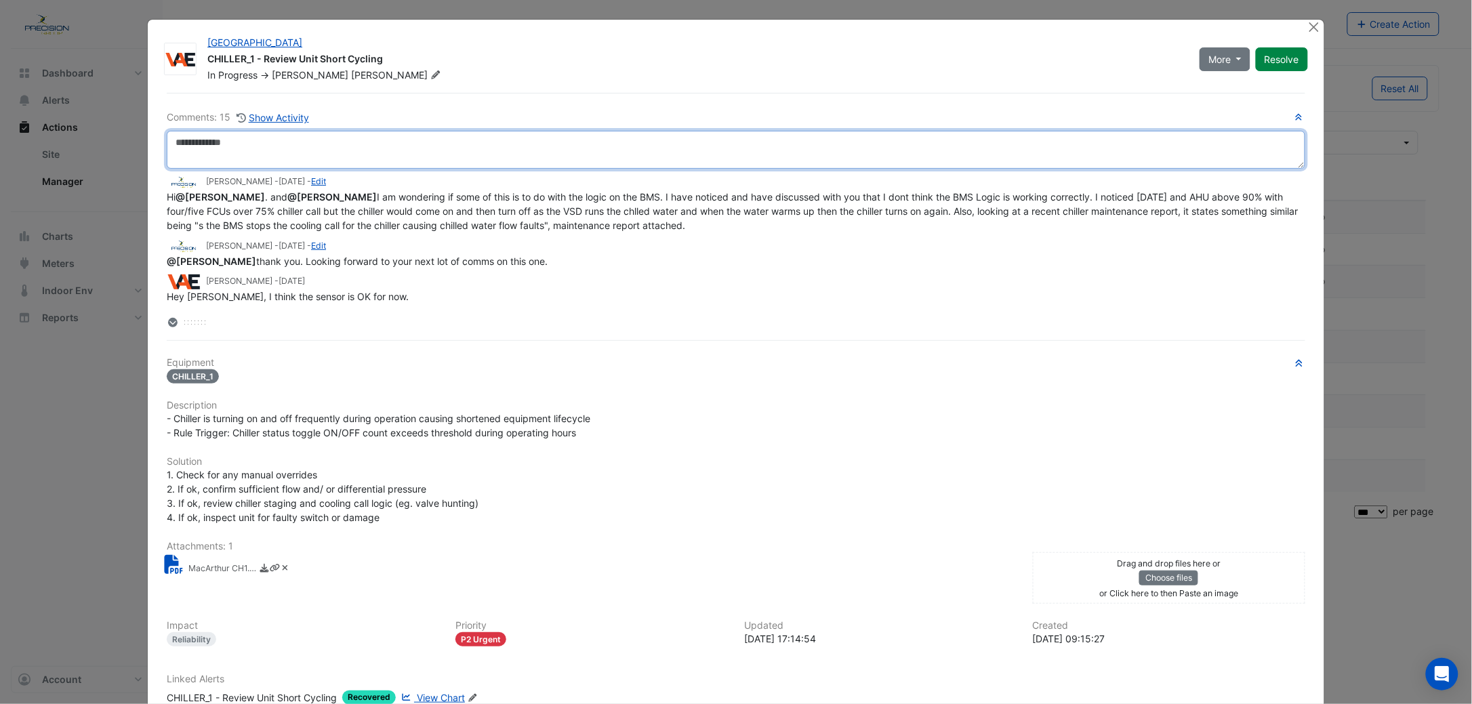
click at [216, 159] on textarea at bounding box center [736, 150] width 1138 height 38
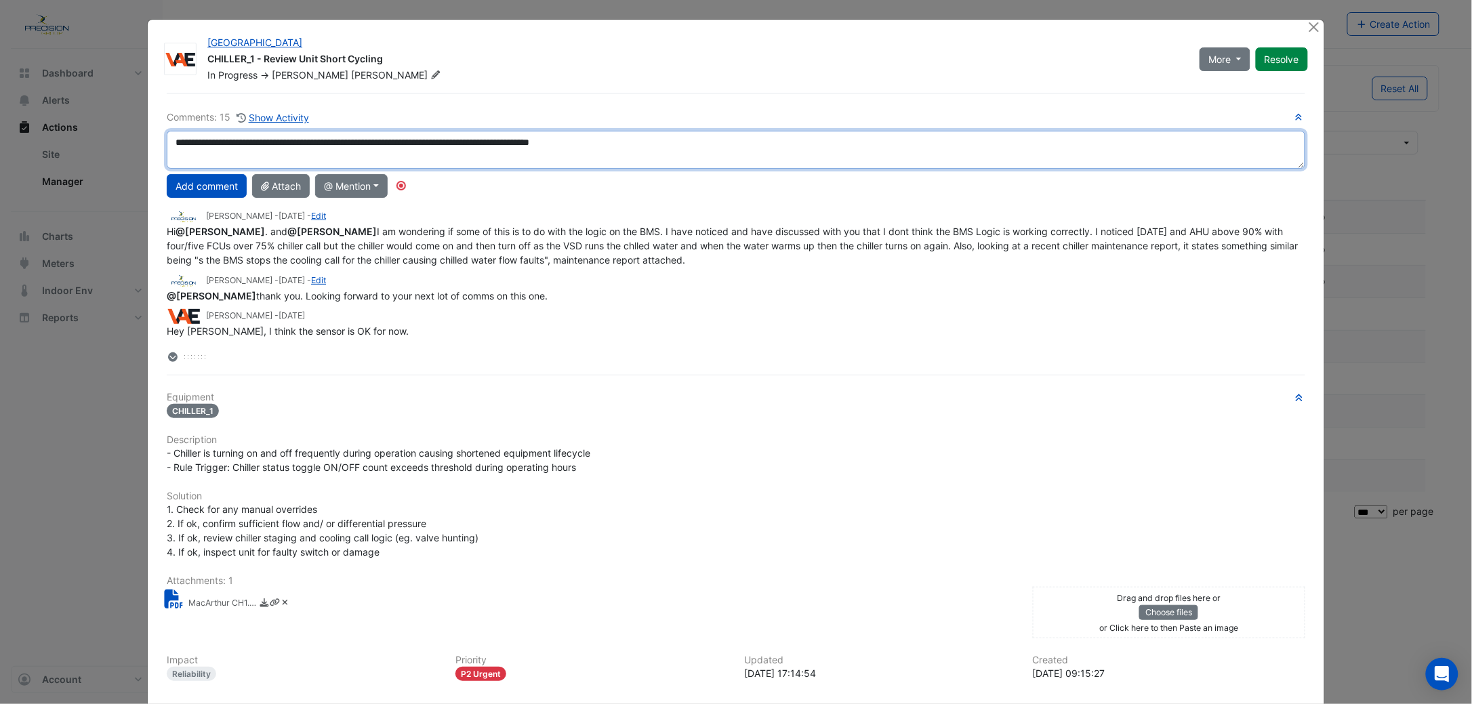
click at [699, 146] on textarea "**********" at bounding box center [736, 150] width 1138 height 38
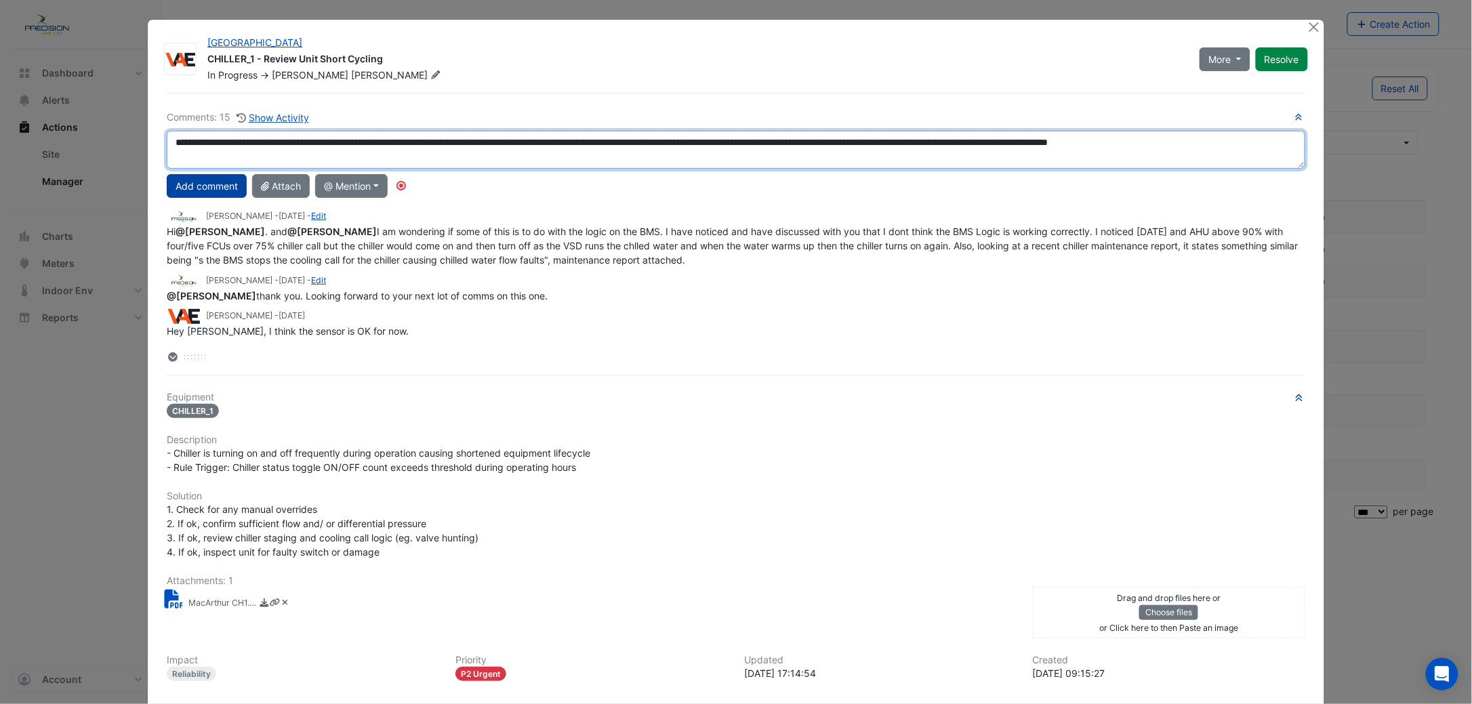
type textarea "**********"
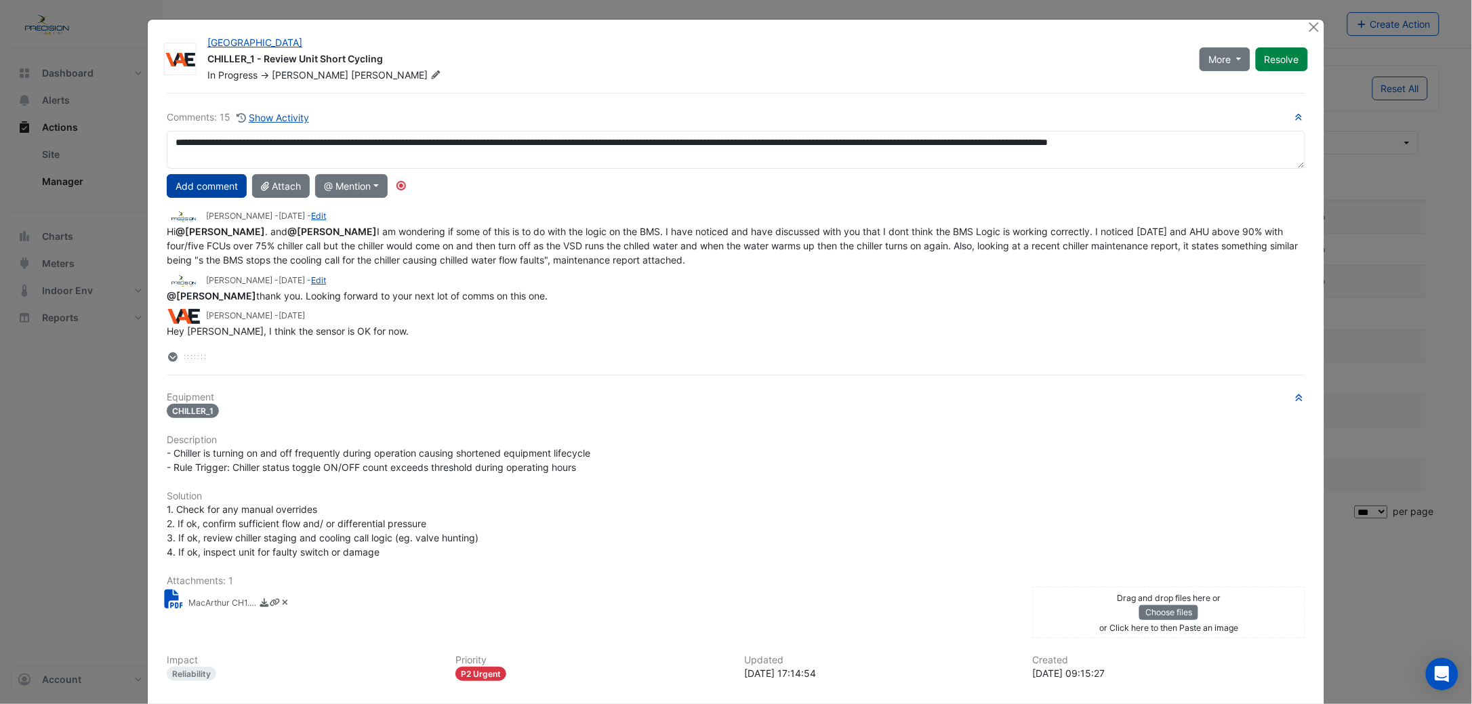
click at [192, 179] on button "Add comment" at bounding box center [207, 186] width 80 height 24
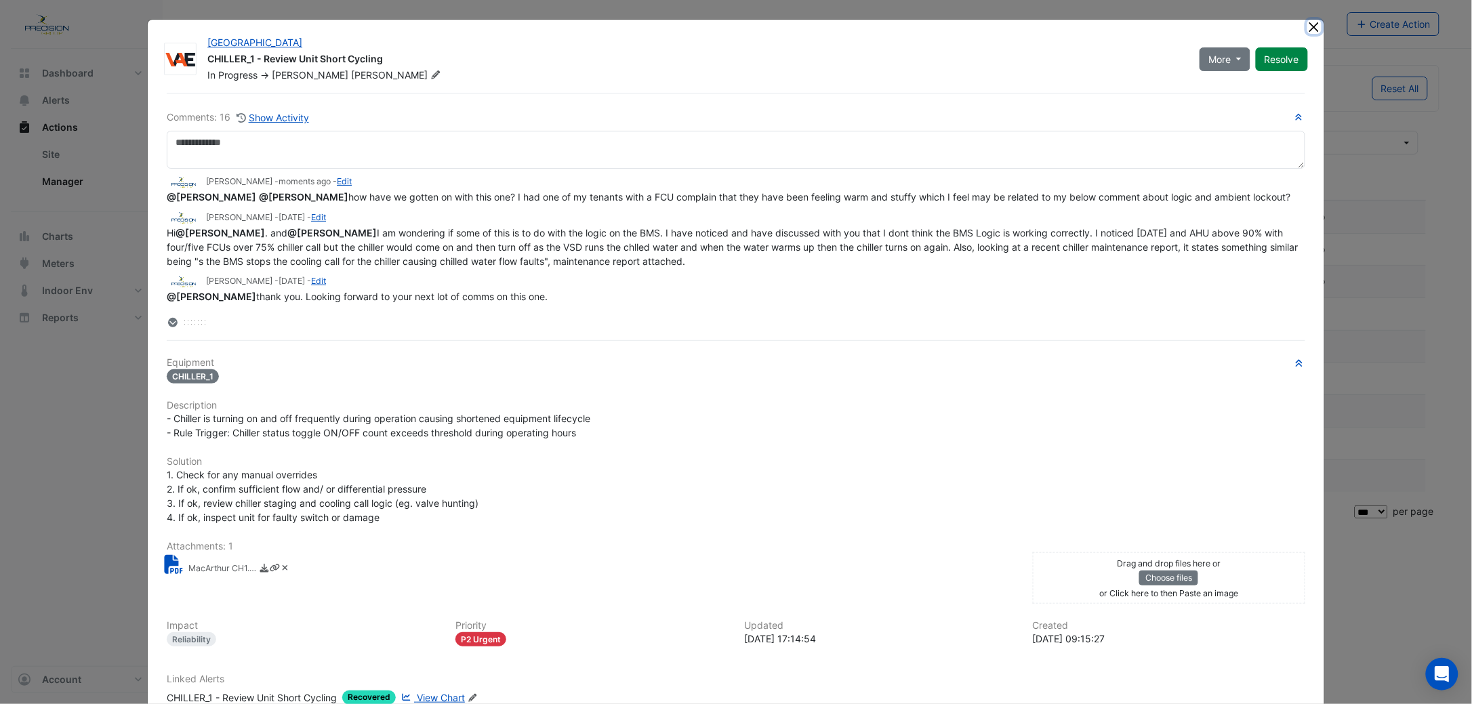
drag, startPoint x: 1308, startPoint y: 25, endPoint x: 1311, endPoint y: 66, distance: 40.7
click at [1308, 142] on app-escalated-ticket-details-modal "MacArthur Central Shopping Centre CHILLER_1 - Review Unit Short Cycling In Prog…" at bounding box center [736, 399] width 1176 height 758
click at [1311, 33] on button "Close" at bounding box center [1314, 27] width 14 height 14
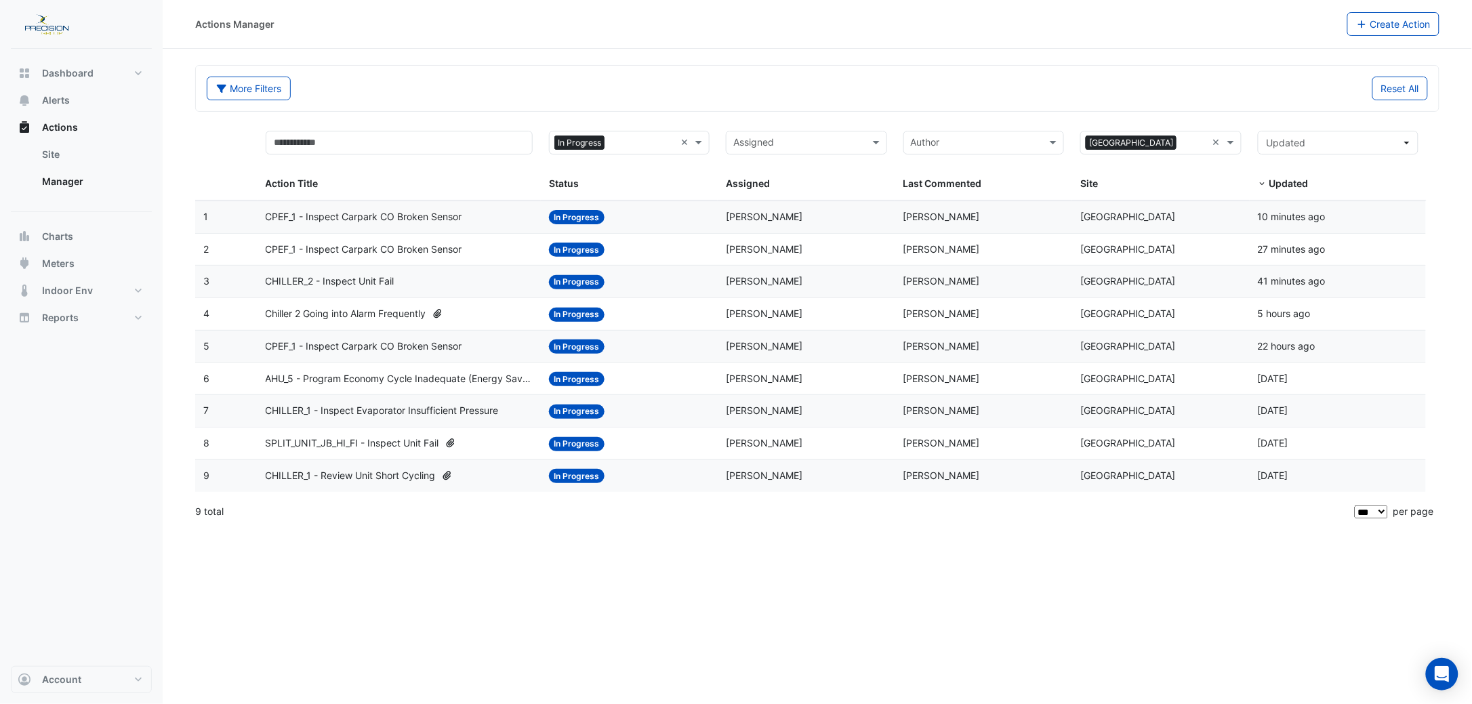
click at [373, 282] on span "CHILLER_2 - Inspect Unit Fail" at bounding box center [330, 282] width 129 height 16
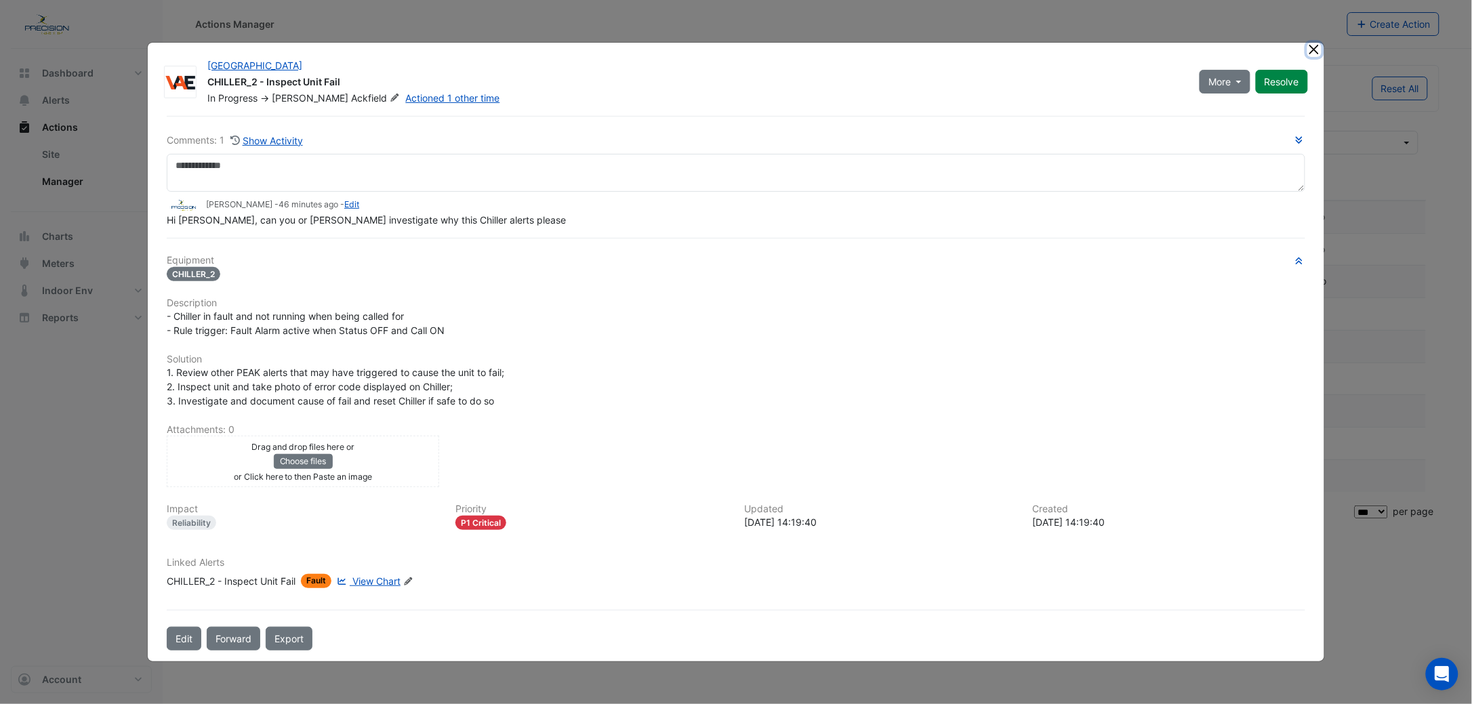
click at [1313, 49] on button "Close" at bounding box center [1314, 50] width 14 height 14
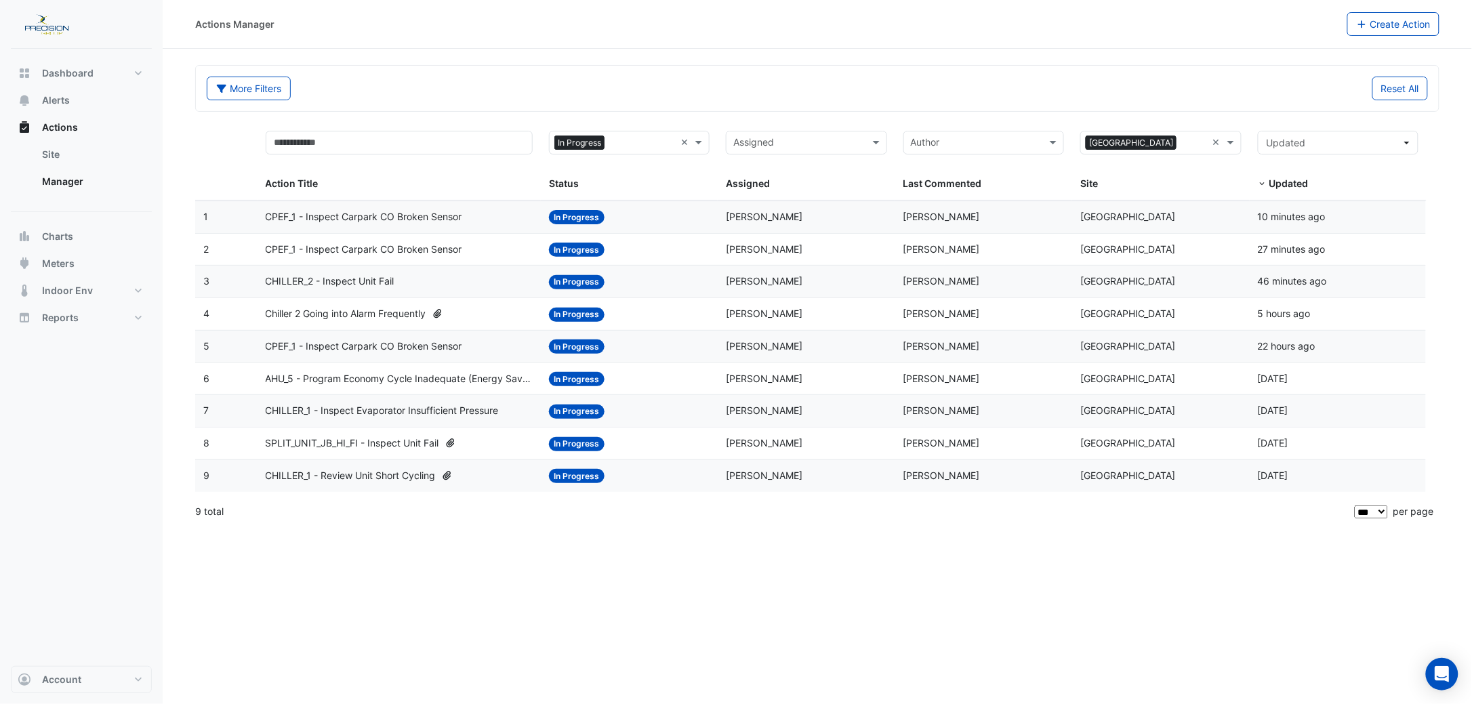
click at [293, 316] on span "Chiller 2 Going into Alarm Frequently" at bounding box center [346, 314] width 161 height 16
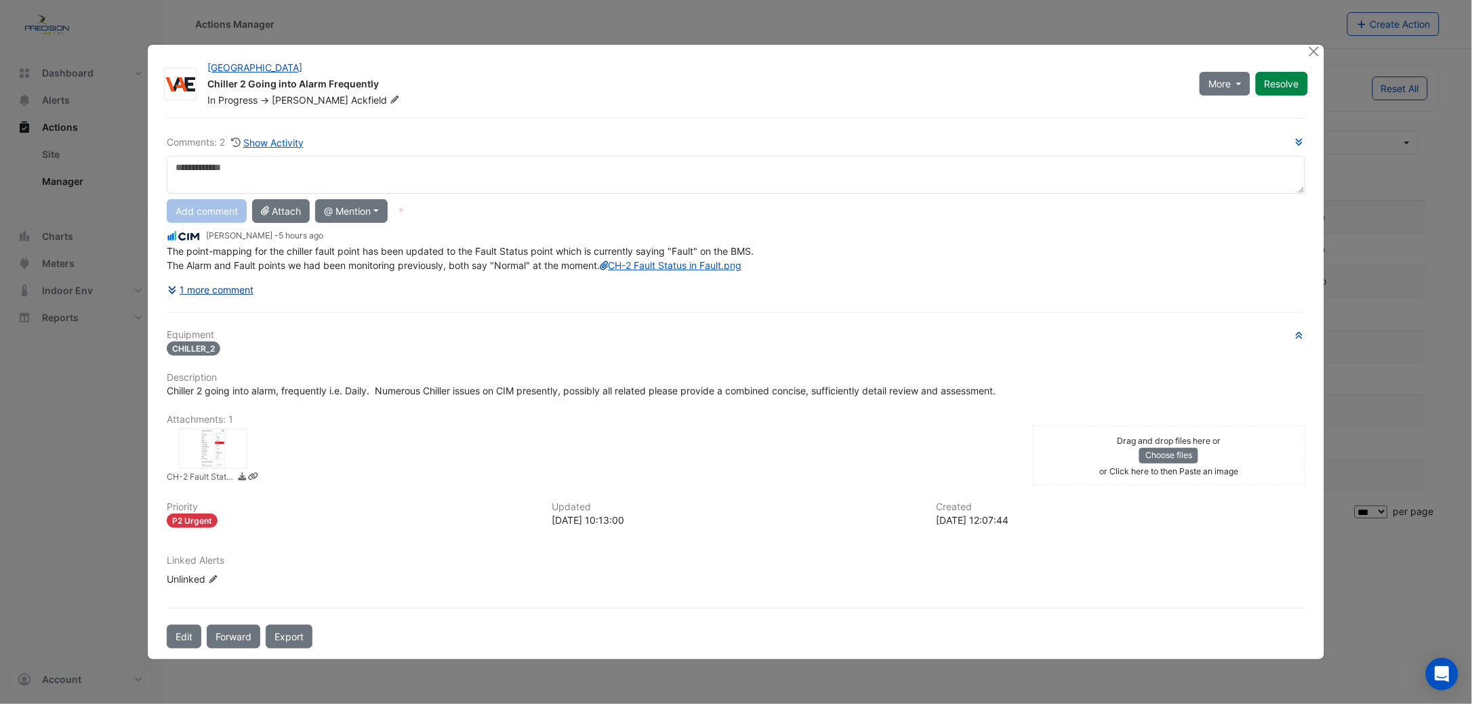
click at [242, 299] on button "1 more comment" at bounding box center [210, 290] width 87 height 24
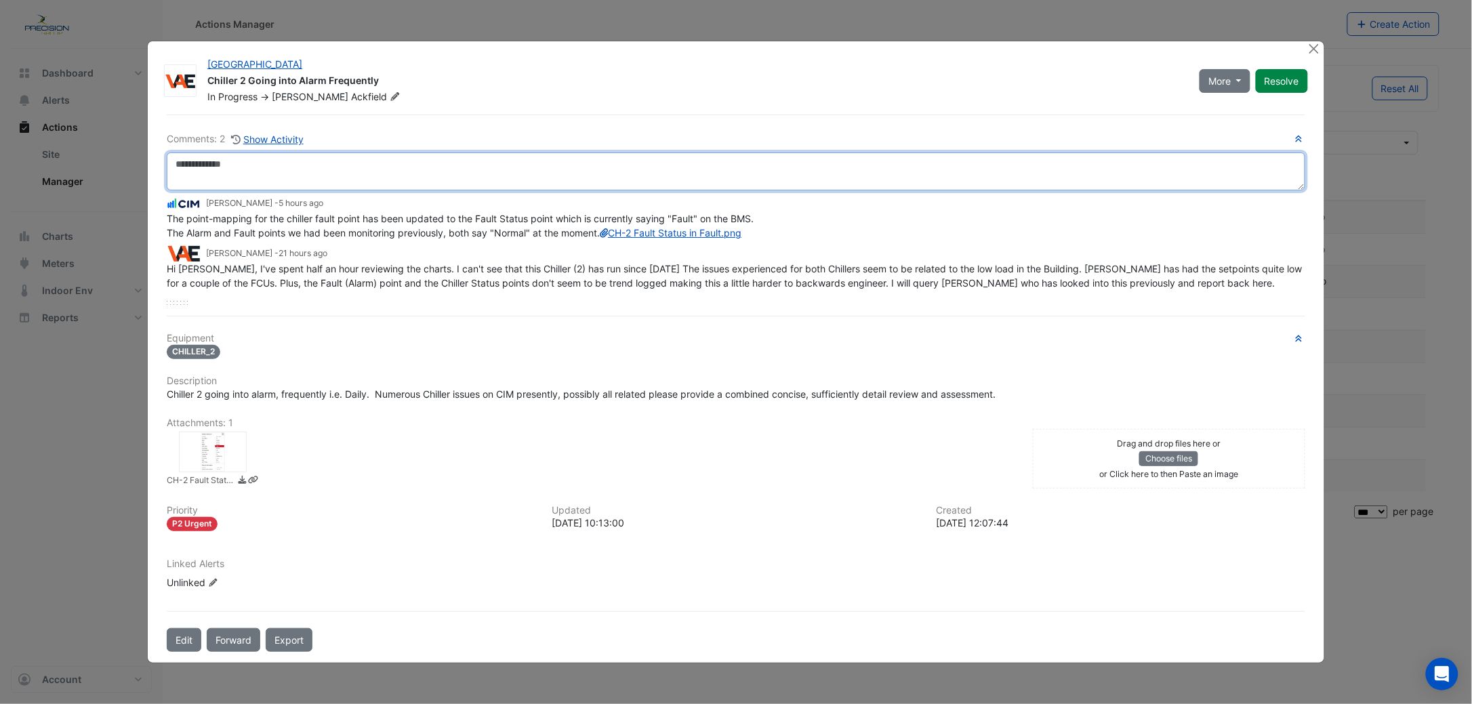
click at [197, 156] on textarea at bounding box center [736, 171] width 1138 height 38
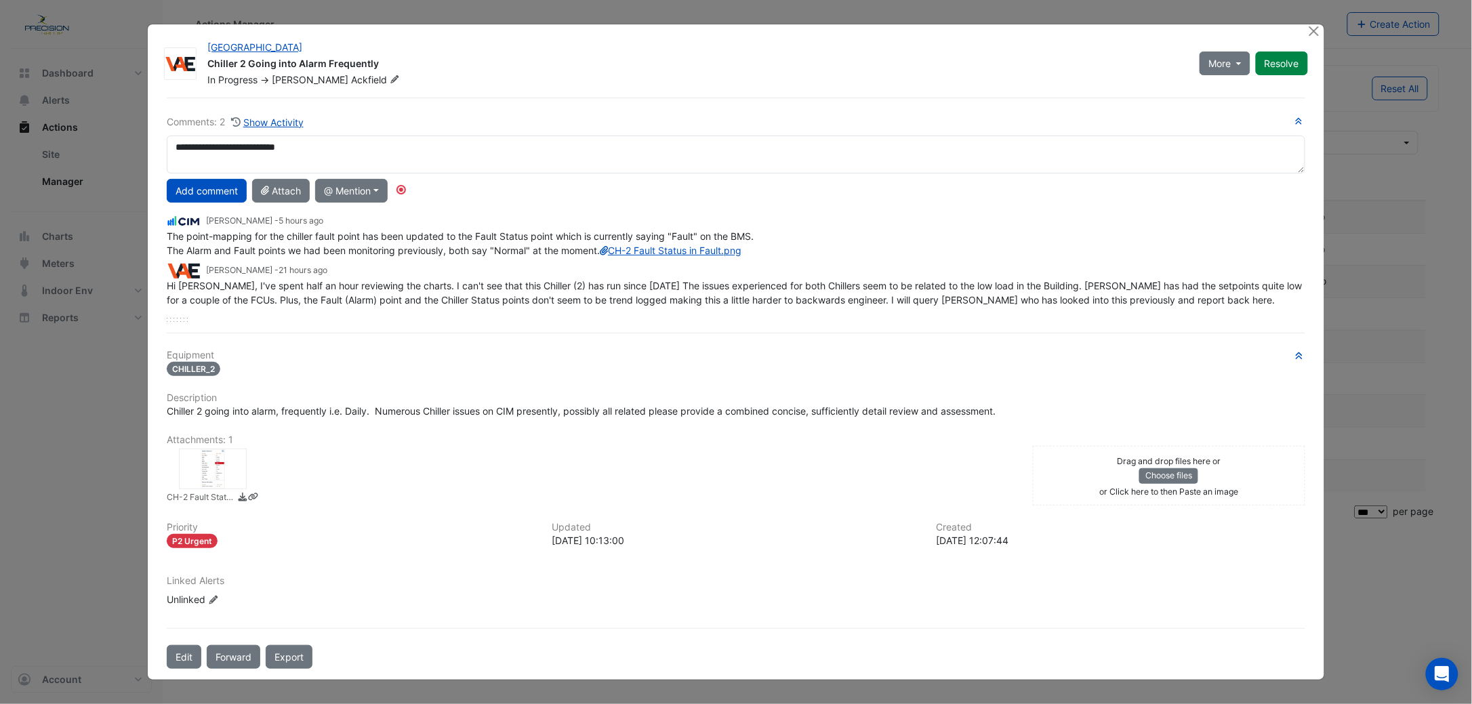
click at [210, 465] on div at bounding box center [213, 469] width 68 height 41
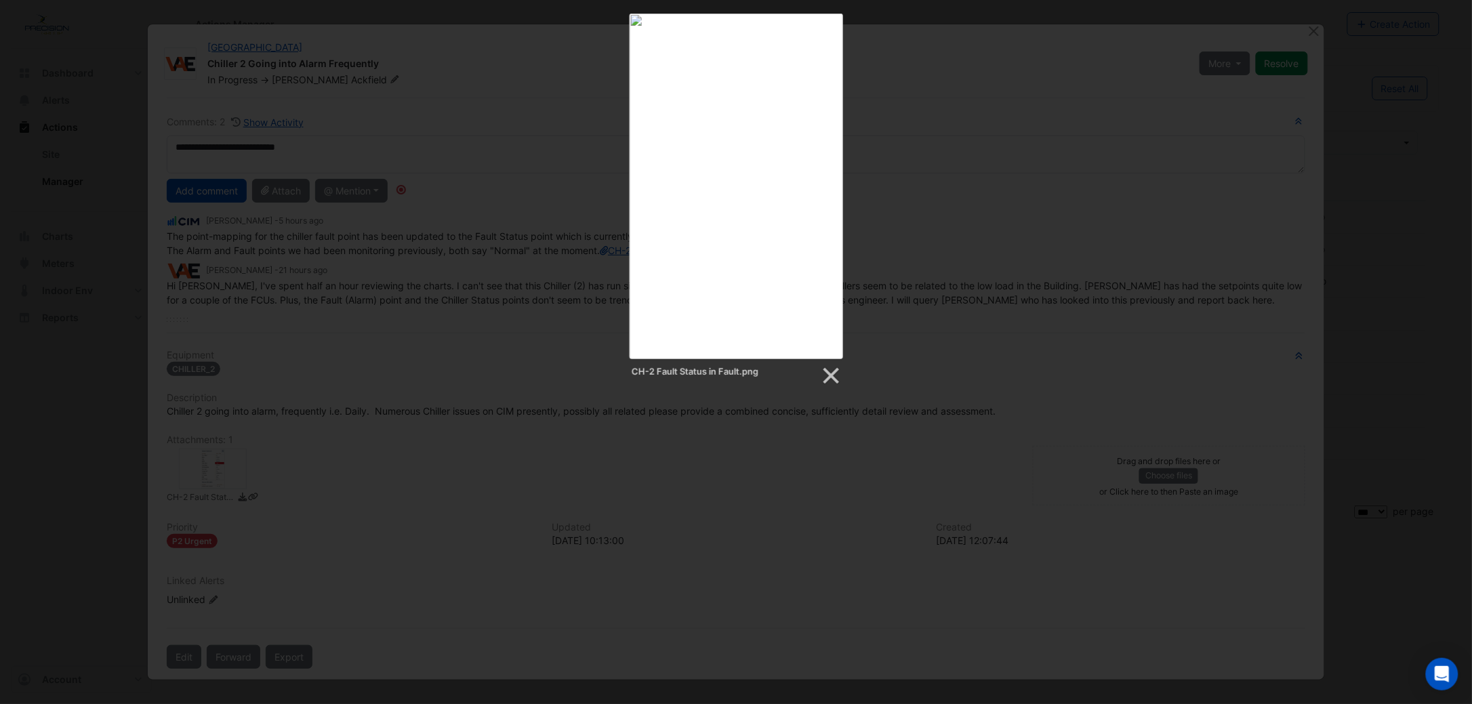
click at [896, 190] on div "CH-2 Fault Status in Fault.png" at bounding box center [736, 200] width 1472 height 373
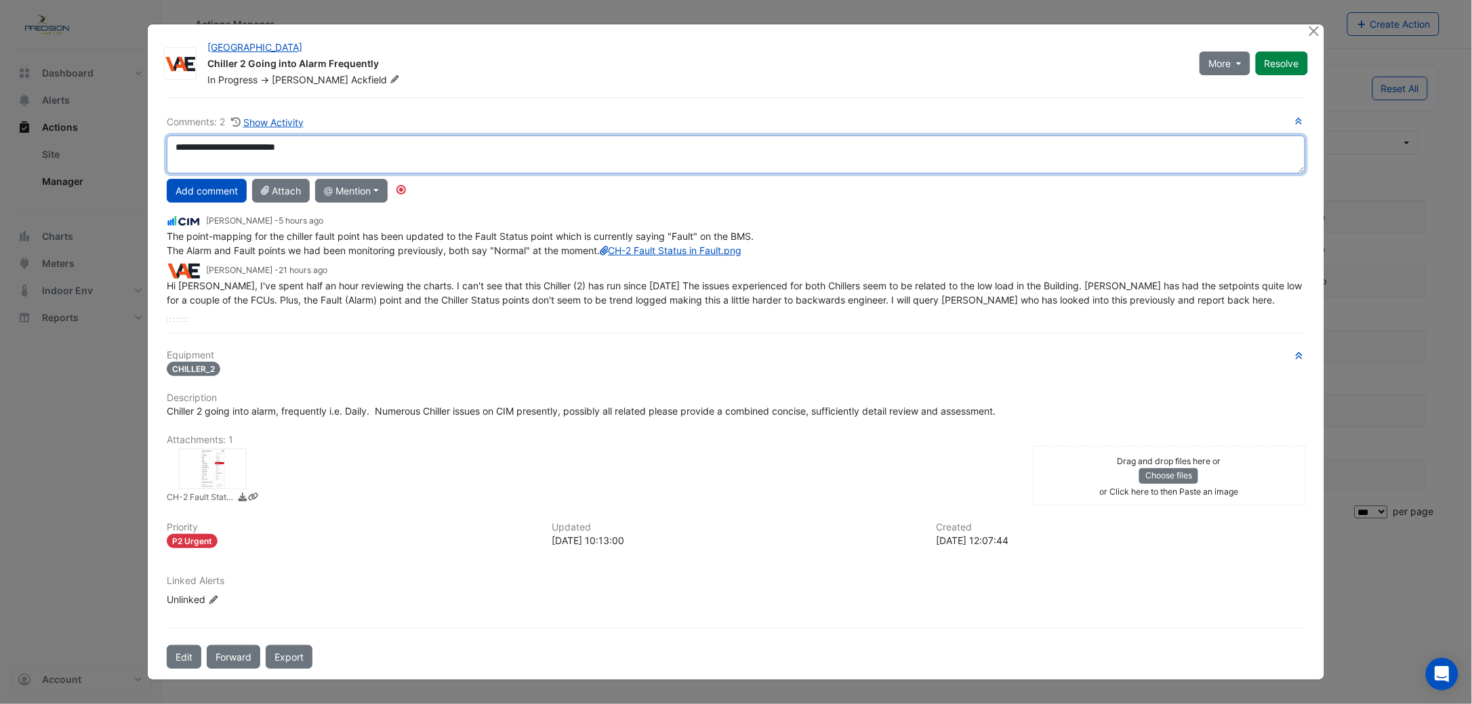
click at [327, 142] on textarea "**********" at bounding box center [736, 155] width 1138 height 38
drag, startPoint x: 737, startPoint y: 144, endPoint x: 784, endPoint y: 148, distance: 46.9
click at [784, 148] on textarea "**********" at bounding box center [736, 155] width 1138 height 38
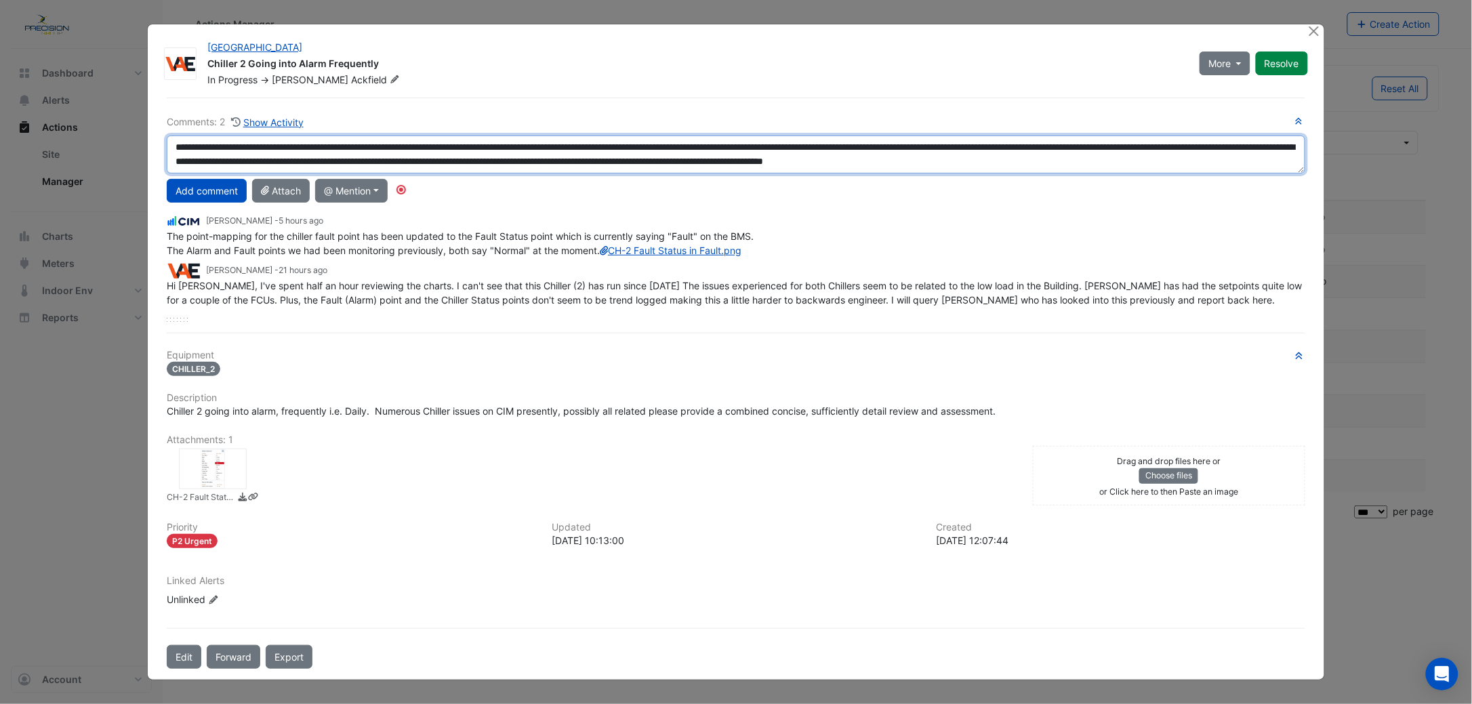
scroll to position [8, 0]
type textarea "**********"
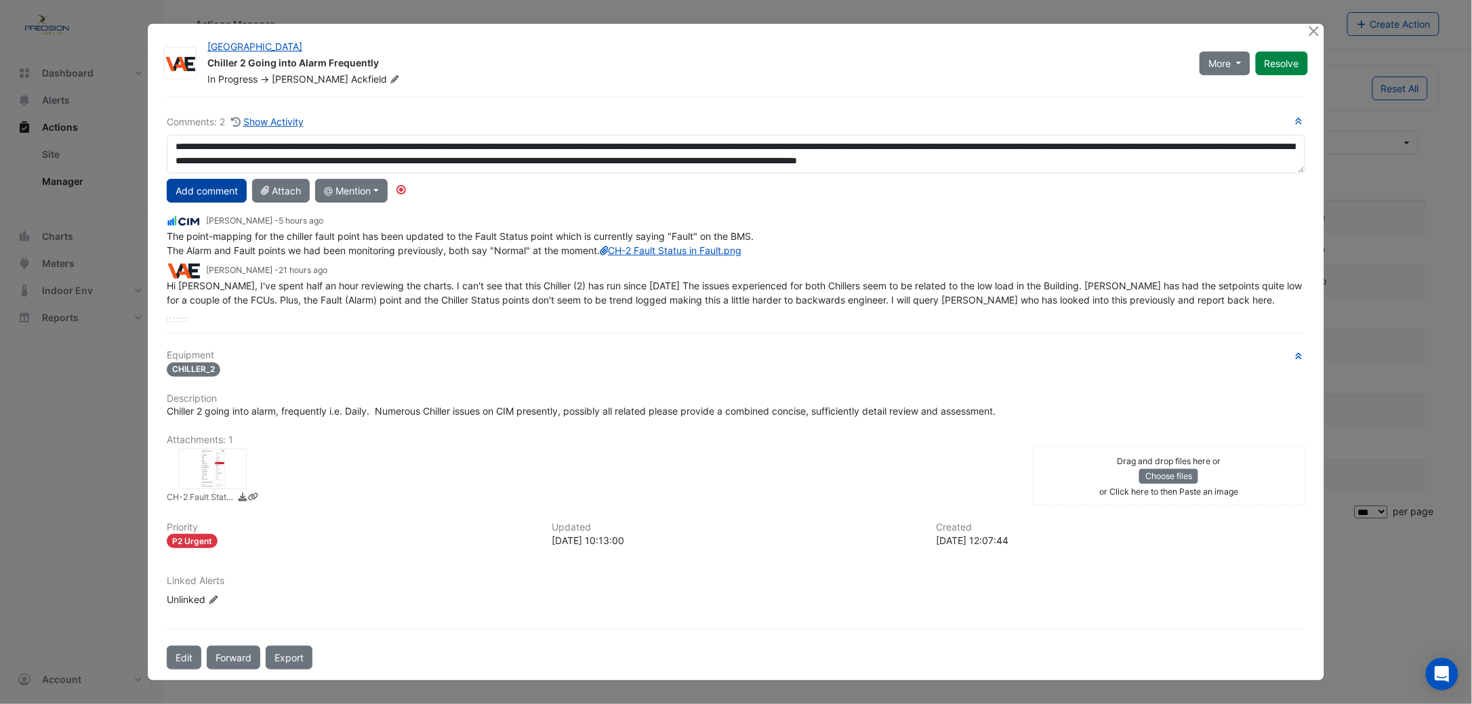
click at [220, 179] on button "Add comment" at bounding box center [207, 191] width 80 height 24
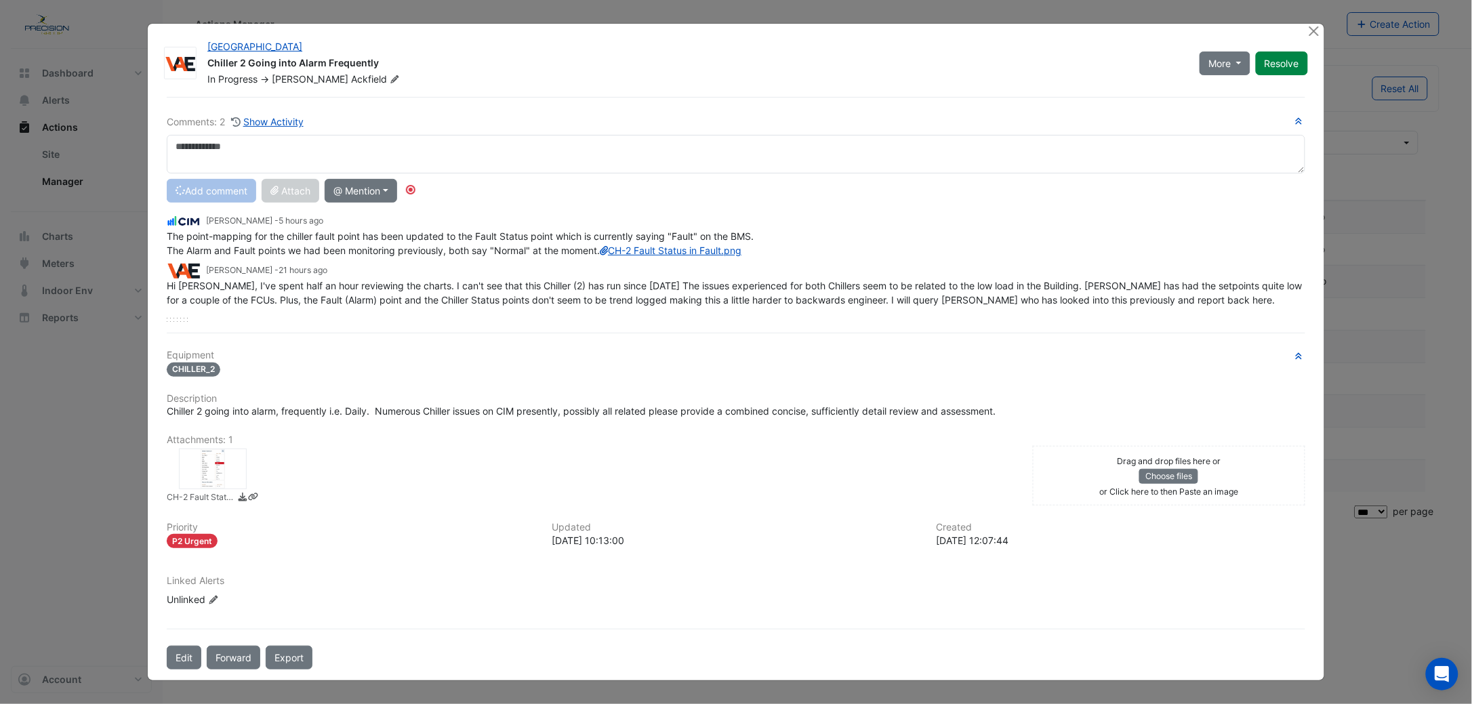
scroll to position [0, 0]
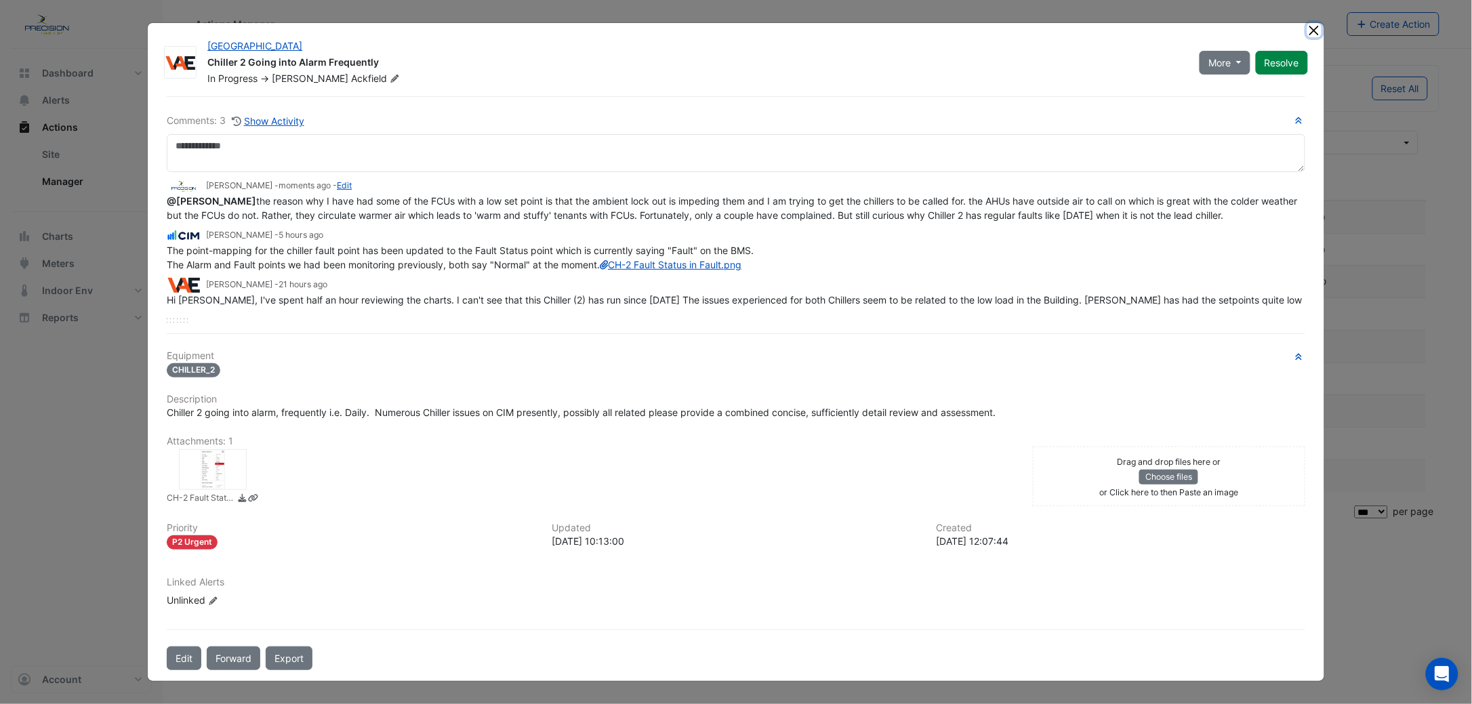
click at [1314, 28] on button "Close" at bounding box center [1314, 30] width 14 height 14
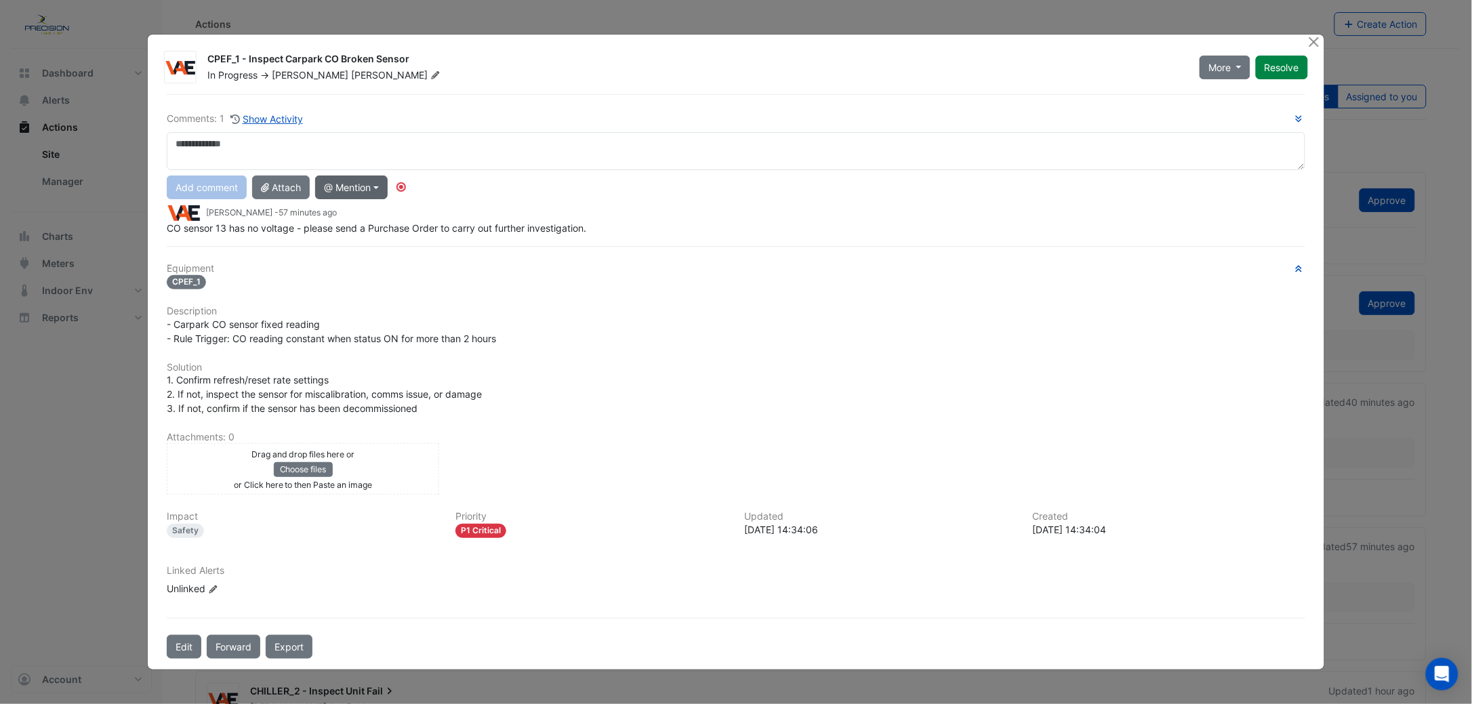
click at [360, 182] on button "@ Mention" at bounding box center [351, 187] width 72 height 24
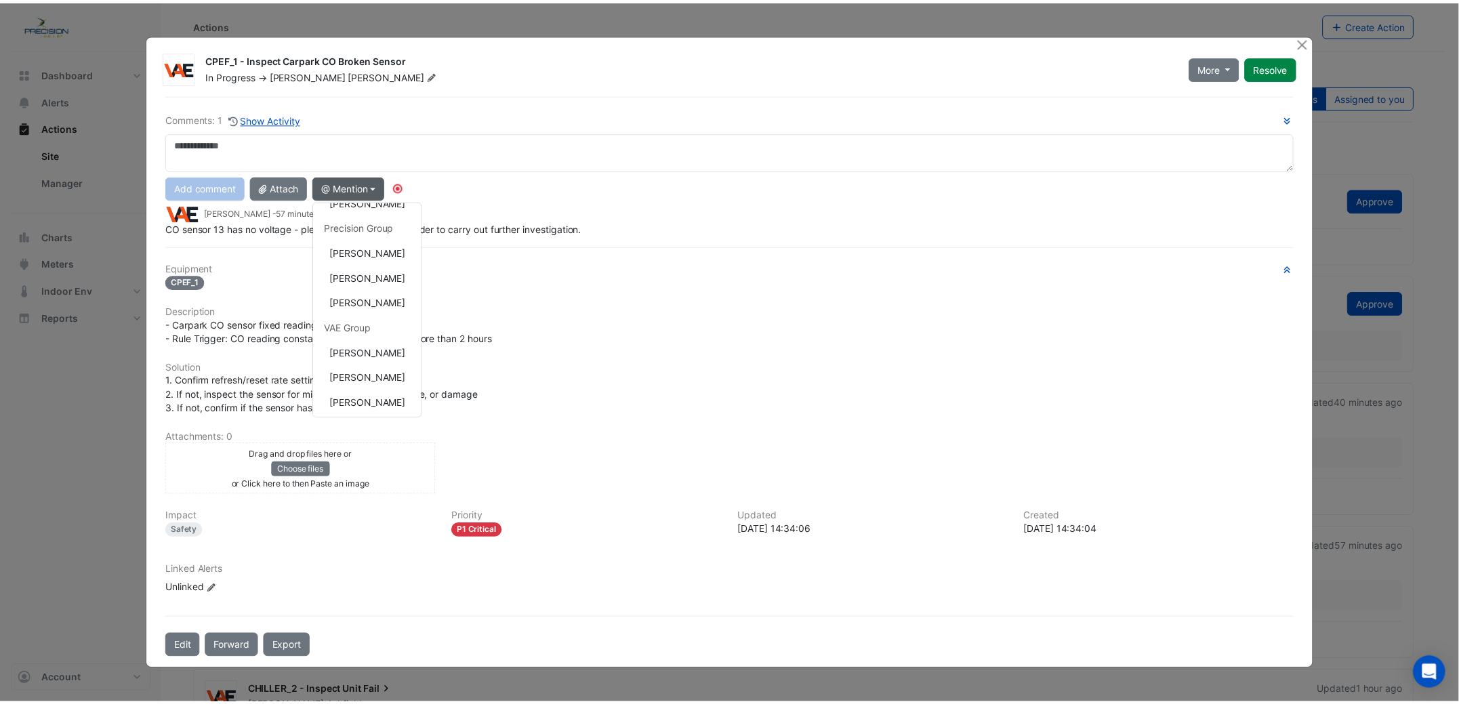
scroll to position [178, 0]
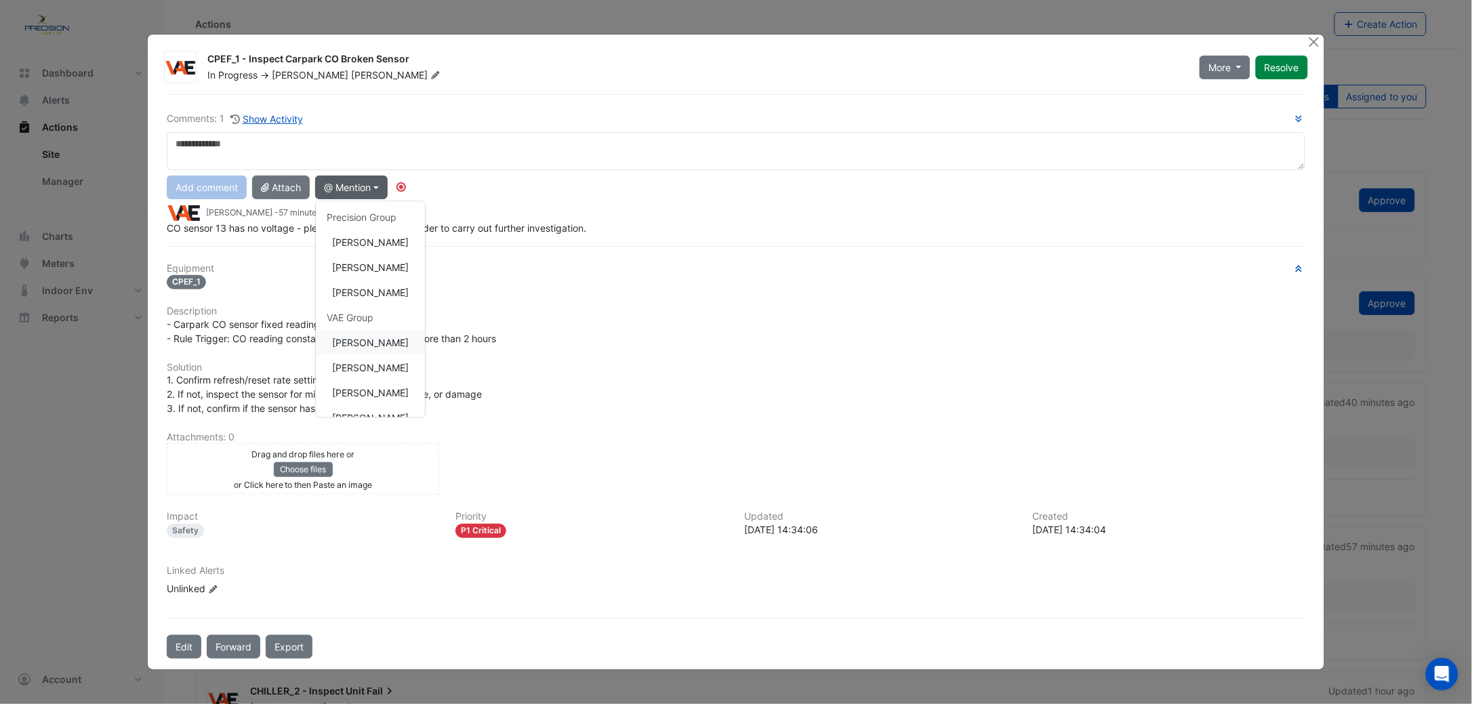
click at [393, 342] on button "[PERSON_NAME]" at bounding box center [370, 343] width 109 height 25
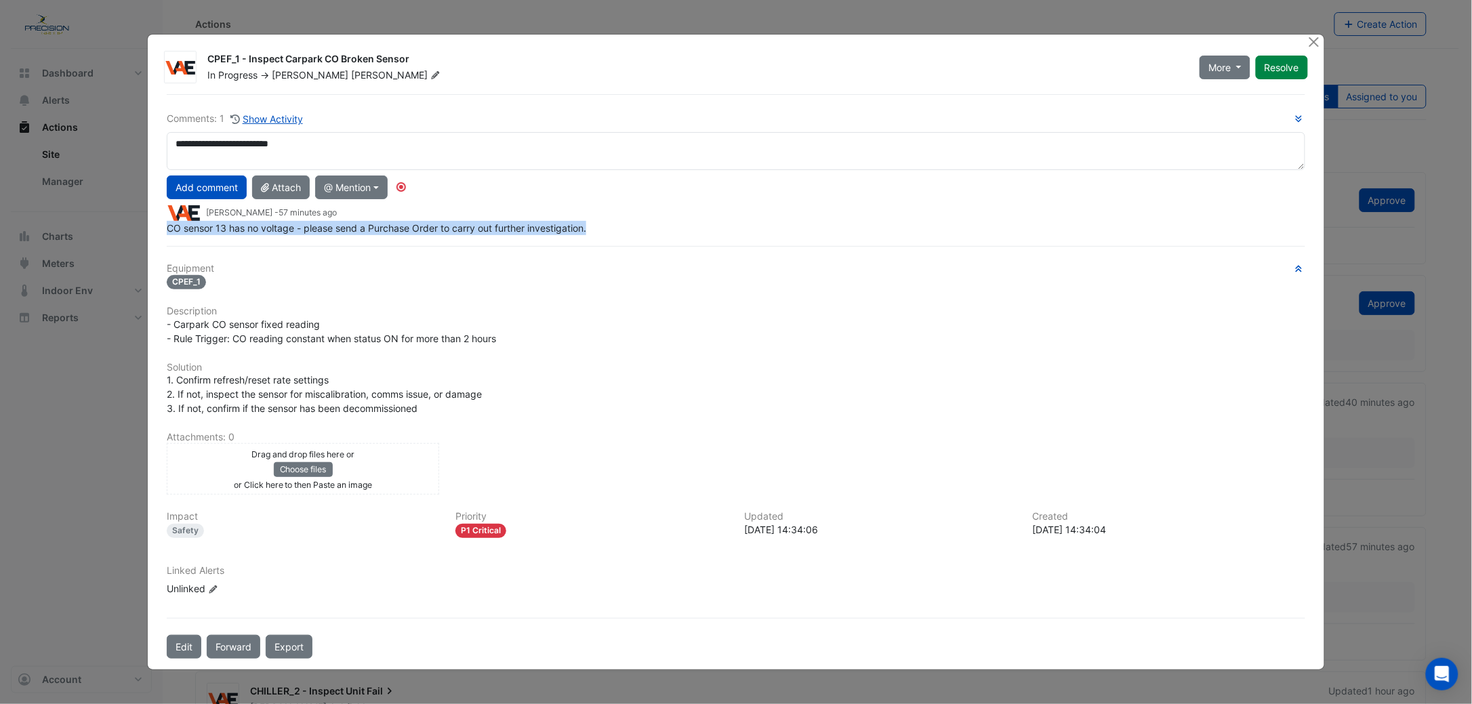
drag, startPoint x: 593, startPoint y: 226, endPoint x: 158, endPoint y: 226, distance: 435.0
click at [156, 226] on div "CPEF_1 - Inspect Carpark CO Broken Sensor In Progress -> [PERSON_NAME] More On …" at bounding box center [736, 352] width 1176 height 635
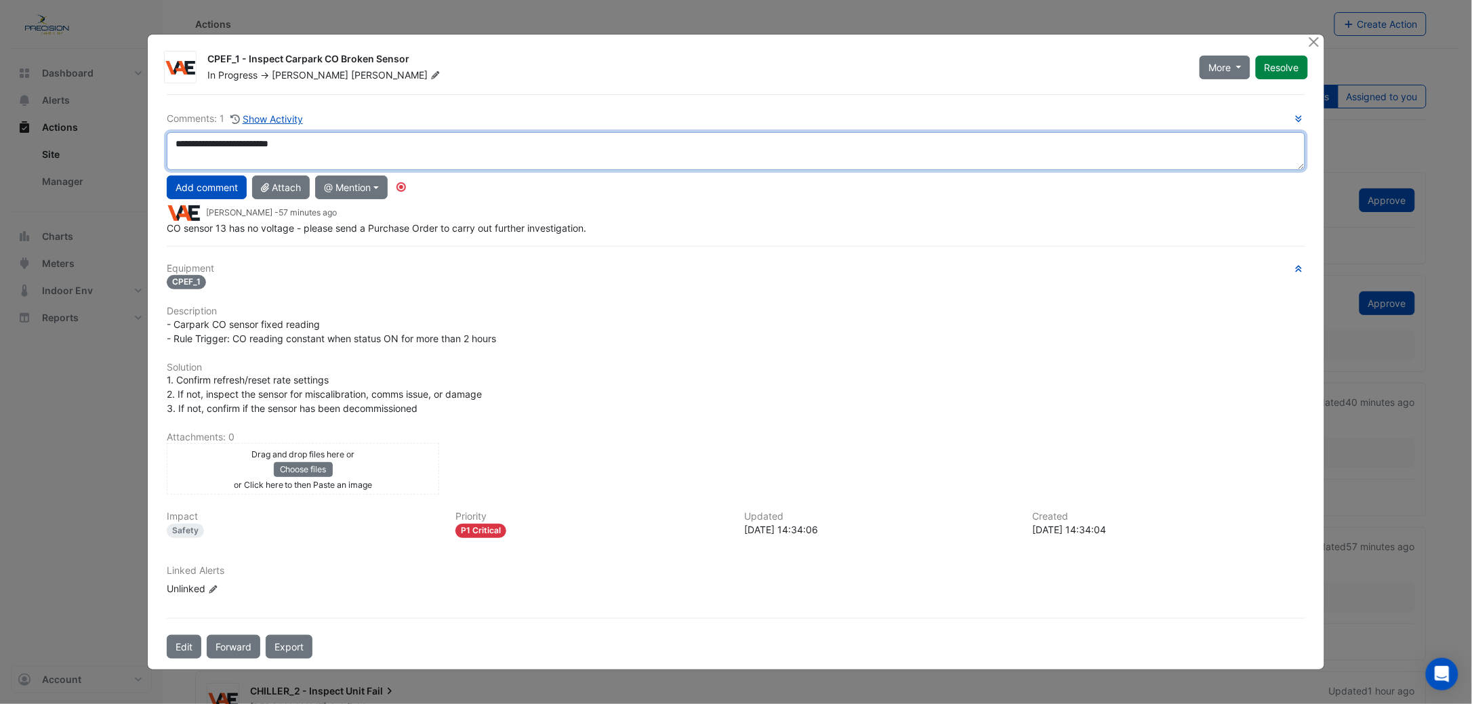
drag, startPoint x: 158, startPoint y: 226, endPoint x: 343, endPoint y: 145, distance: 202.4
click at [343, 145] on textarea "**********" at bounding box center [736, 151] width 1138 height 38
type textarea "**********"
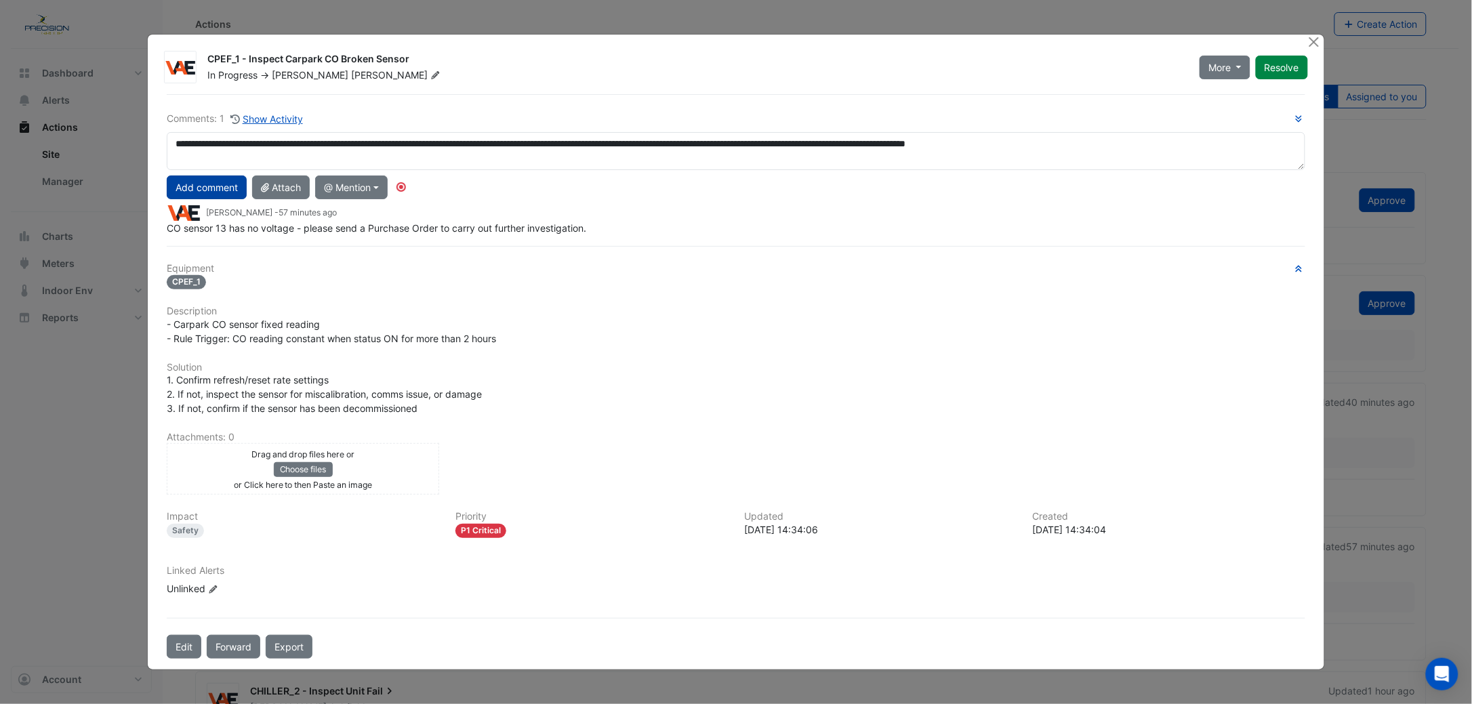
click at [186, 180] on button "Add comment" at bounding box center [207, 187] width 80 height 24
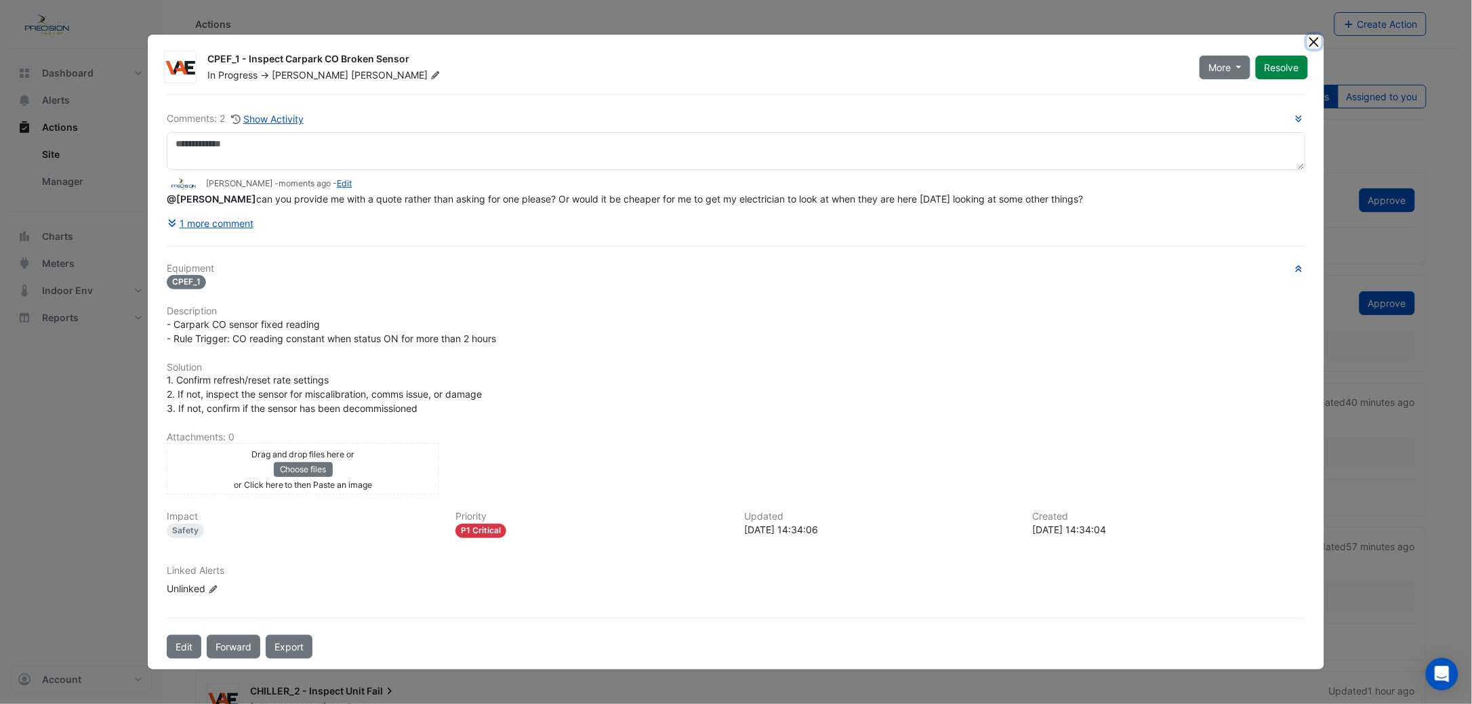
click at [1314, 40] on button "Close" at bounding box center [1314, 42] width 14 height 14
